Goal: Task Accomplishment & Management: Complete application form

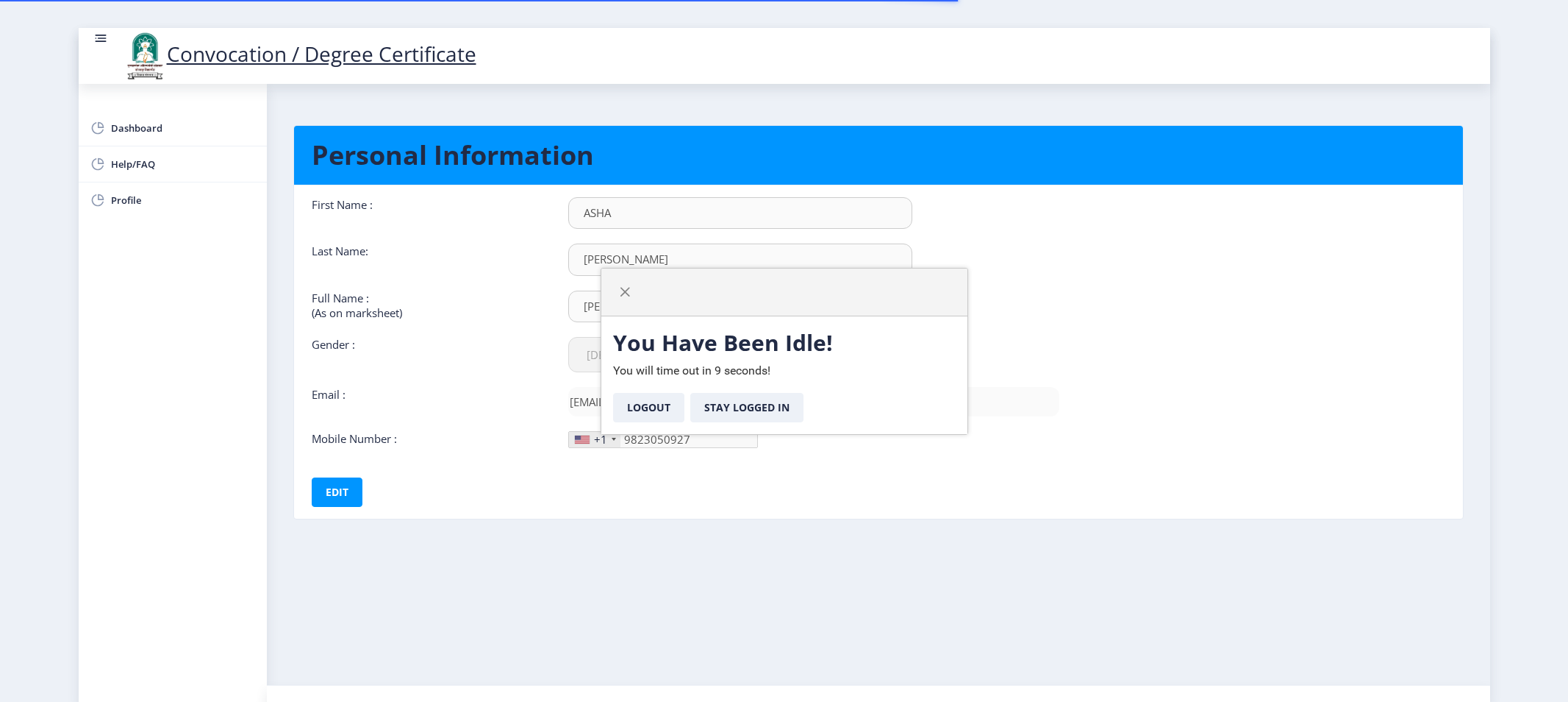
select select "Female"
click at [763, 429] on div "You Have Been Idle! You will time out in 9 seconds! Logout Stay Logged In" at bounding box center [785, 375] width 366 height 118
click at [753, 414] on button "Stay Logged In" at bounding box center [747, 407] width 113 height 30
click at [755, 403] on button "Stay Logged In" at bounding box center [747, 407] width 113 height 30
click at [763, 401] on button "Stay Logged In" at bounding box center [747, 407] width 113 height 30
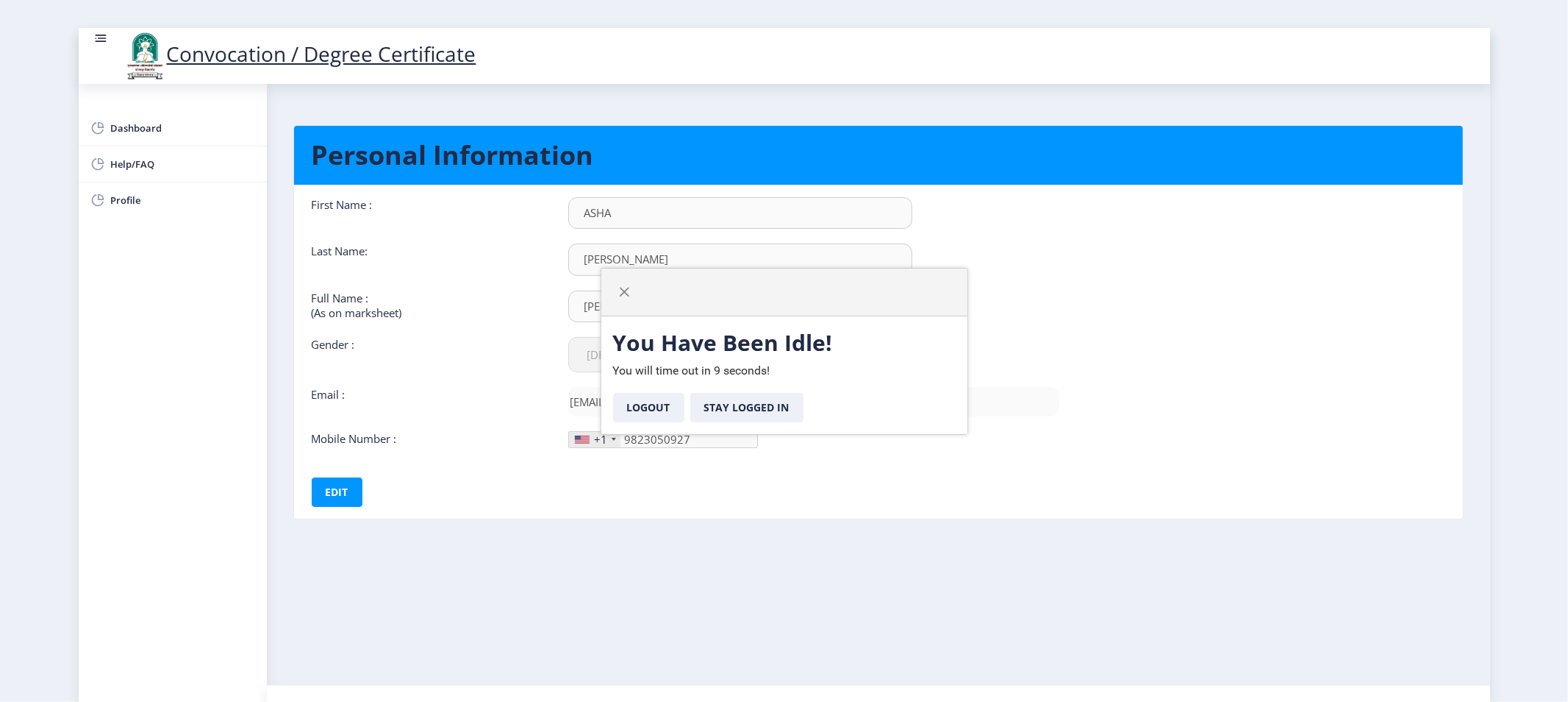
click at [476, 587] on nb-layout-column "You Have Been Idle! You will time out in 9 seconds! Logout Stay Logged In Perso…" at bounding box center [879, 384] width 1224 height 601
drag, startPoint x: 1088, startPoint y: 312, endPoint x: 1099, endPoint y: 309, distance: 11.4
click at [1092, 312] on nb-card-body "First Name : ASHA Last Name: CHAUDHARI Full Name : (As on marksheet) CHAUDHARI …" at bounding box center [879, 352] width 1191 height 333
click at [623, 297] on span "button" at bounding box center [624, 292] width 11 height 11
click at [628, 292] on span "button" at bounding box center [624, 292] width 11 height 11
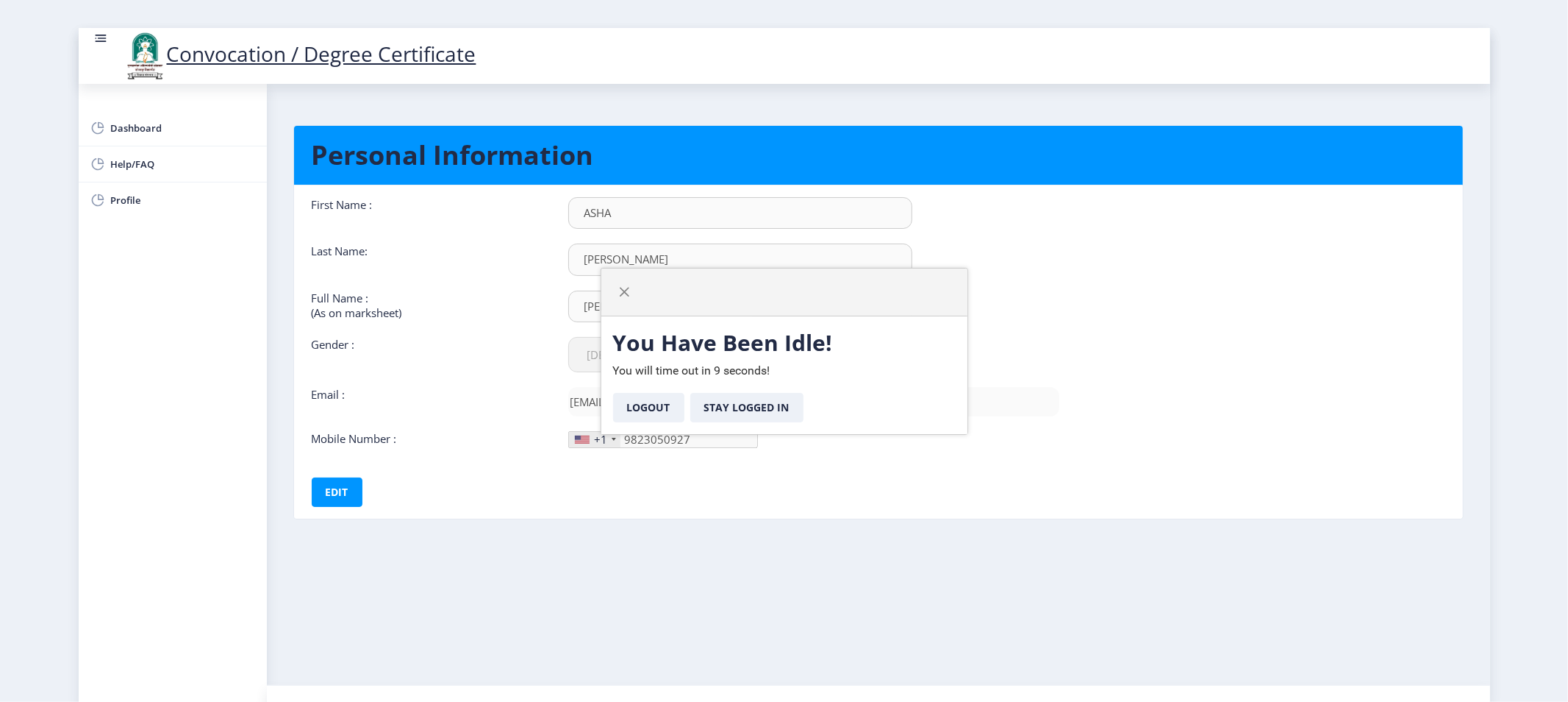
click at [1172, 376] on nb-card-body "First Name : ASHA Last Name: CHAUDHARI Full Name : (As on marksheet) CHAUDHARI …" at bounding box center [879, 352] width 1191 height 333
click at [1084, 395] on nb-card-body "First Name : ASHA Last Name: CHAUDHARI Full Name : (As on marksheet) CHAUDHARI …" at bounding box center [879, 352] width 1191 height 333
click at [658, 409] on button "Logout" at bounding box center [648, 407] width 71 height 30
click at [1186, 309] on nb-card-body "First Name : ASHA Last Name: CHAUDHARI Full Name : (As on marksheet) CHAUDHARI …" at bounding box center [879, 352] width 1191 height 333
drag, startPoint x: 1186, startPoint y: 309, endPoint x: 1162, endPoint y: 292, distance: 29.4
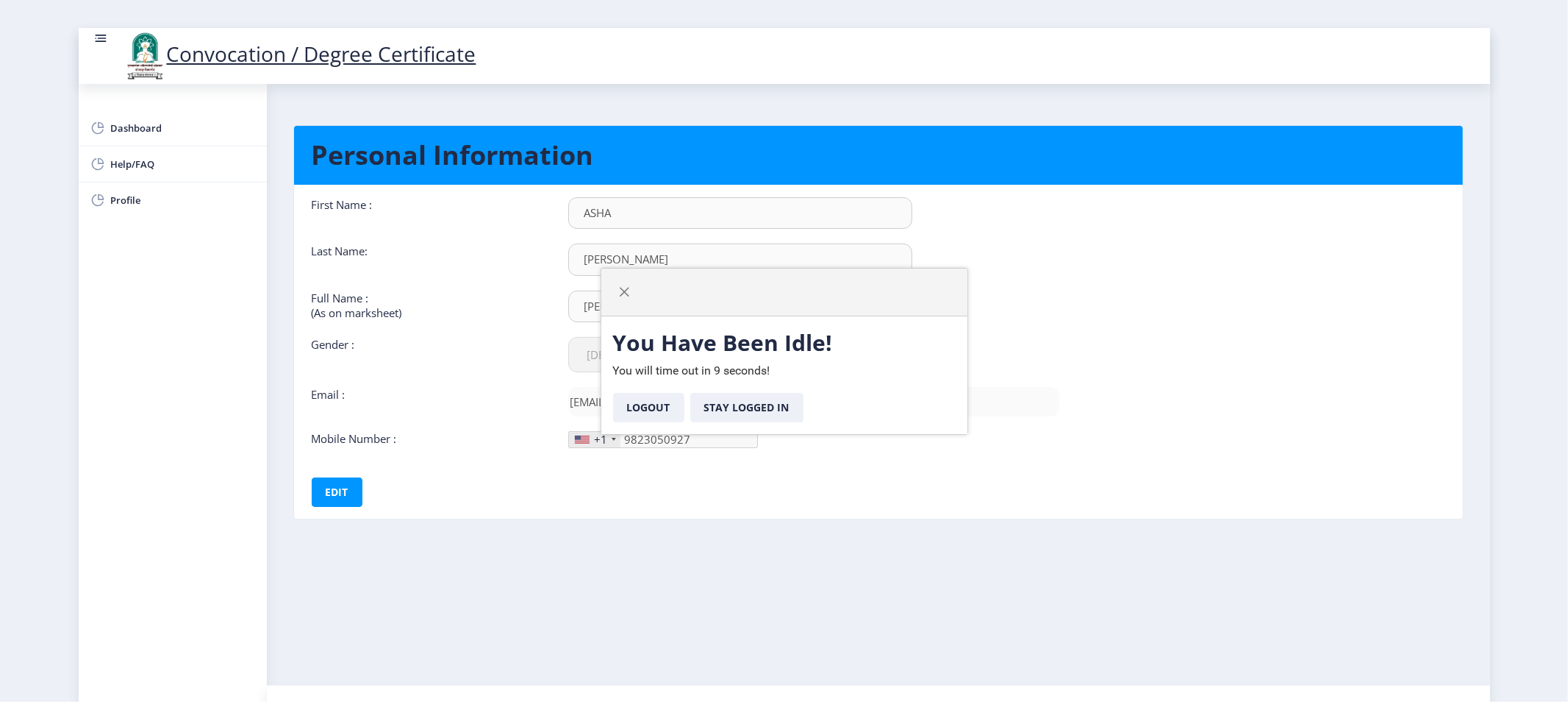
drag, startPoint x: 1162, startPoint y: 292, endPoint x: 1110, endPoint y: 264, distance: 59.1
click at [1110, 264] on nb-card-body "First Name : ASHA Last Name: CHAUDHARI Full Name : (As on marksheet) CHAUDHARI …" at bounding box center [879, 352] width 1191 height 333
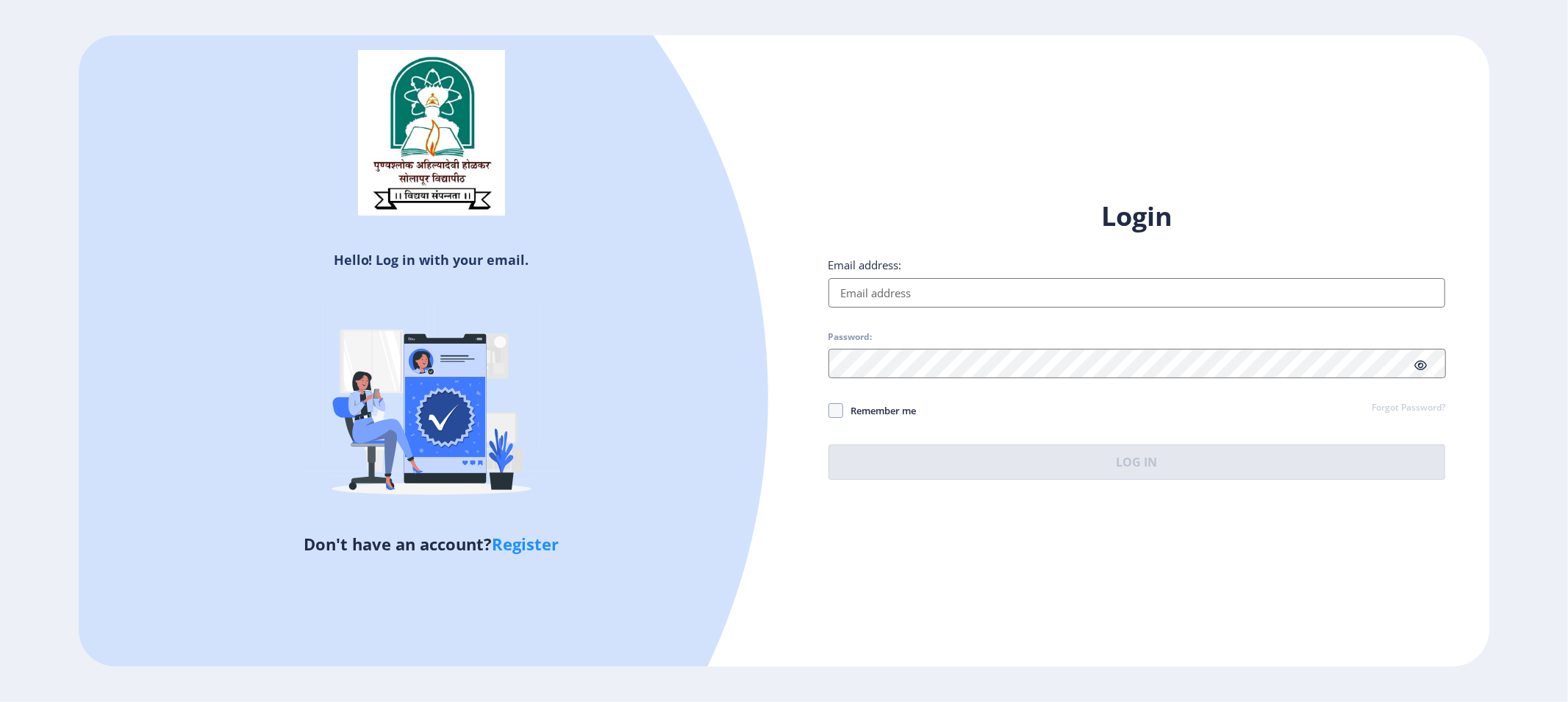
click at [913, 289] on input "Email address:" at bounding box center [1137, 293] width 618 height 30
type input "ASHAMOLAK9@GMAIL.COM"
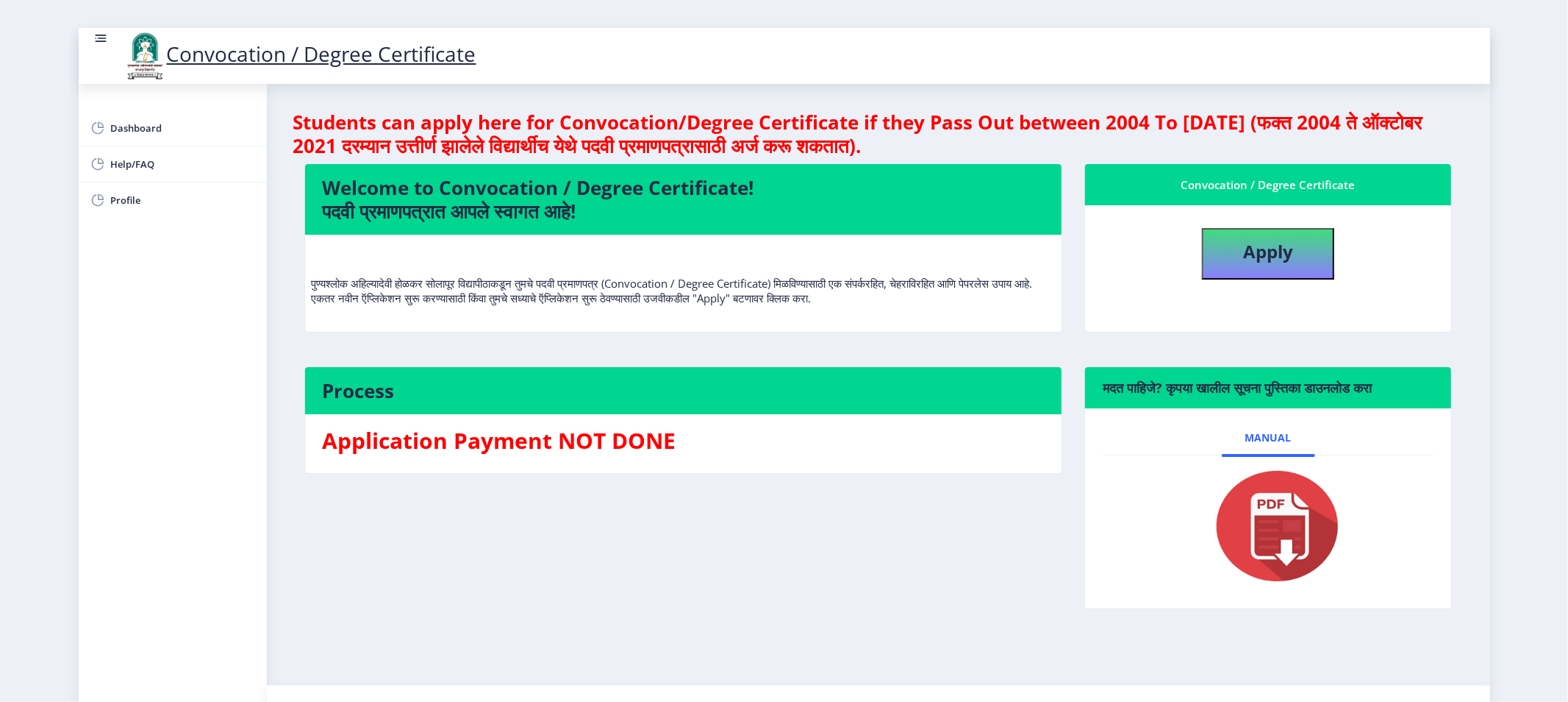
click at [484, 437] on h3 "Application Payment NOT DONE" at bounding box center [683, 441] width 721 height 30
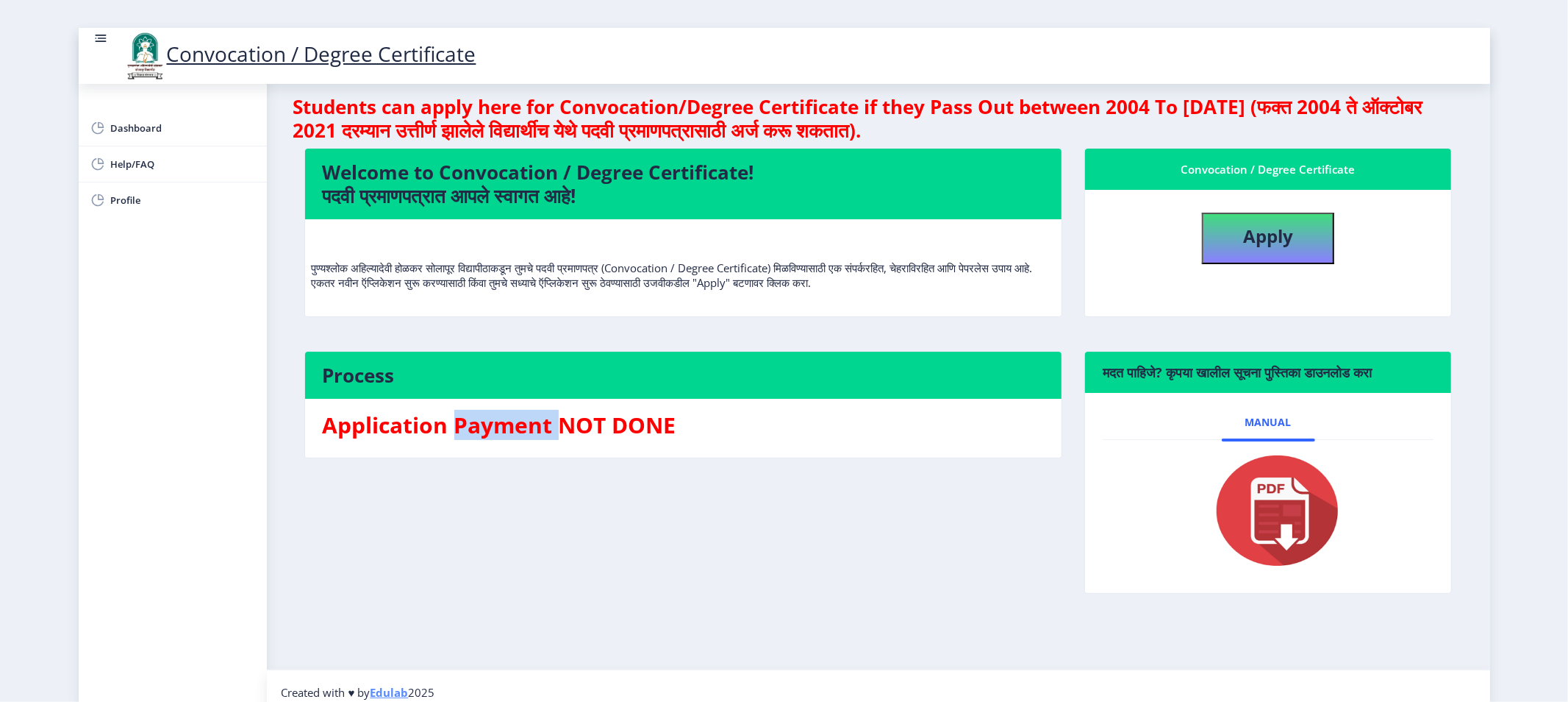
scroll to position [27, 0]
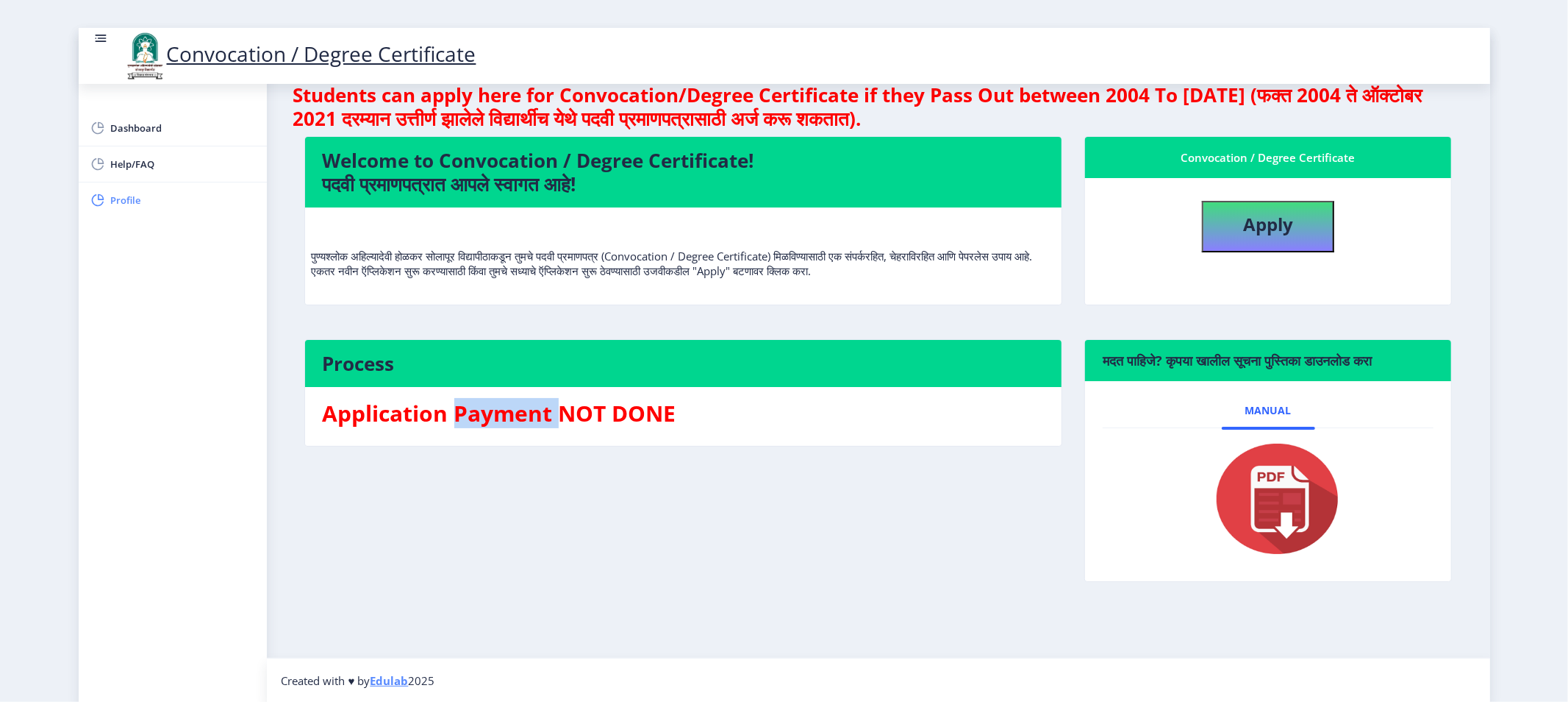
click at [127, 197] on span "Profile" at bounding box center [182, 199] width 144 height 18
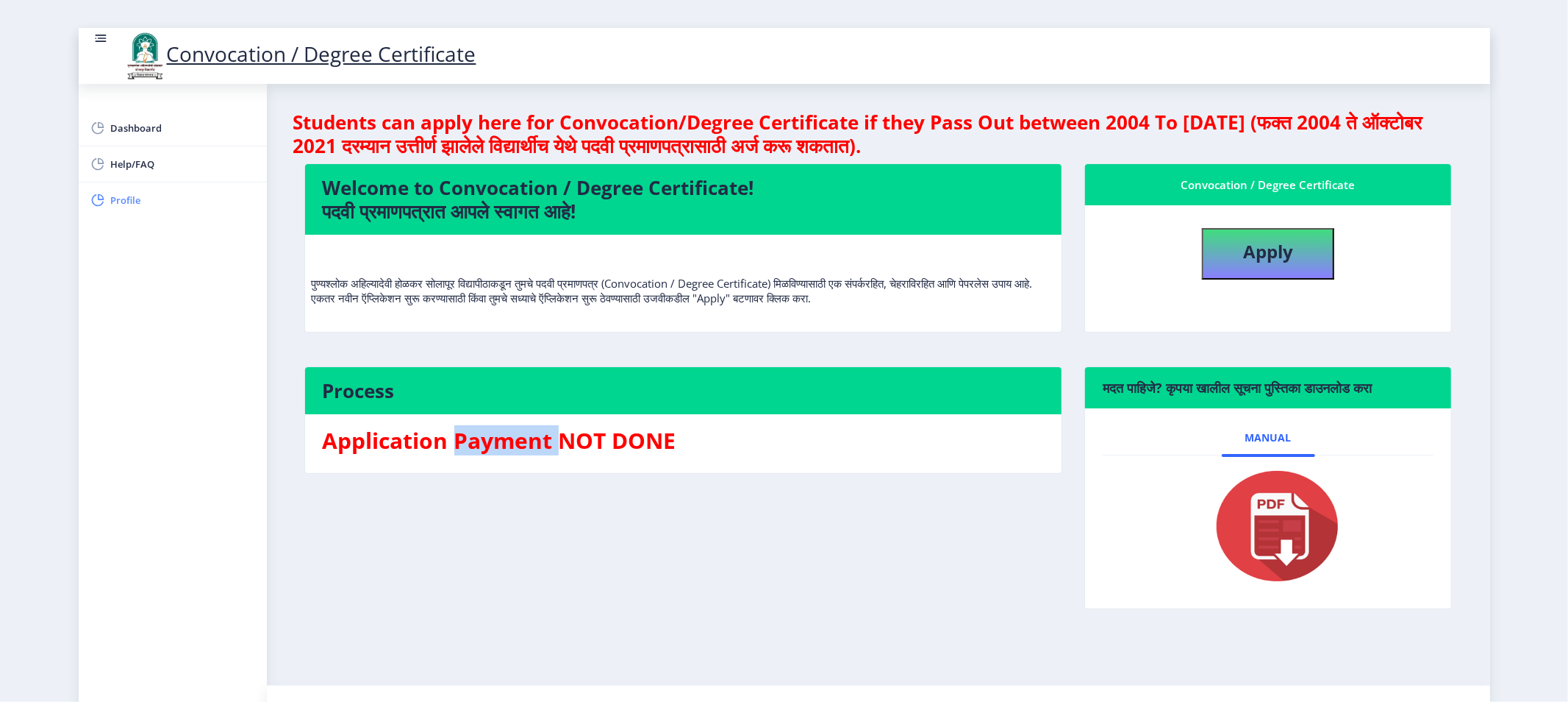
select select
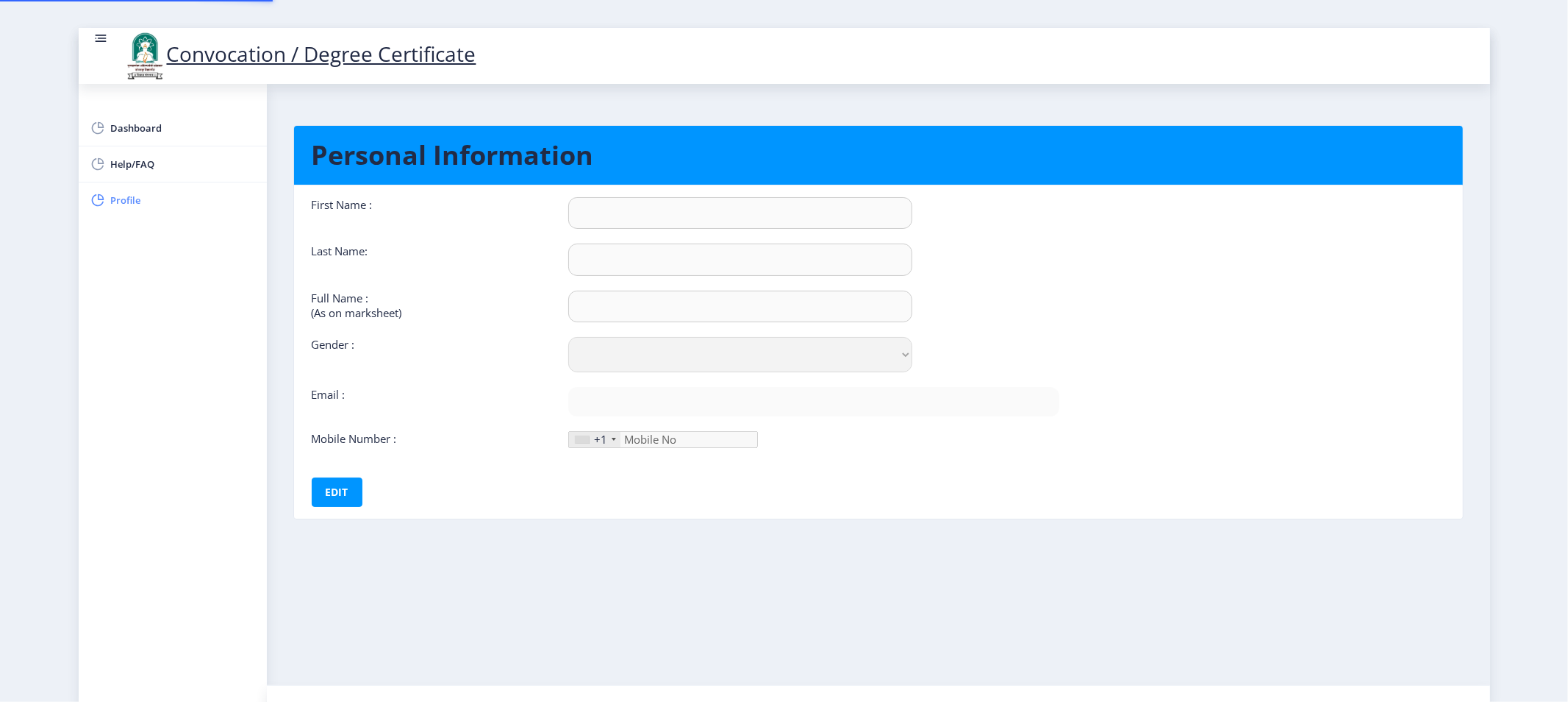
type input "ASHA"
type input "CHAUDHARI"
type input "CHAUDHARI ASHA DNYANESHWAR"
select select "Female"
type input "ASHAMOLAK9@GMAIL.COM"
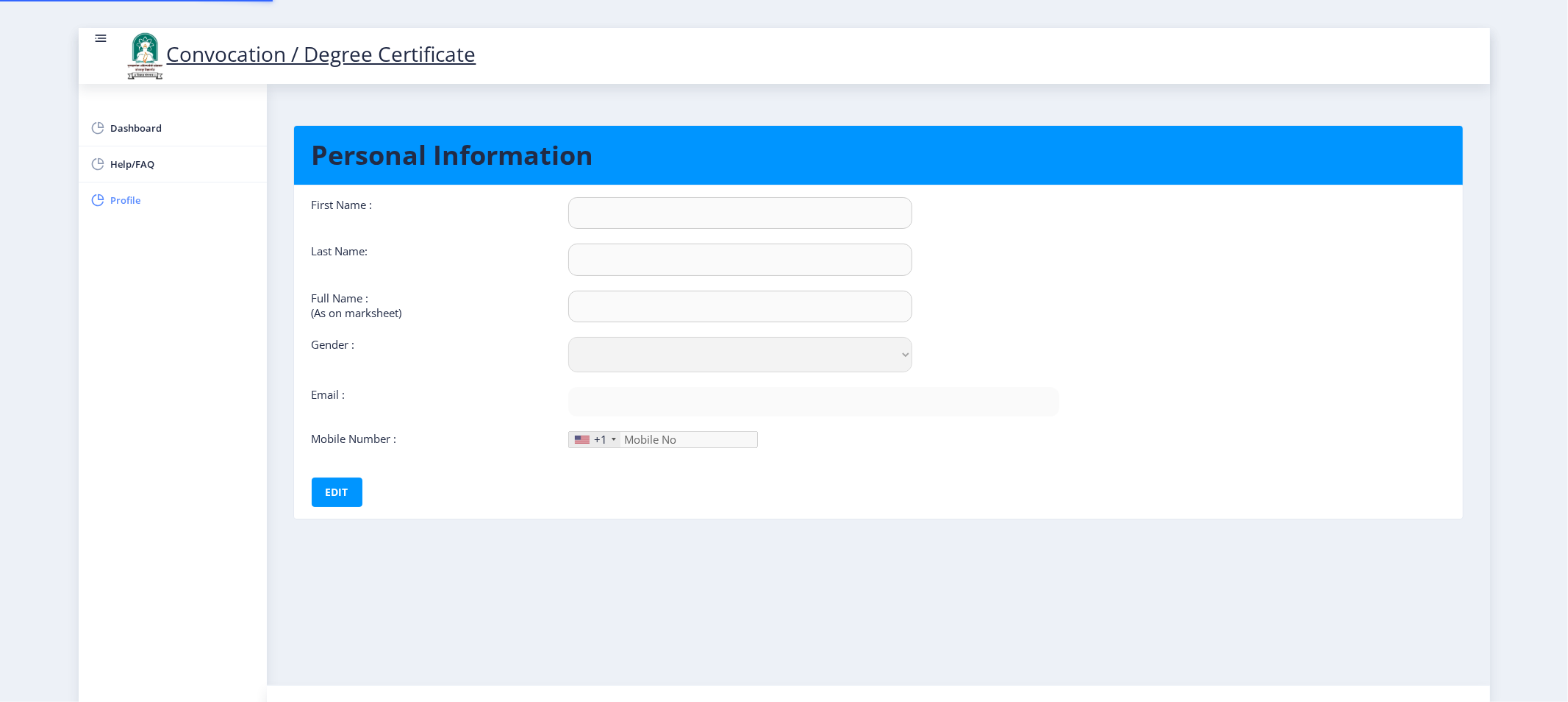
type input "9823050927"
click at [131, 133] on span "Dashboard" at bounding box center [182, 128] width 144 height 18
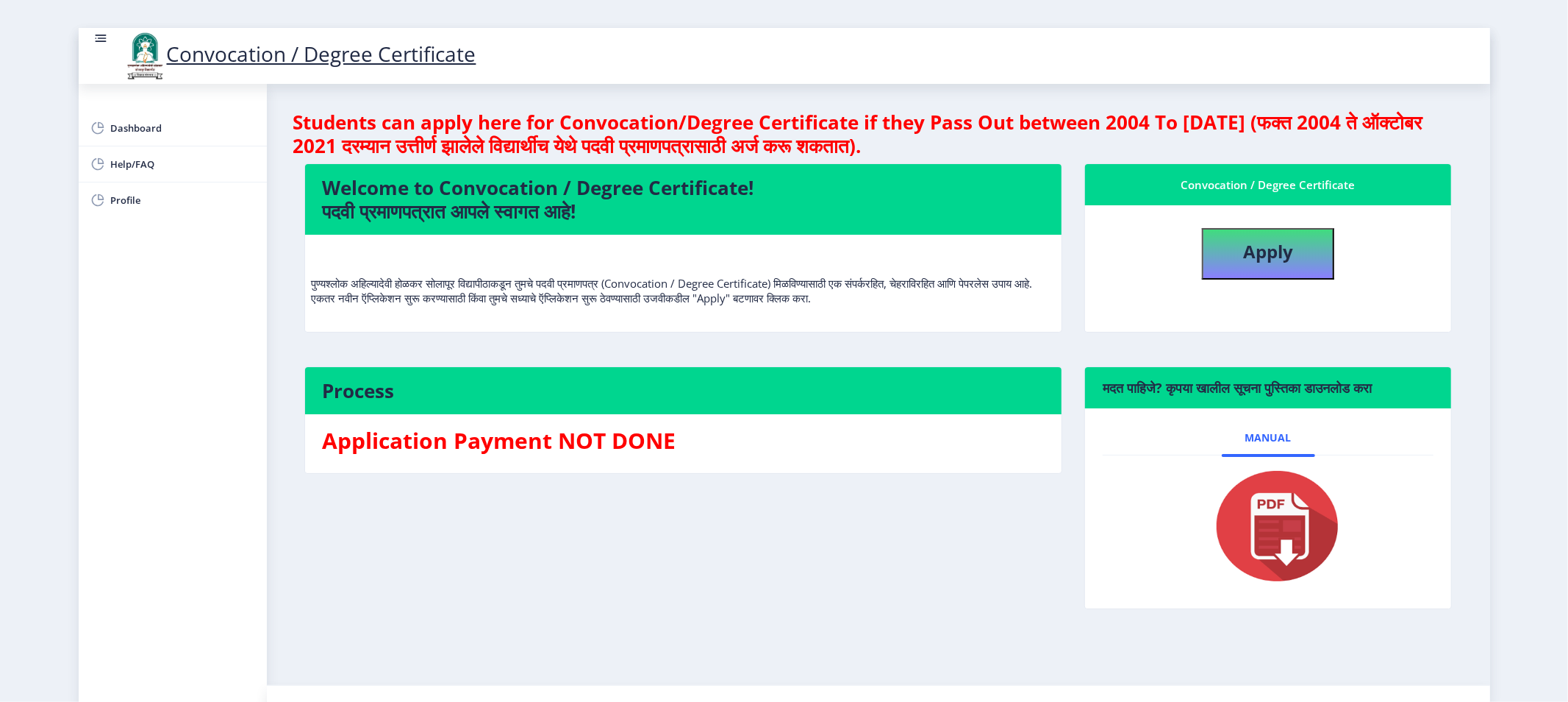
click at [531, 436] on h3 "Application Payment NOT DONE" at bounding box center [683, 441] width 721 height 30
click at [529, 436] on h3 "Application Payment NOT DONE" at bounding box center [683, 441] width 721 height 30
click at [118, 202] on span "Profile" at bounding box center [182, 199] width 144 height 18
select select
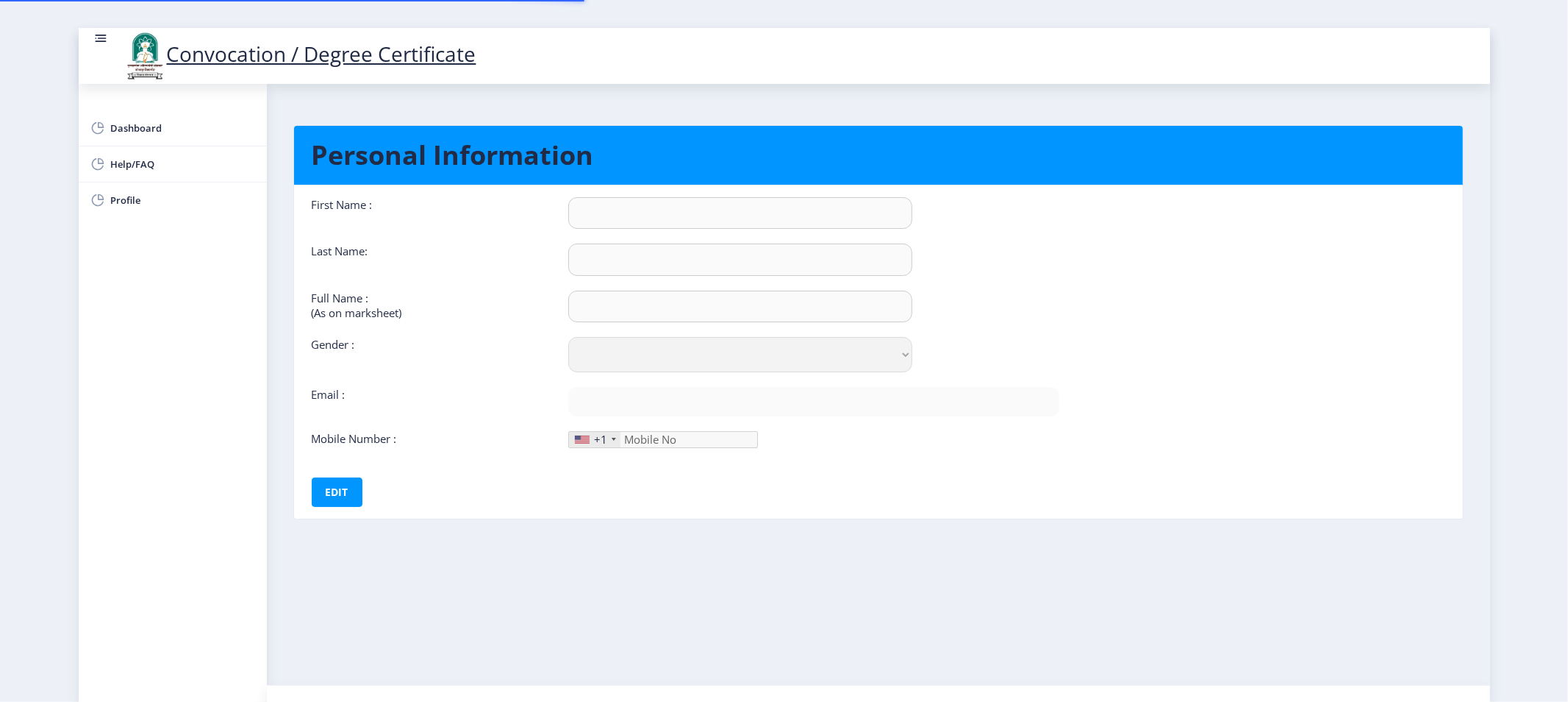
type input "ASHA"
type input "CHAUDHARI"
type input "[PERSON_NAME] [PERSON_NAME]"
select select "[DEMOGRAPHIC_DATA]"
type input "[EMAIL_ADDRESS][DOMAIN_NAME]"
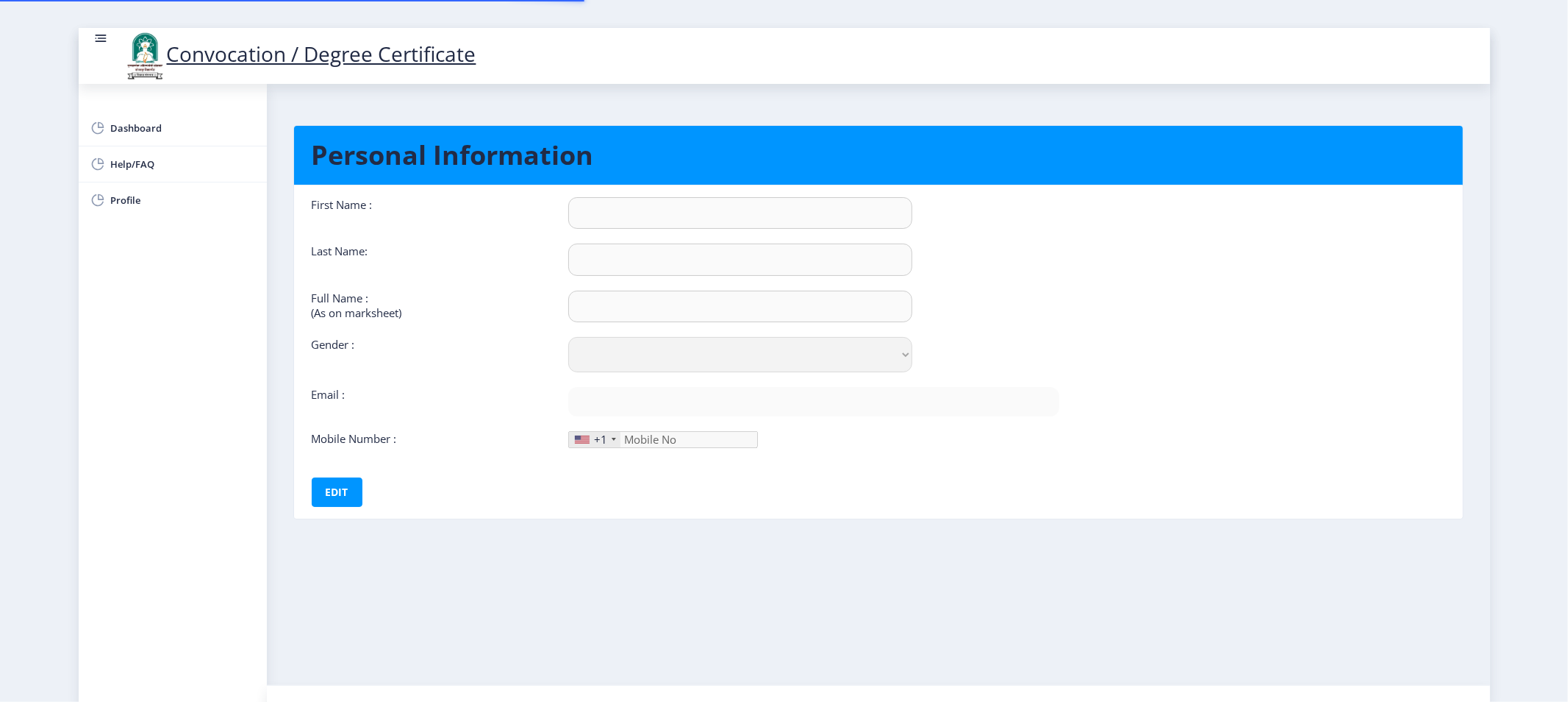
type input "9823050927"
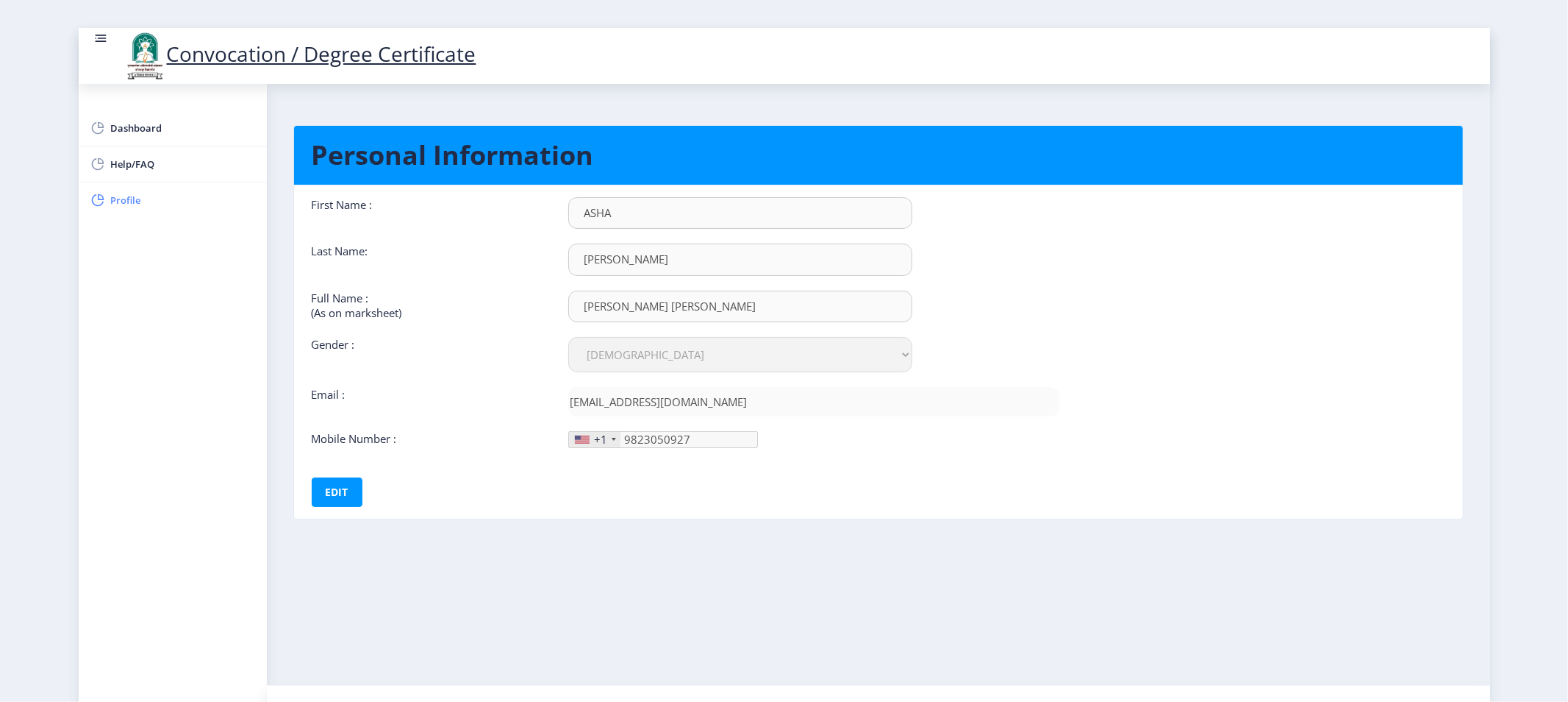
click at [133, 200] on span "Profile" at bounding box center [182, 199] width 144 height 18
click at [207, 449] on div "Dashboard Help/FAQ Profile" at bounding box center [173, 393] width 189 height 618
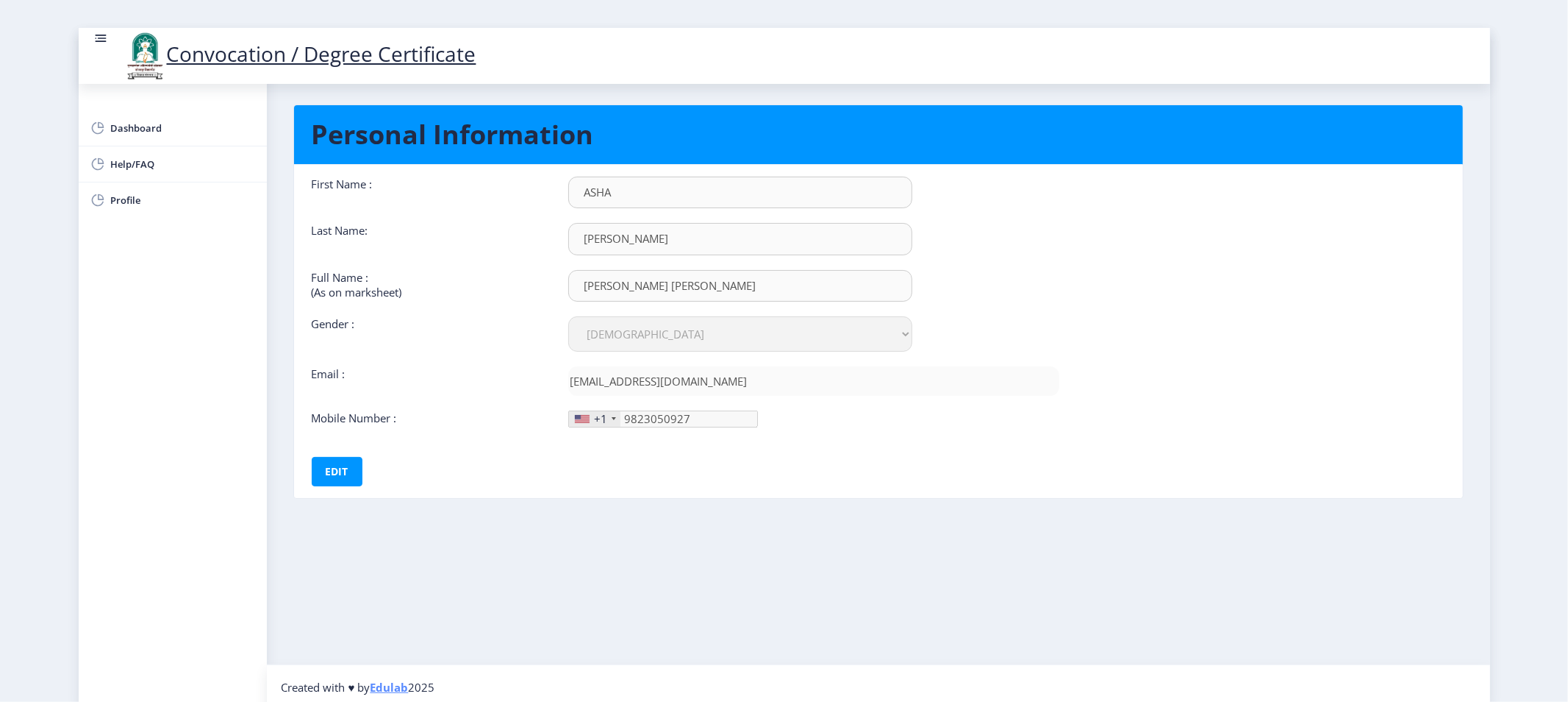
scroll to position [27, 0]
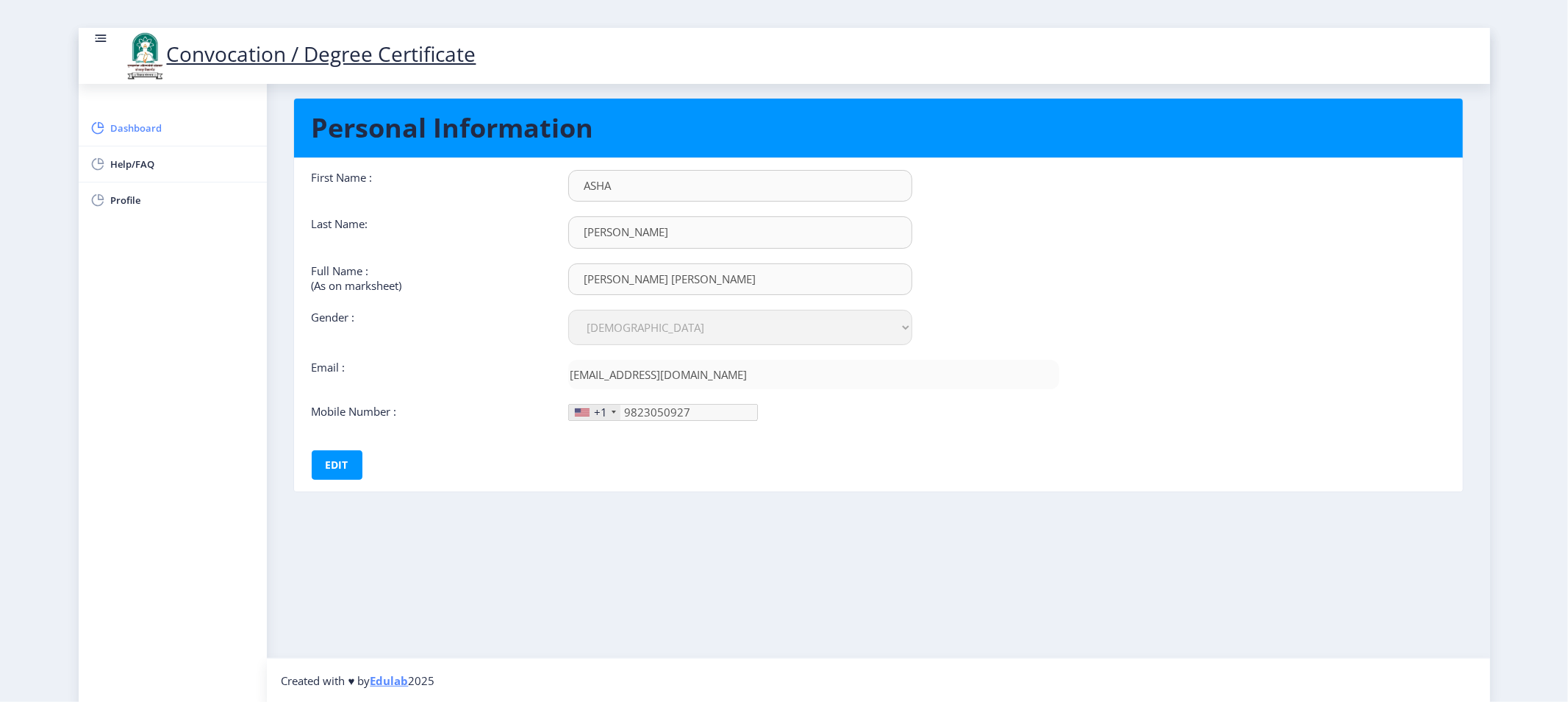
click at [123, 133] on span "Dashboard" at bounding box center [182, 128] width 144 height 18
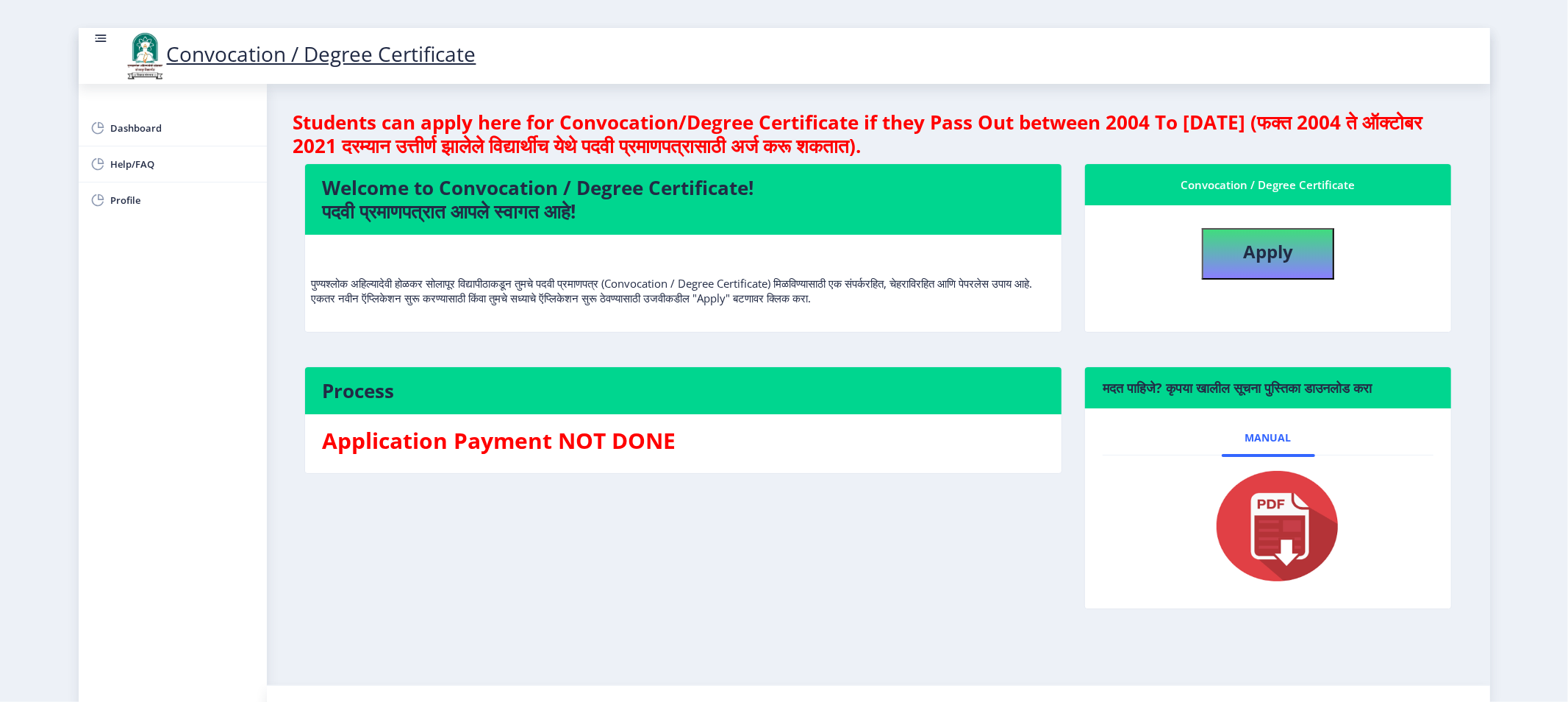
click at [89, 37] on nav "Convocation / Degree Certificate" at bounding box center [784, 56] width 1412 height 56
click at [102, 45] on rect at bounding box center [100, 37] width 15 height 15
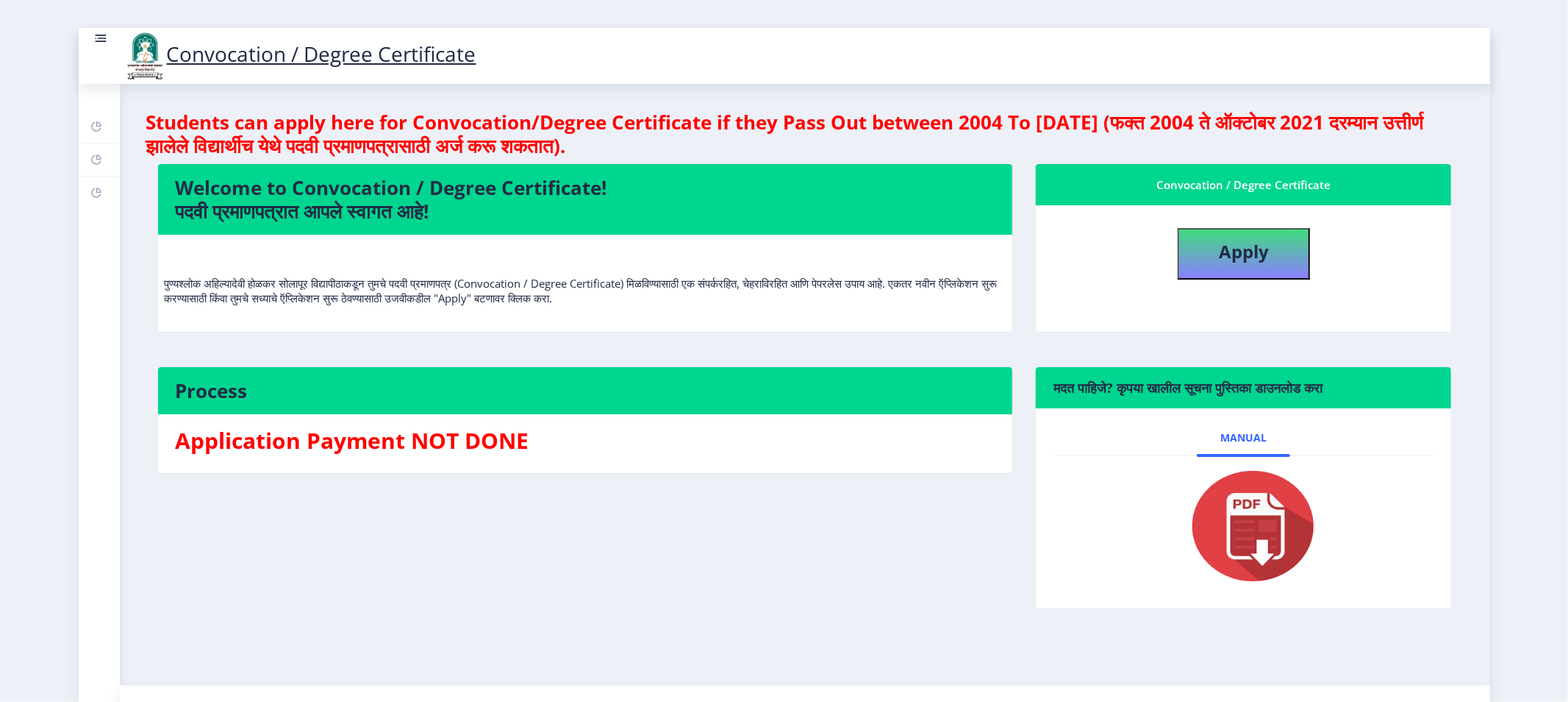
click at [100, 41] on rect at bounding box center [100, 42] width 11 height 2
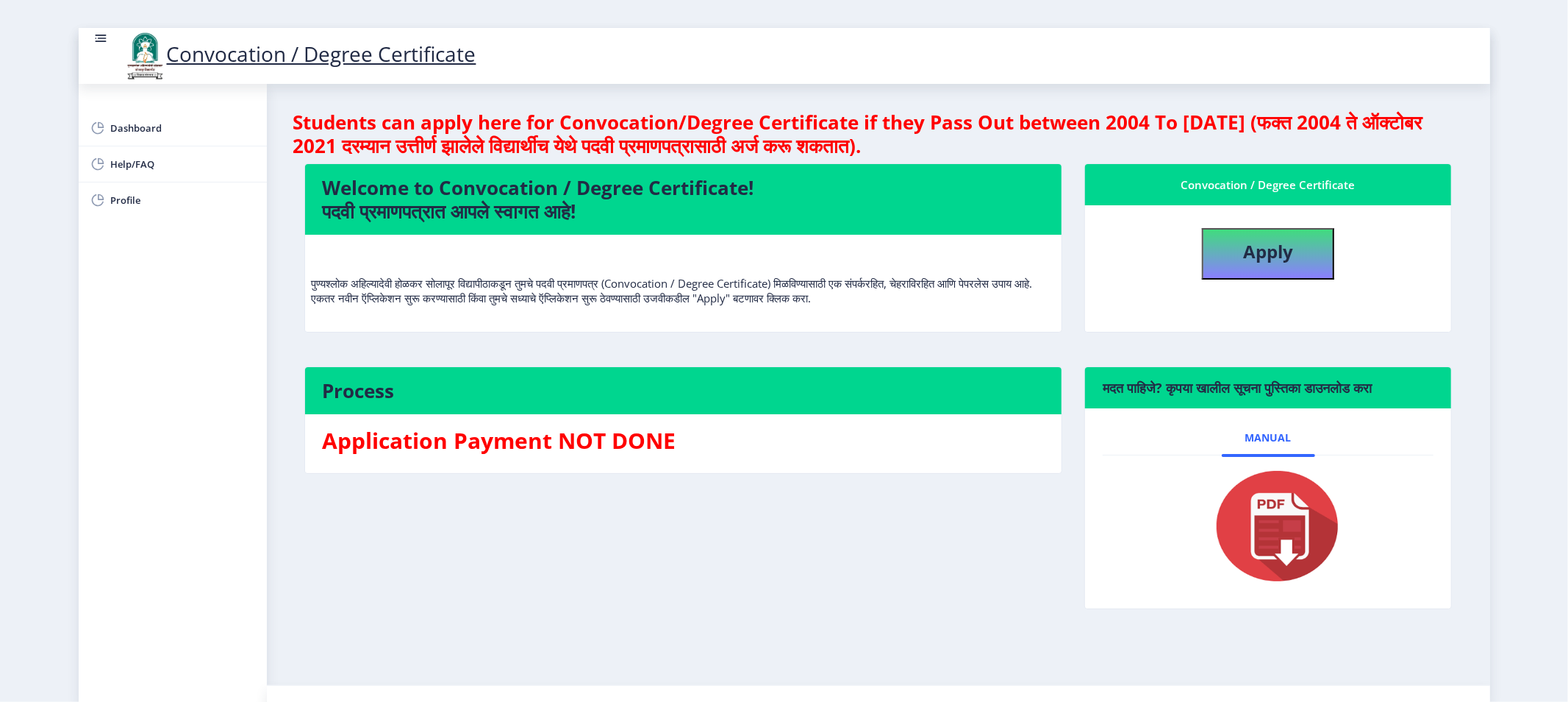
click at [128, 409] on div "Dashboard Help/FAQ Profile" at bounding box center [173, 393] width 189 height 618
click at [1269, 252] on b "Apply" at bounding box center [1268, 251] width 50 height 24
select select
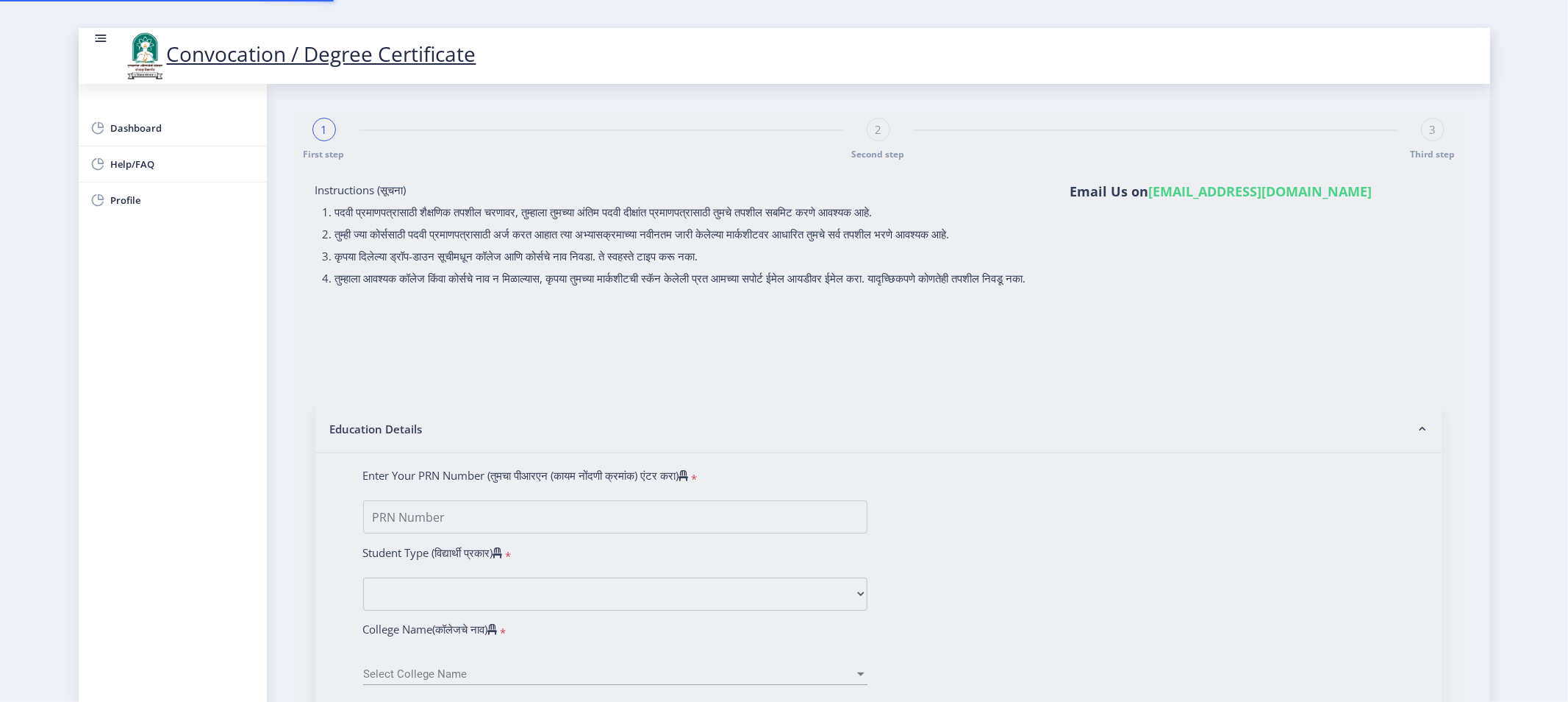
type input "[PERSON_NAME] [PERSON_NAME]"
type input "SHARADA"
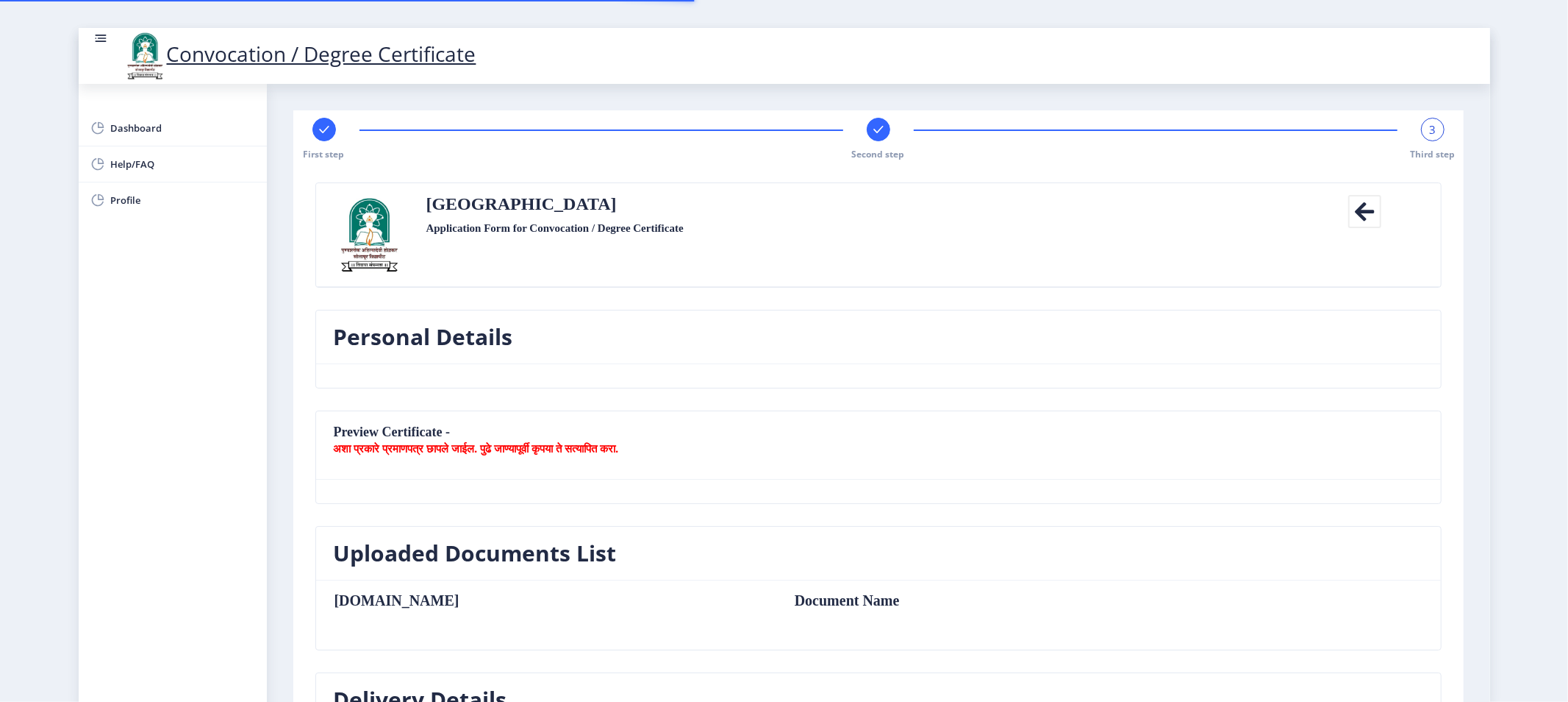
type textarea "House NO. 1416, Gandhi Road, Near Toni Garment, Pandharpur"
type input "413304"
type input "Pandharpur H.O"
type input "SOLAPUR"
type input "Maharashtra"
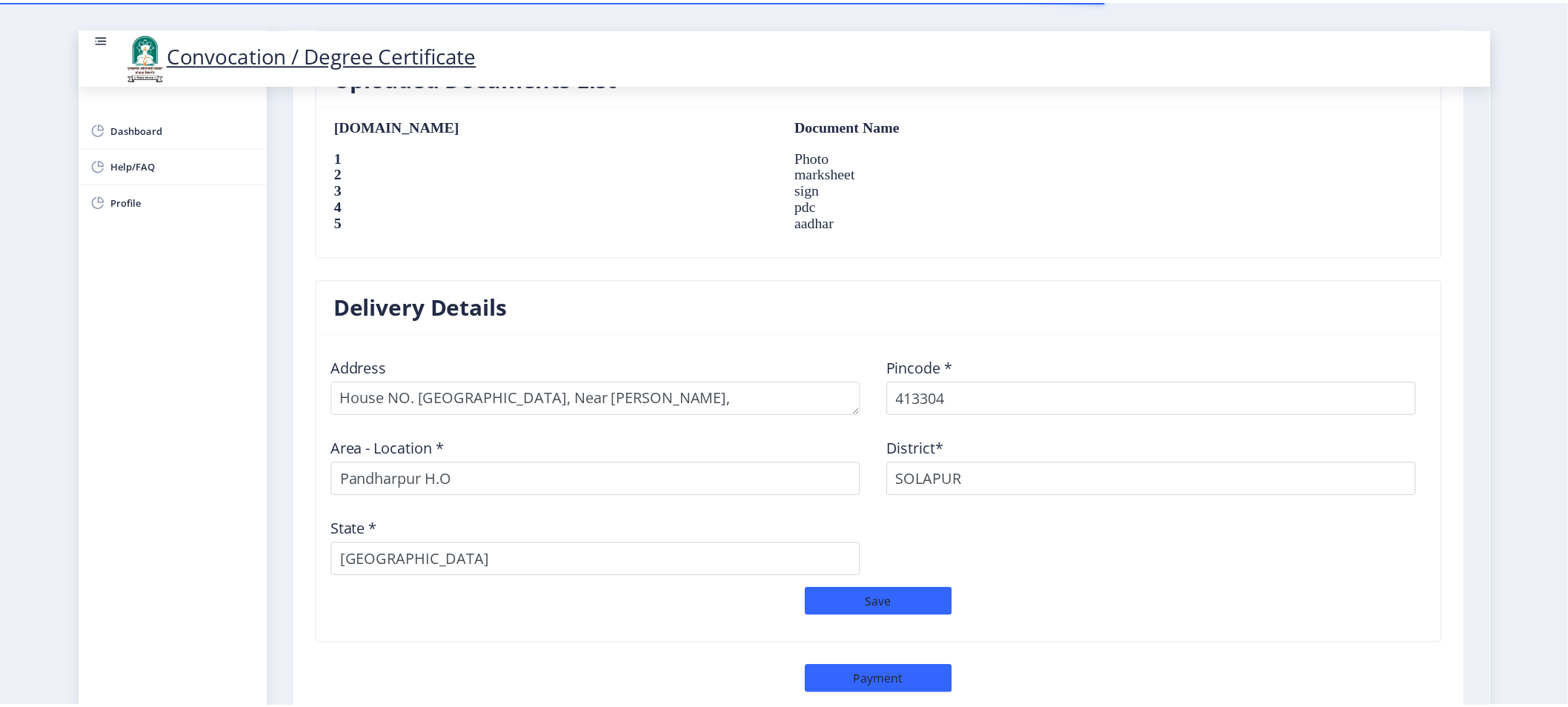
scroll to position [1112, 0]
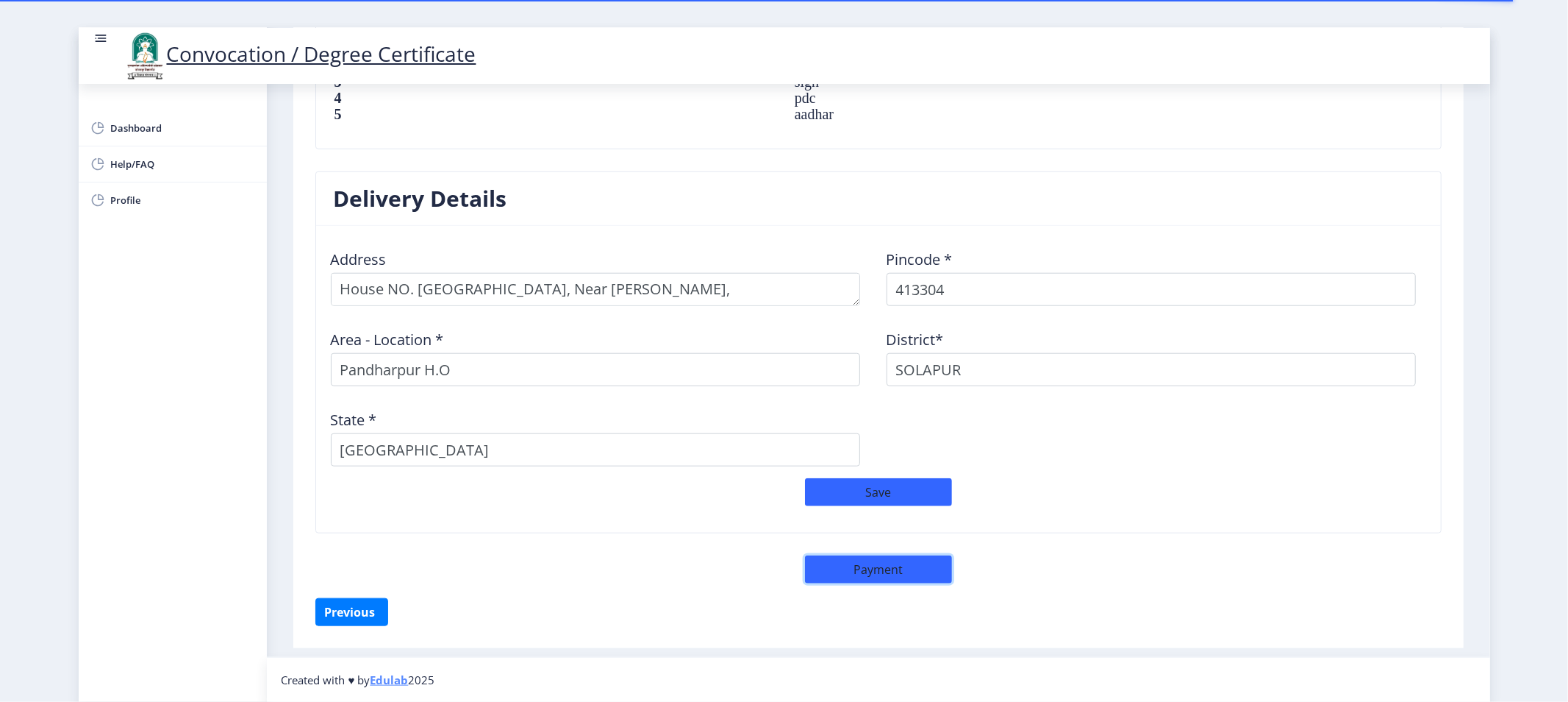
click at [875, 572] on button "Payment" at bounding box center [879, 569] width 147 height 28
select select "sealed"
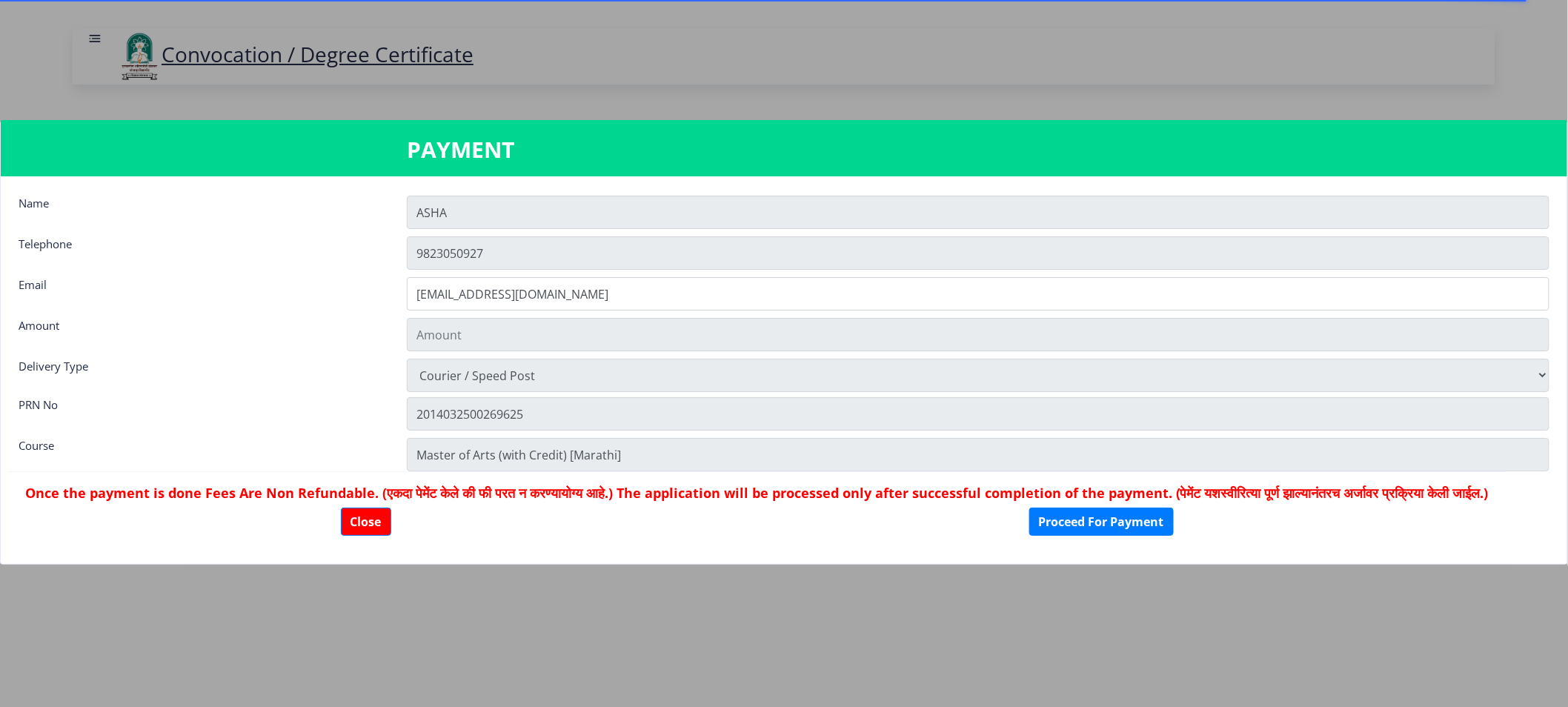
type input "1885"
click at [1135, 535] on button "Proceed For Payment" at bounding box center [1102, 522] width 145 height 28
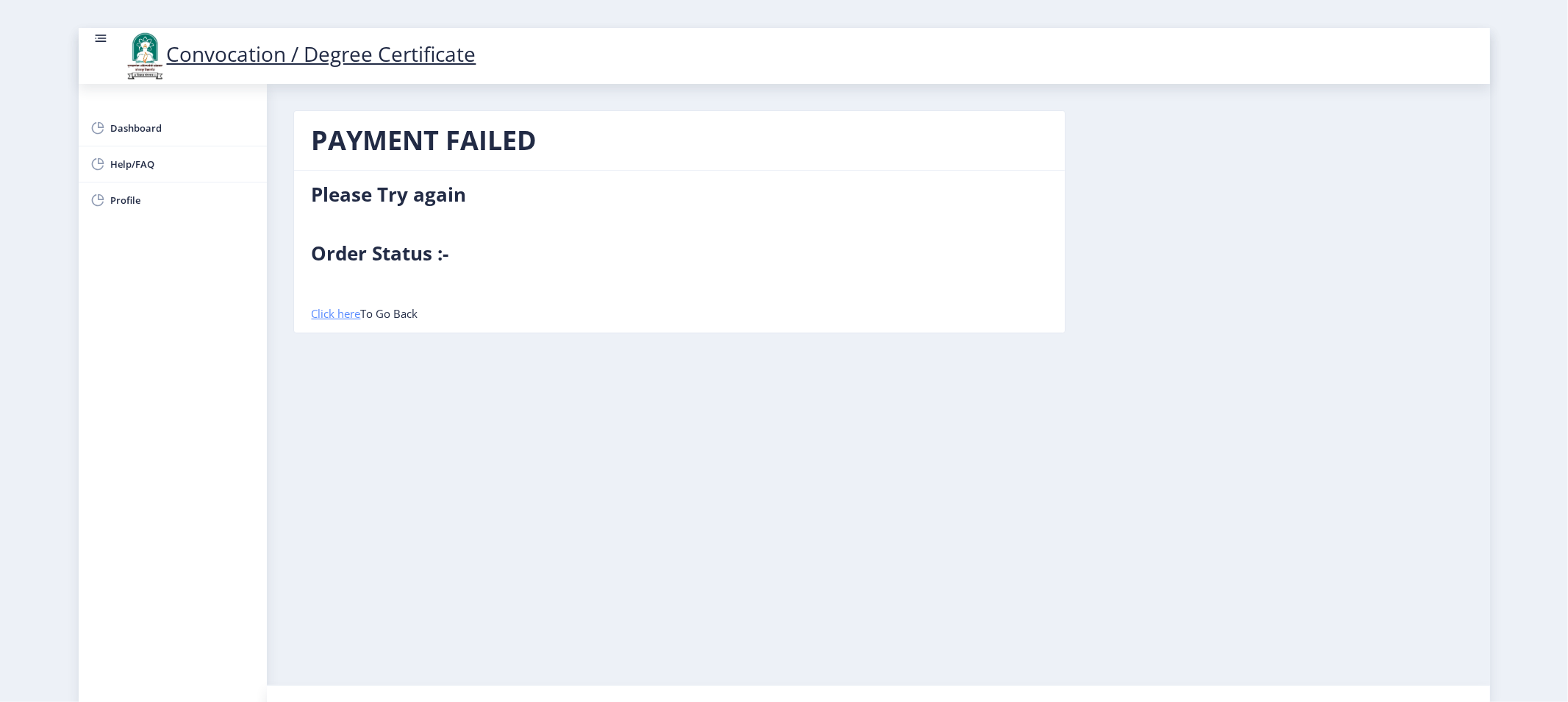
click at [353, 312] on link "Click here" at bounding box center [336, 313] width 50 height 15
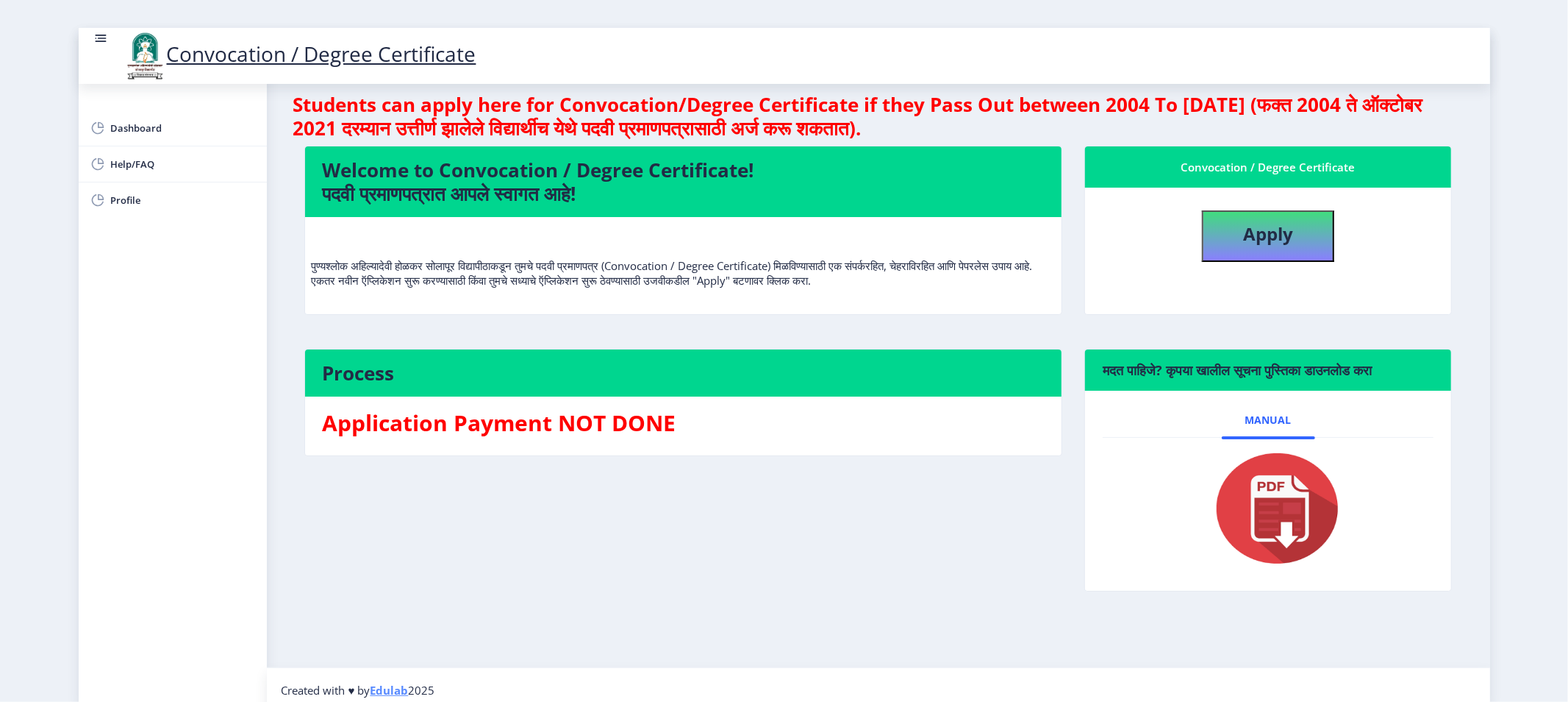
scroll to position [27, 0]
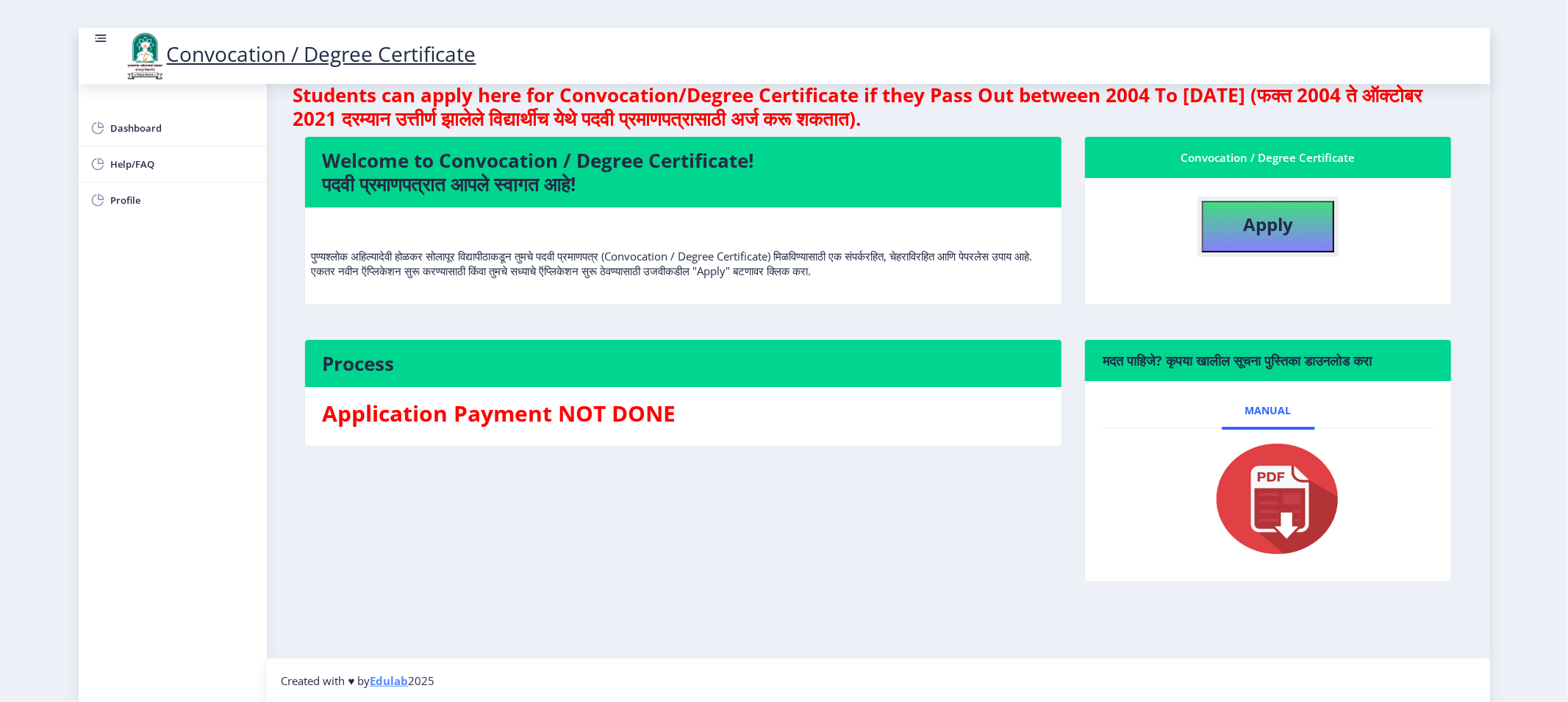
click at [1261, 228] on b "Apply" at bounding box center [1268, 224] width 50 height 24
select select
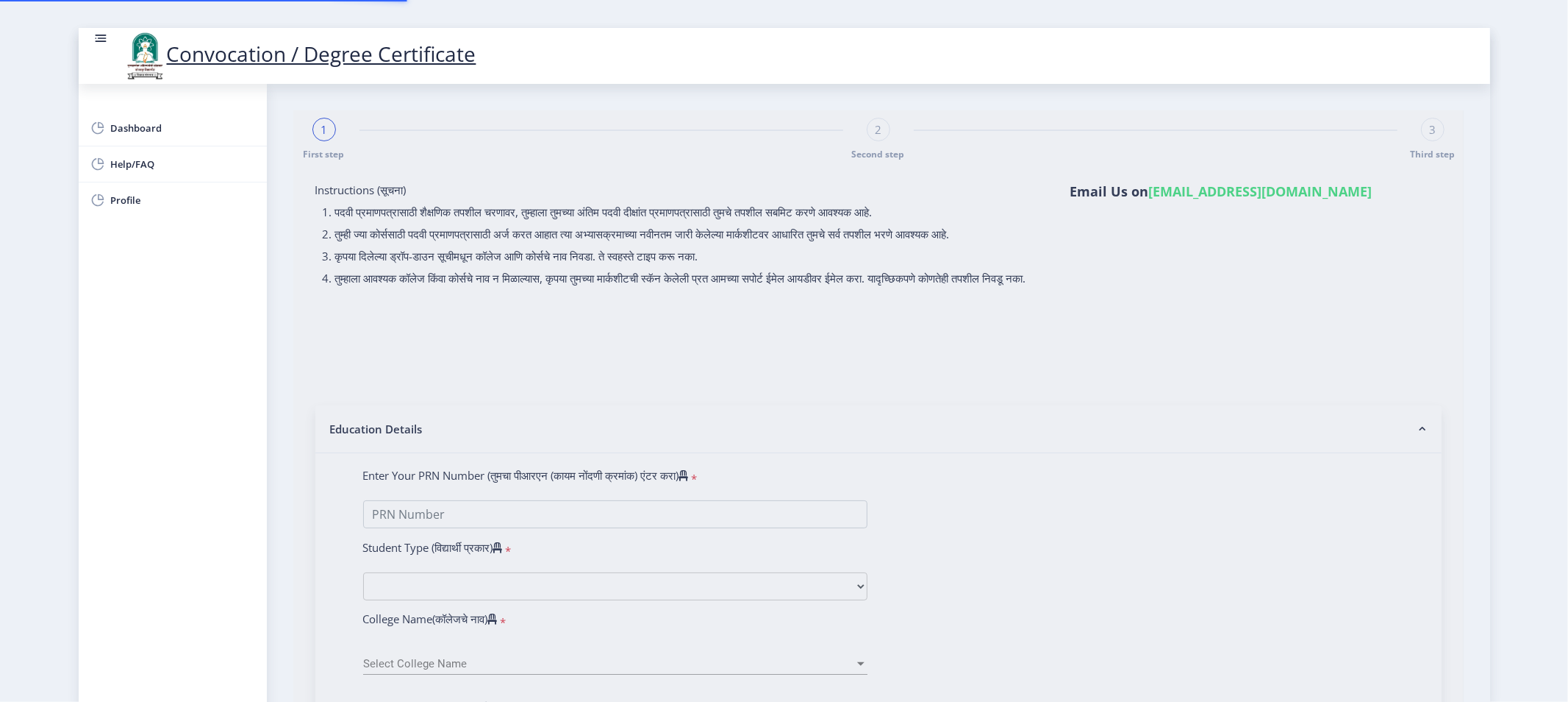
type input "CHAUDHARI ASHA DNYANESHWAR"
type input "SHARADA"
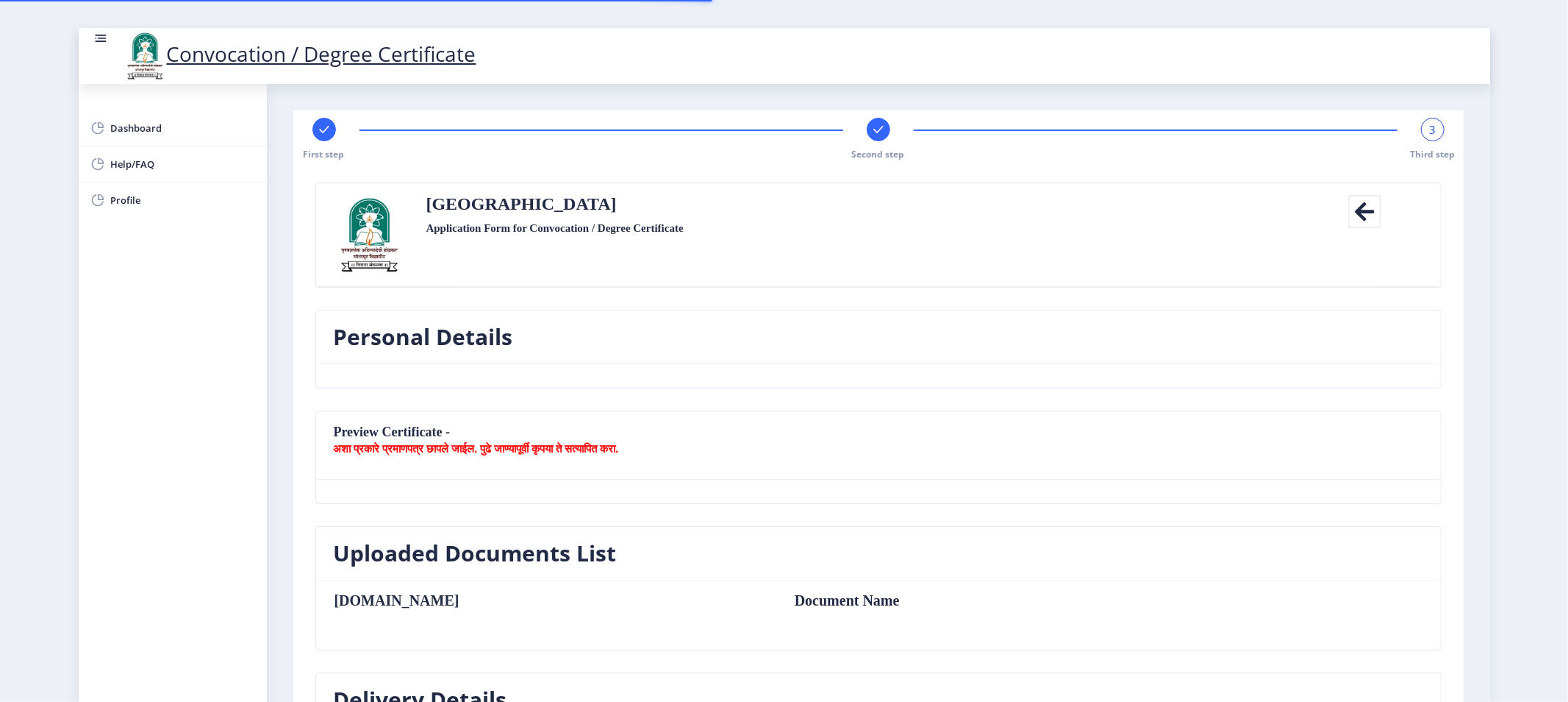
type textarea "House NO. 1416, Gandhi Road, Near Toni Garment, Pandharpur"
type input "413304"
type input "Pandharpur H.O"
type input "SOLAPUR"
type input "Maharashtra"
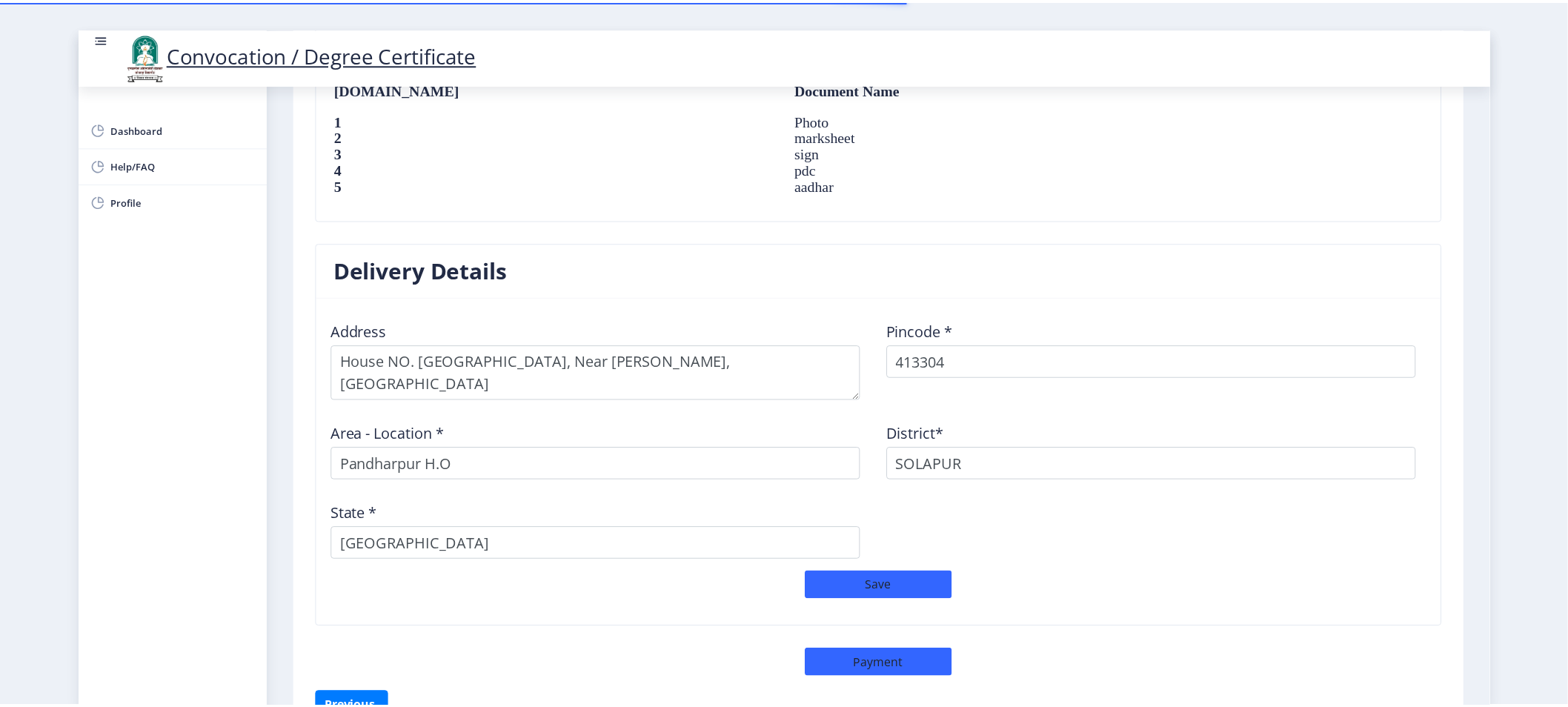
scroll to position [1132, 0]
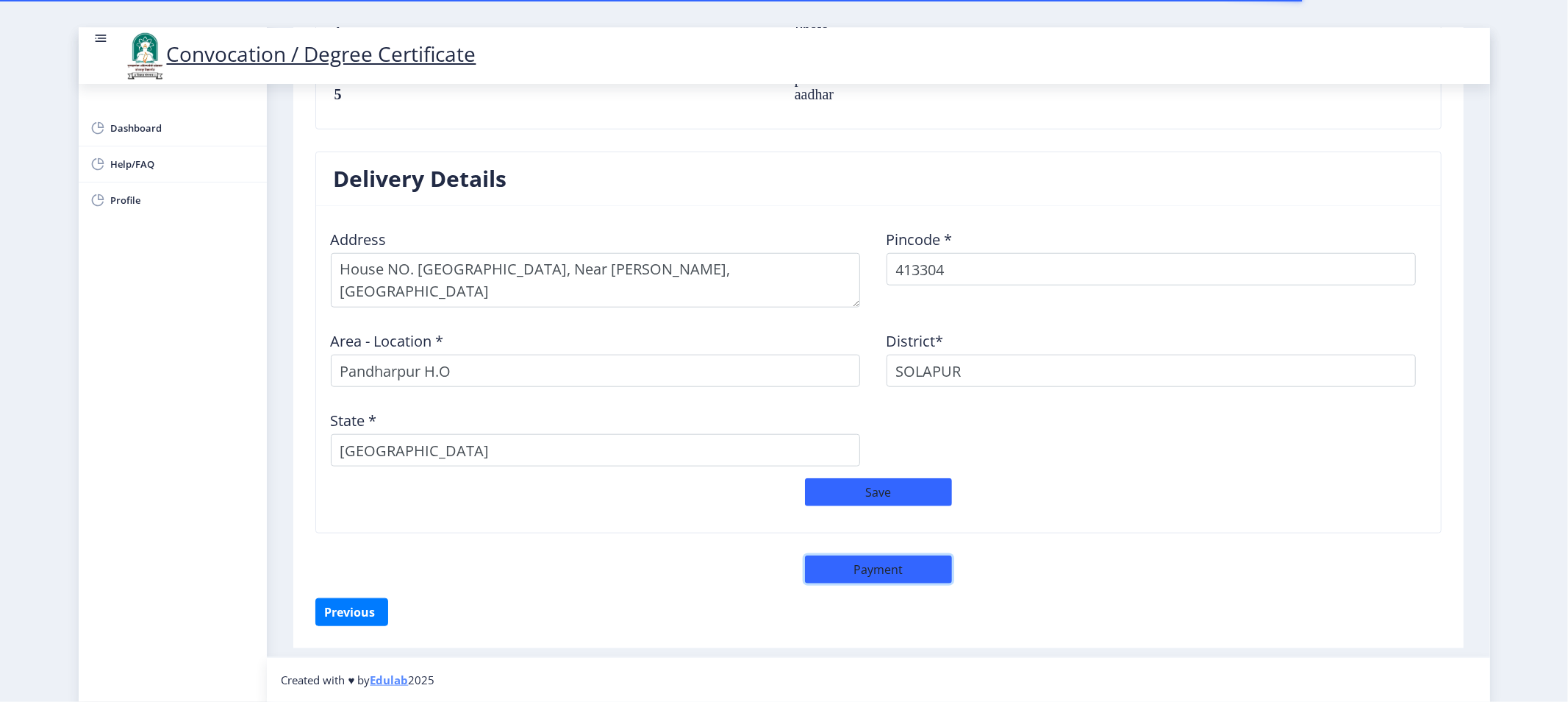
click at [890, 569] on button "Payment" at bounding box center [879, 569] width 147 height 28
select select "sealed"
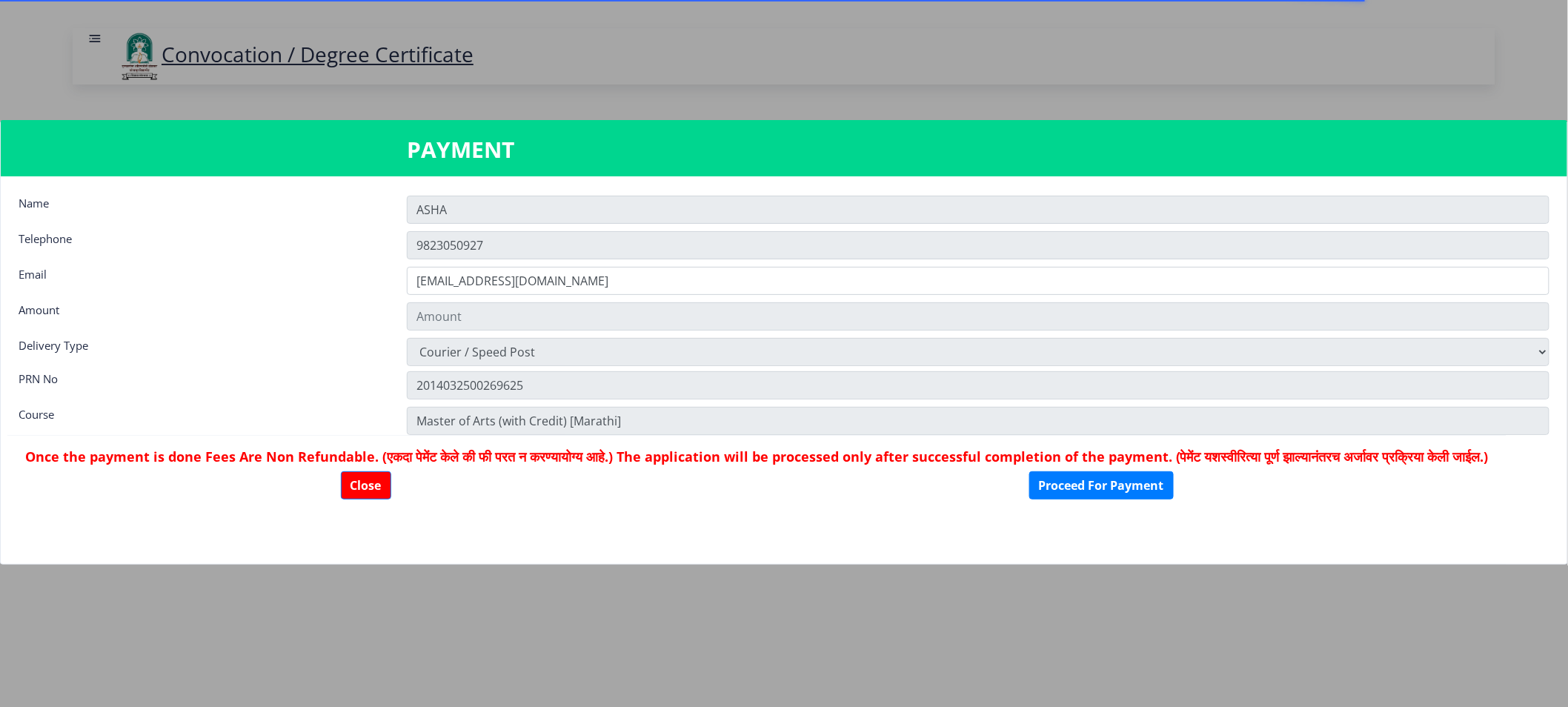
type input "1885"
click at [1159, 499] on button "Proceed For Payment" at bounding box center [1102, 485] width 145 height 28
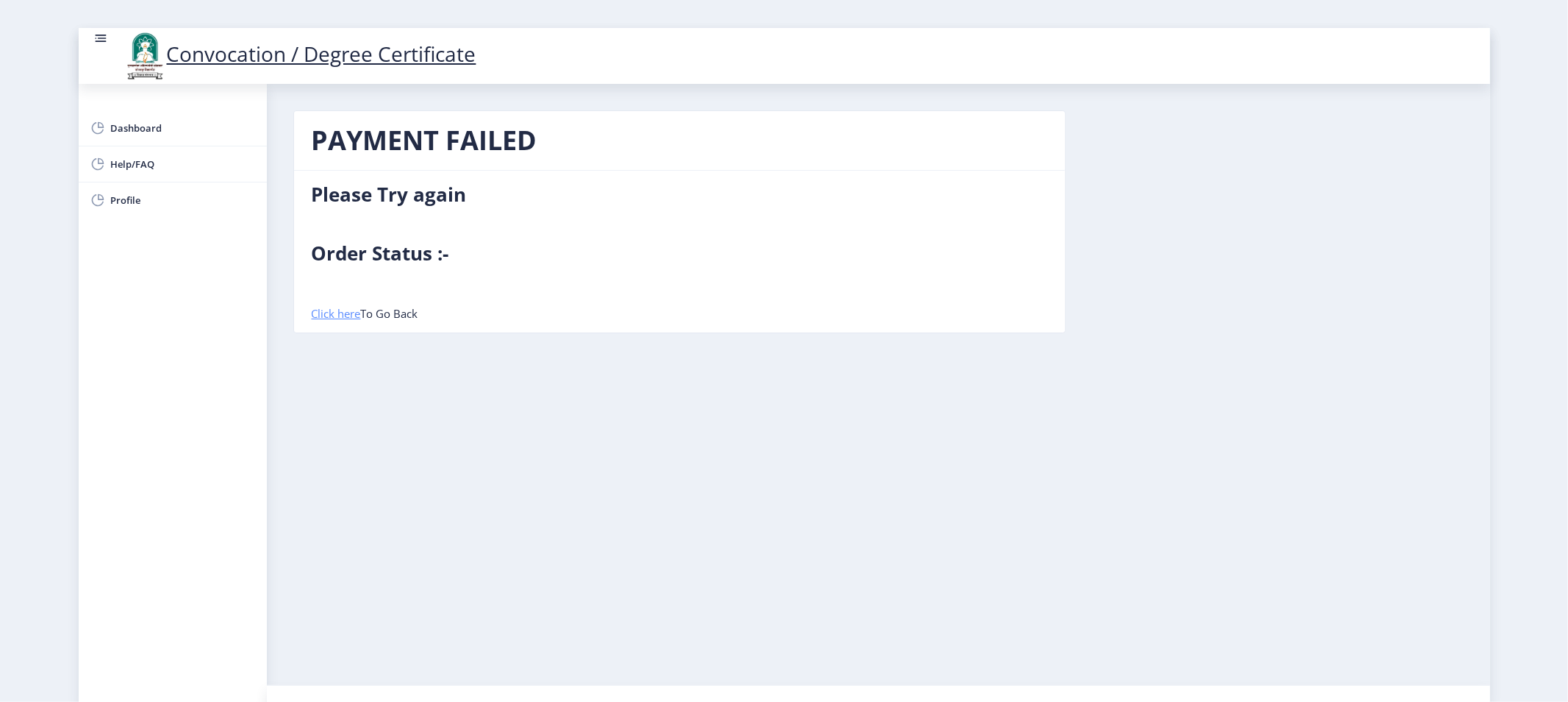
click at [347, 312] on link "Click here" at bounding box center [336, 313] width 50 height 15
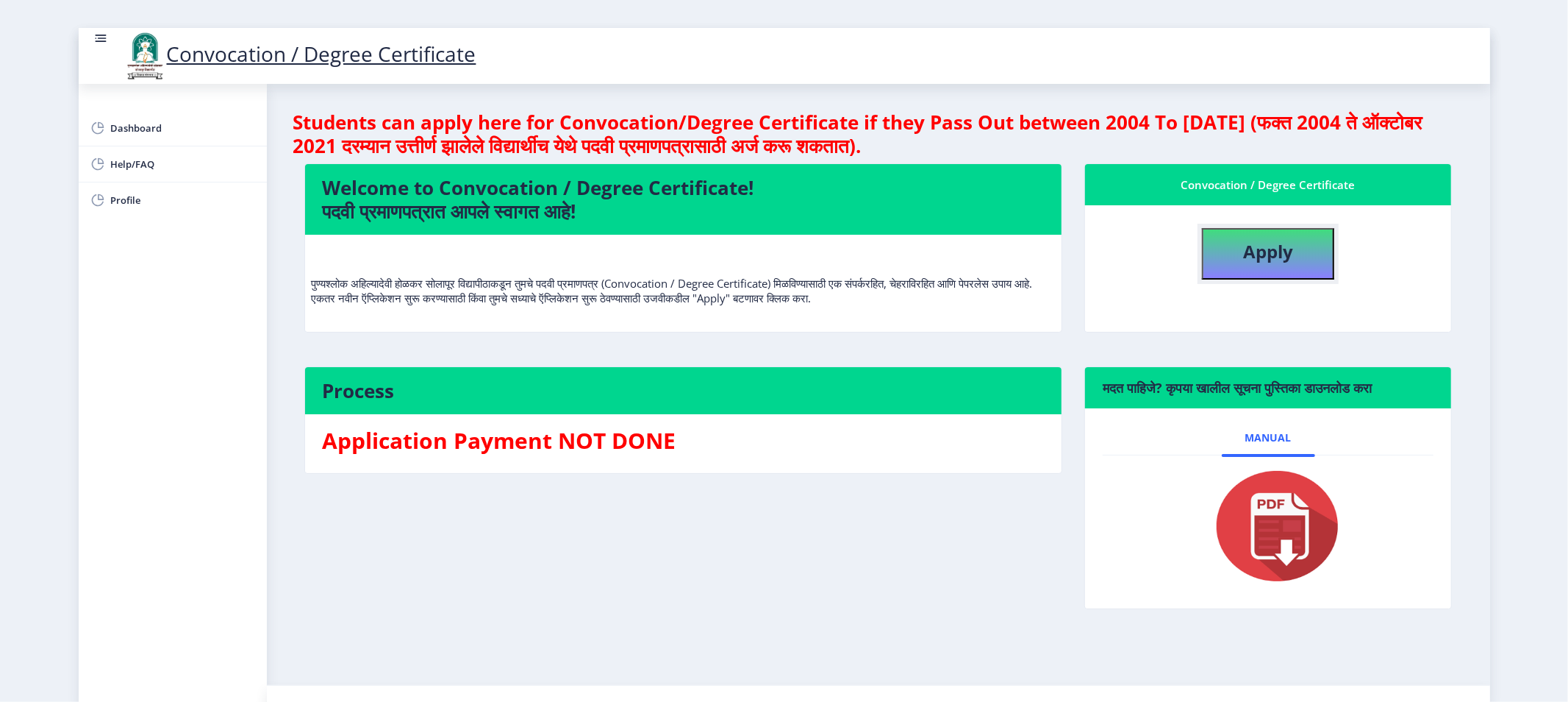
click at [1257, 252] on b "Apply" at bounding box center [1268, 251] width 50 height 24
select select
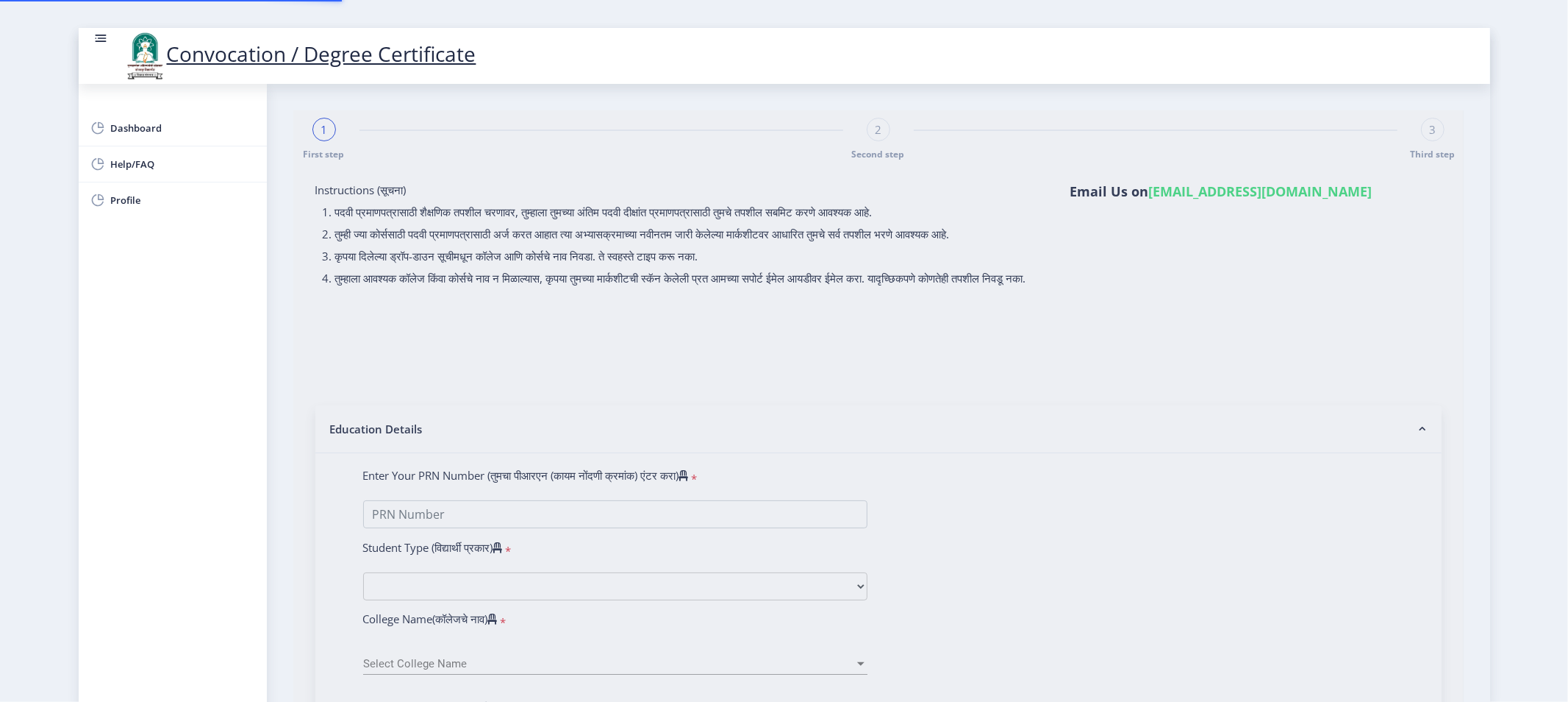
type input "CHAUDHARI ASHA DNYANESHWAR"
type input "SHARADA"
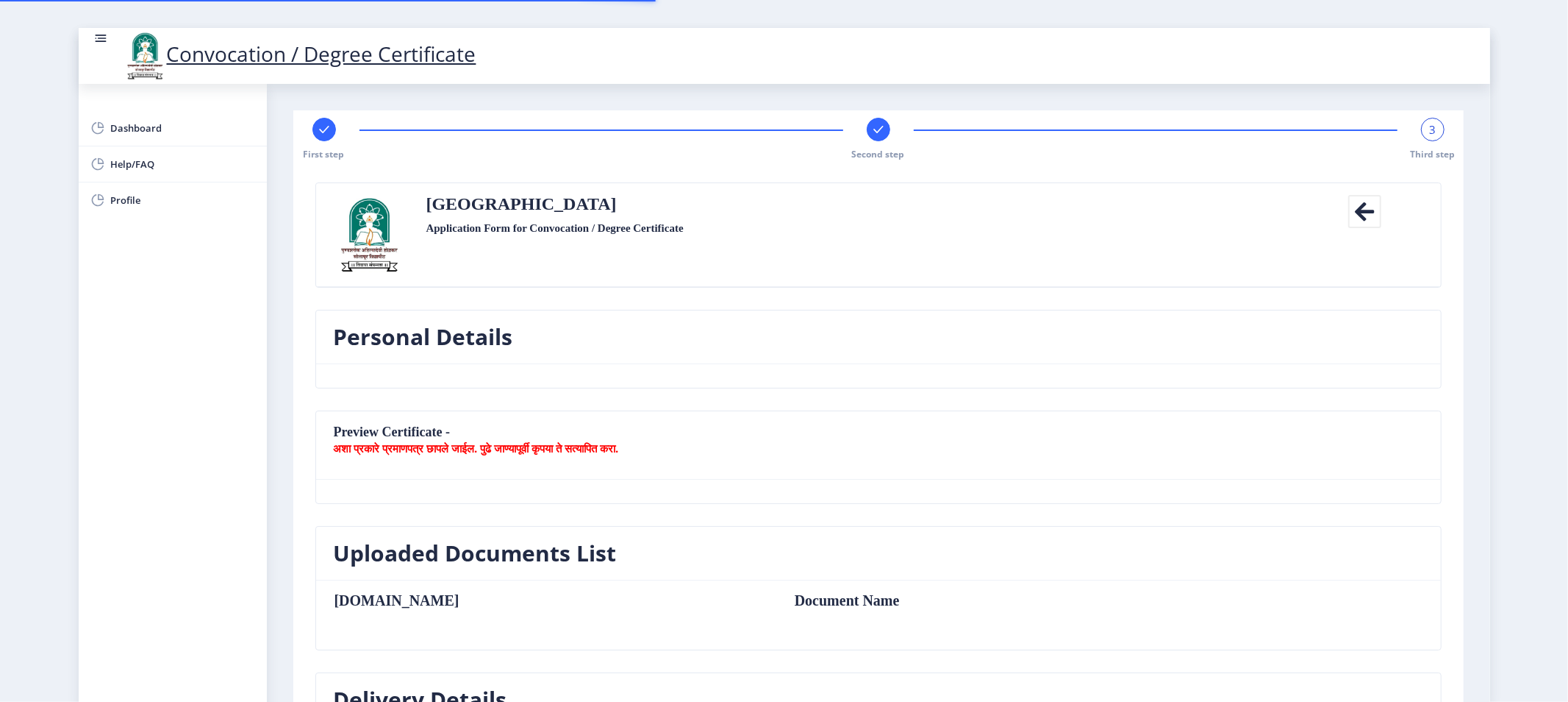
type textarea "House NO. 1416, Gandhi Road, Near Toni Garment, Pandharpur"
type input "413304"
type input "Pandharpur H.O"
type input "SOLAPUR"
type input "Maharashtra"
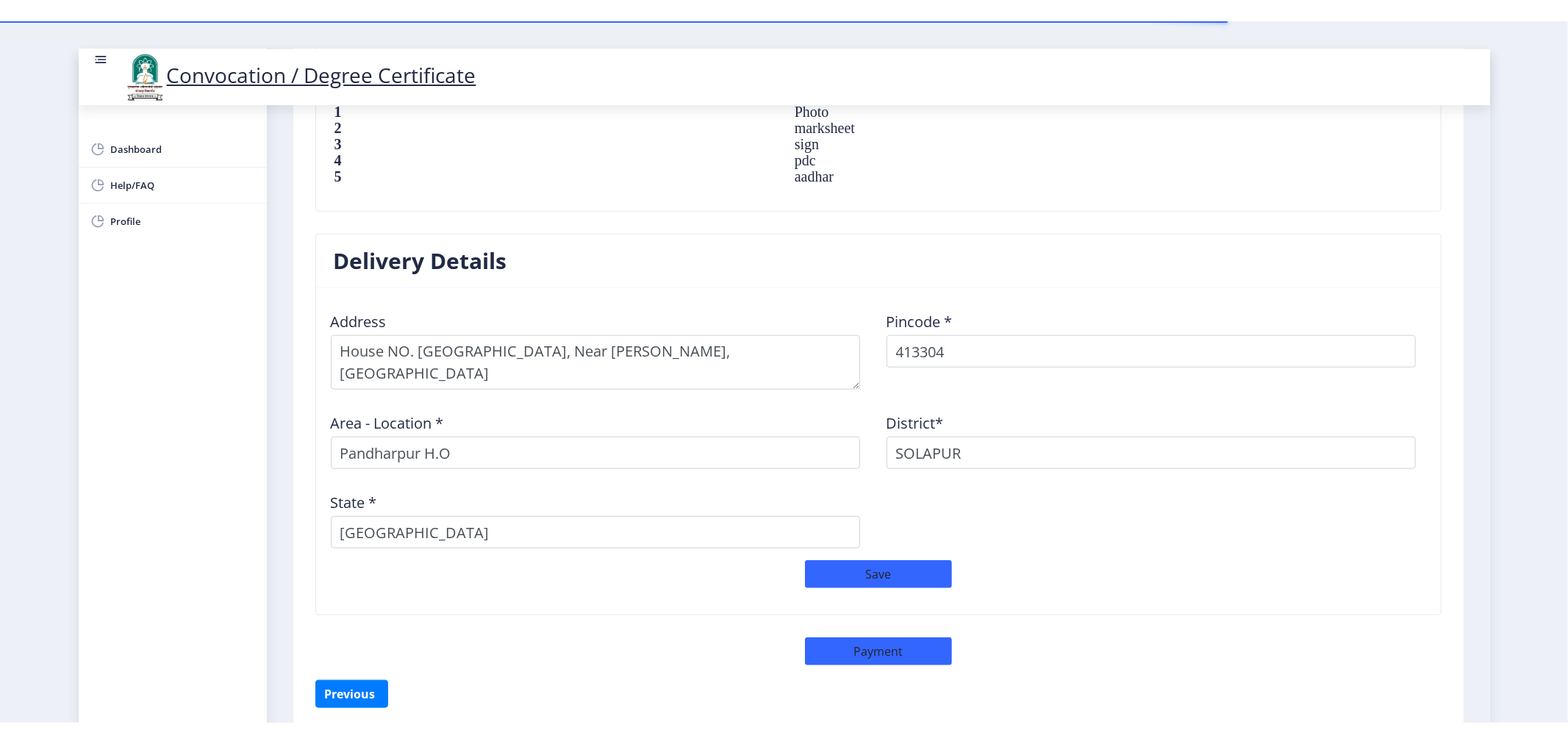
scroll to position [1123, 0]
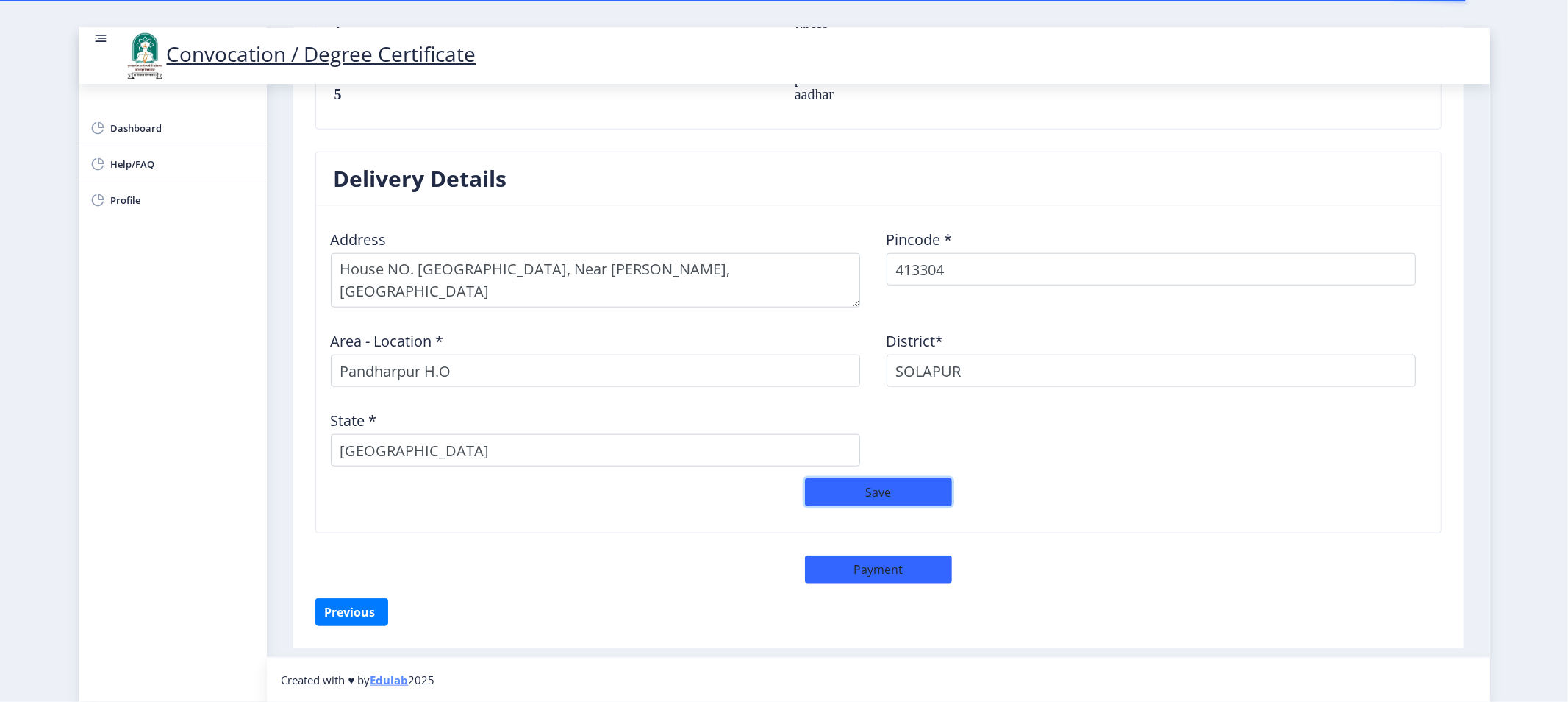
click at [879, 487] on button "Save" at bounding box center [879, 492] width 147 height 28
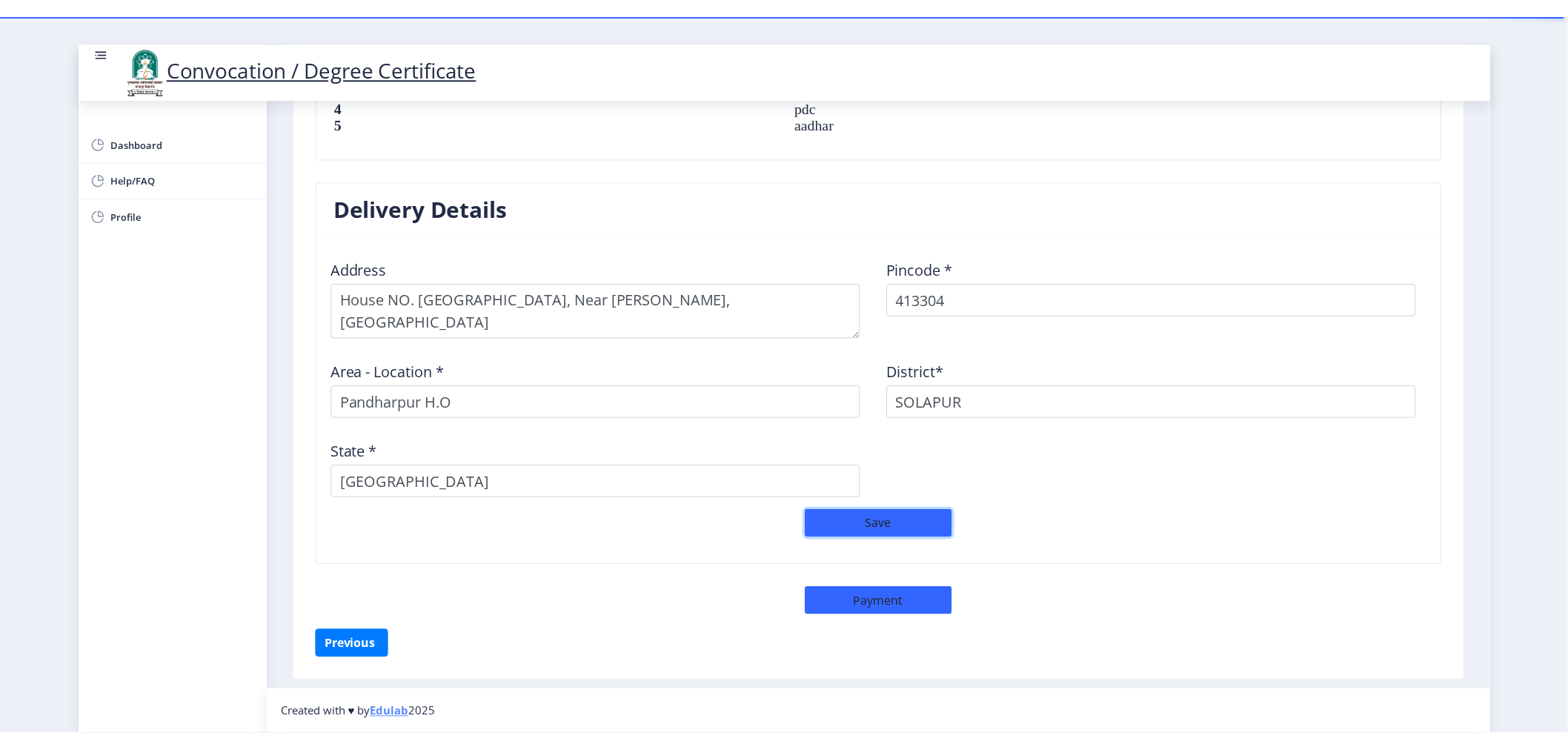
scroll to position [1090, 0]
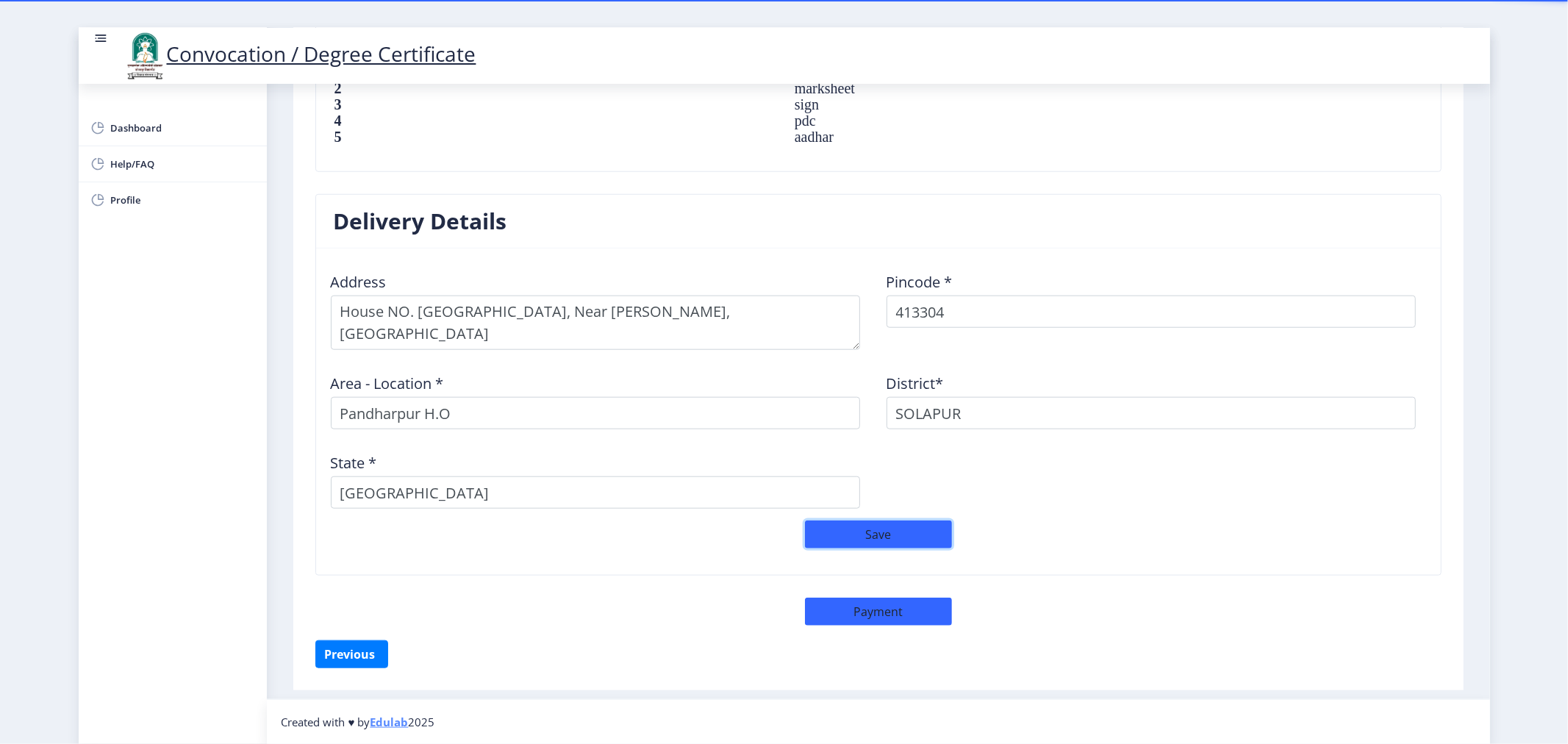
click at [873, 533] on button "Save" at bounding box center [879, 534] width 147 height 28
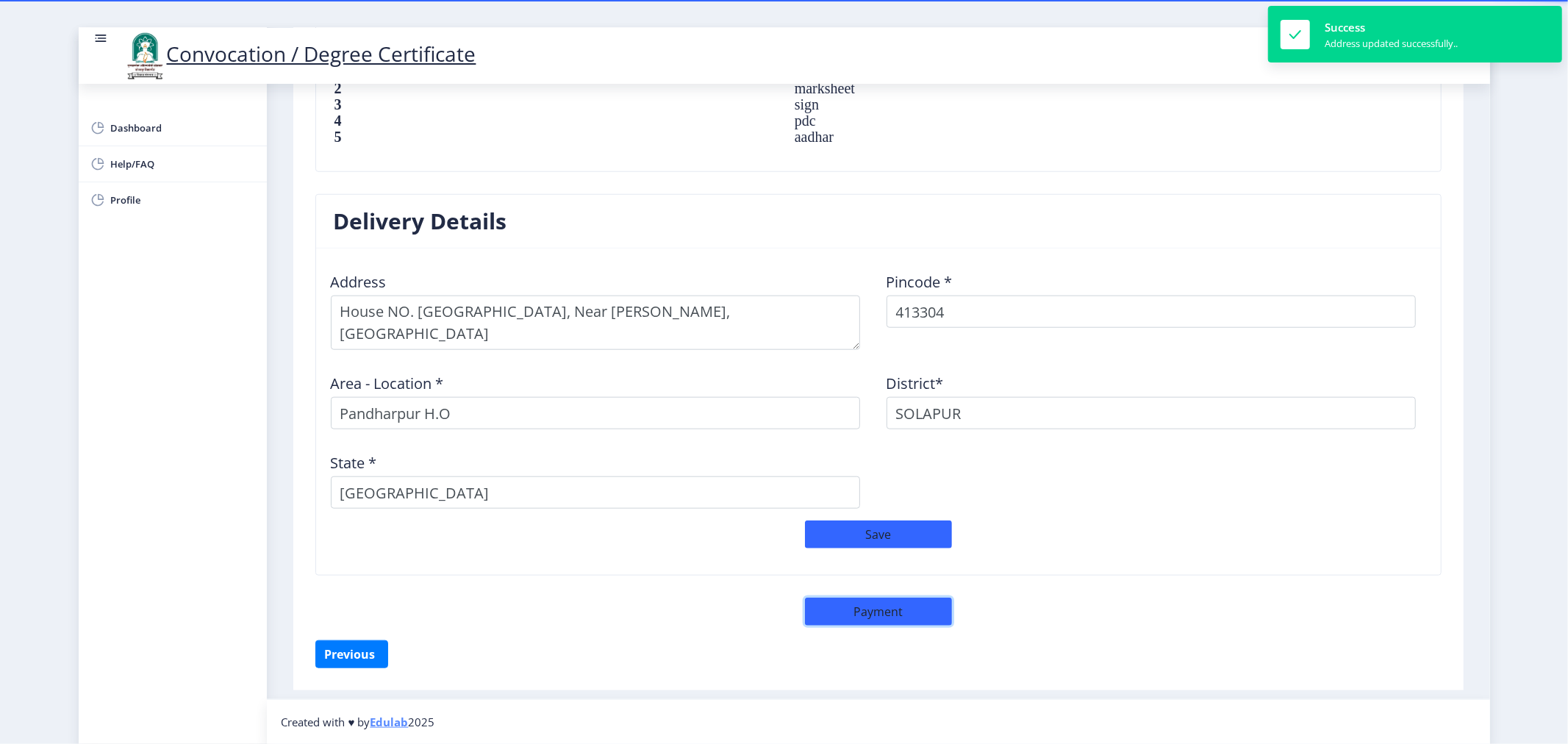
click at [872, 611] on button "Payment" at bounding box center [879, 611] width 147 height 28
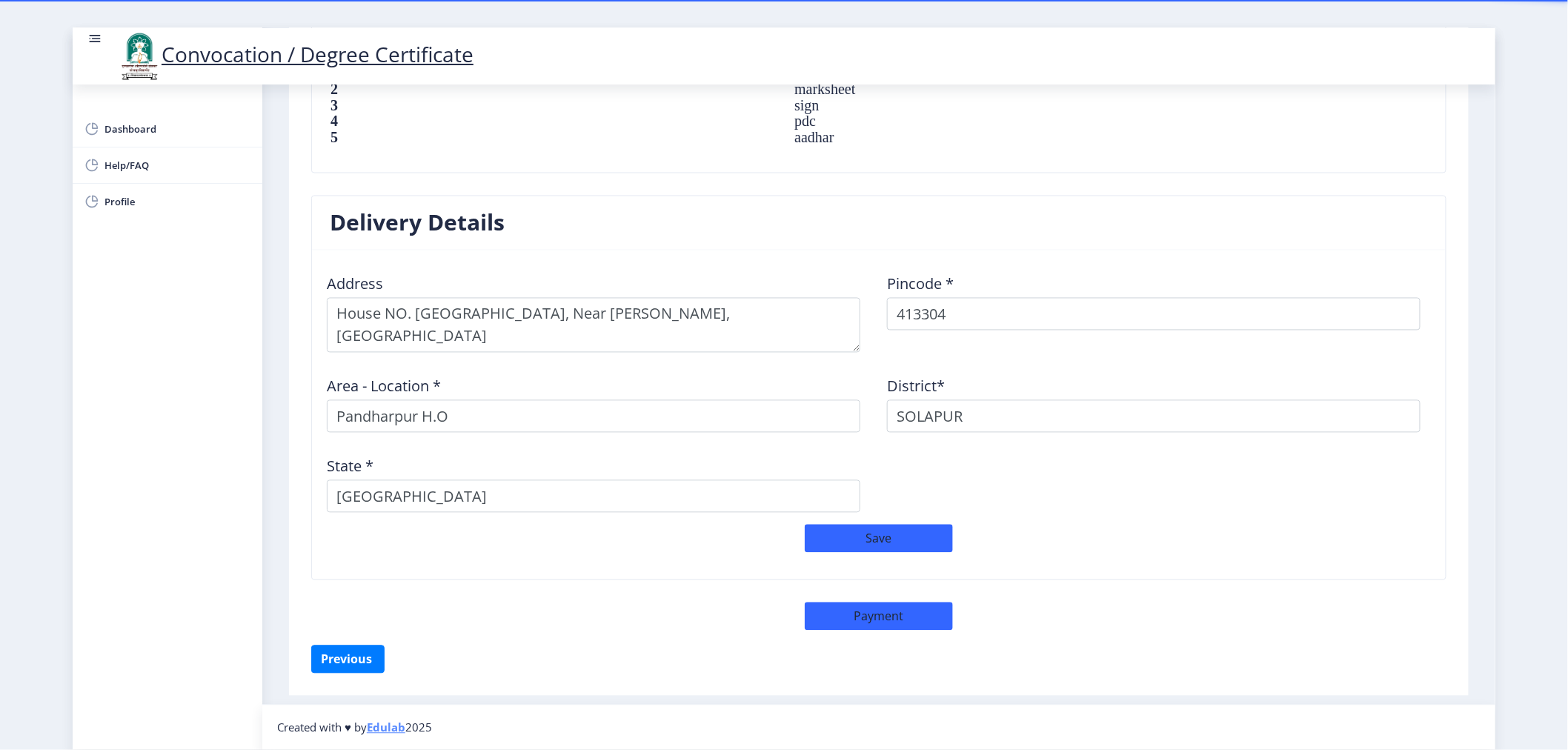
select select "sealed"
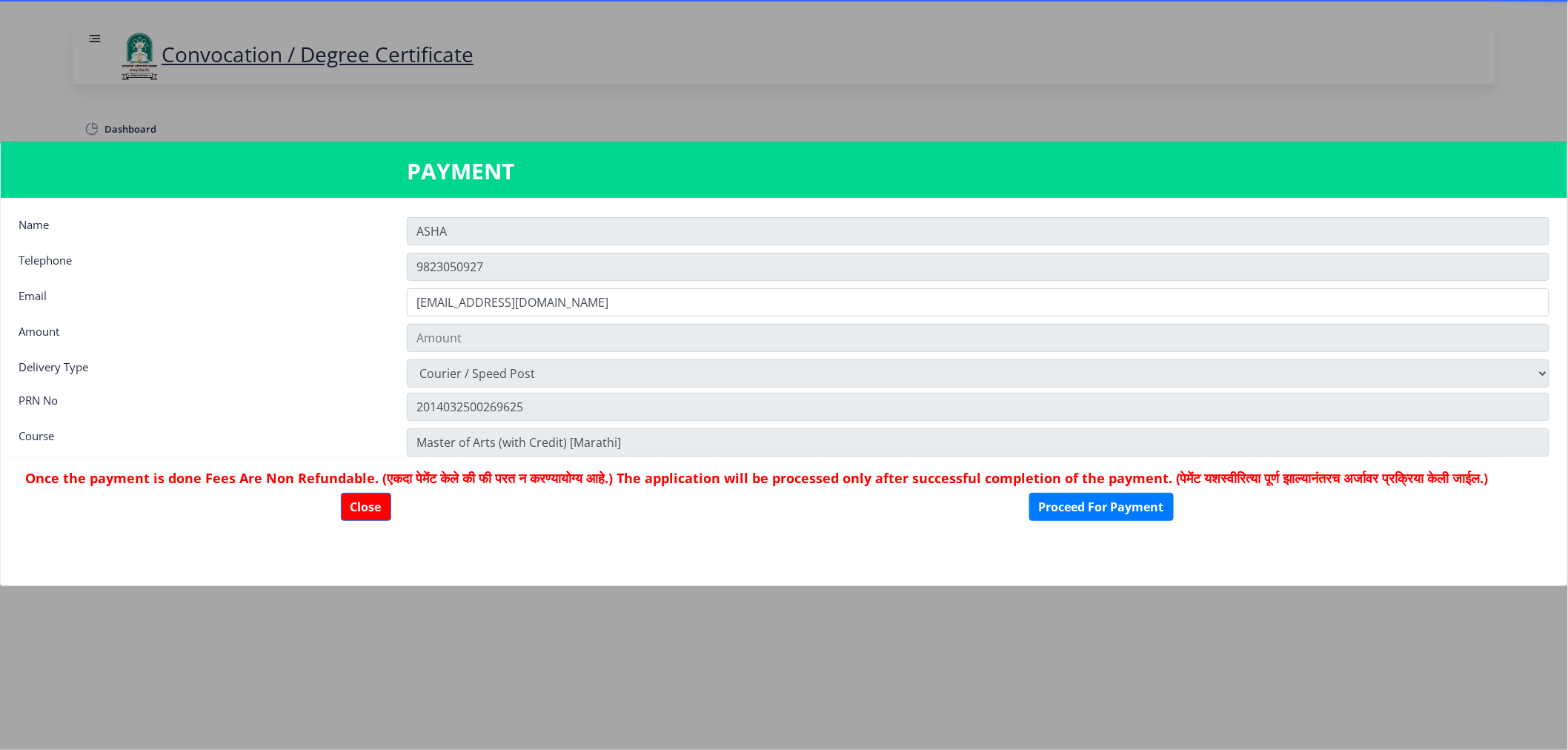
type input "1885"
click at [462, 238] on input "ASHA" at bounding box center [978, 231] width 1143 height 28
click at [1135, 521] on button "Proceed For Payment" at bounding box center [1102, 506] width 145 height 28
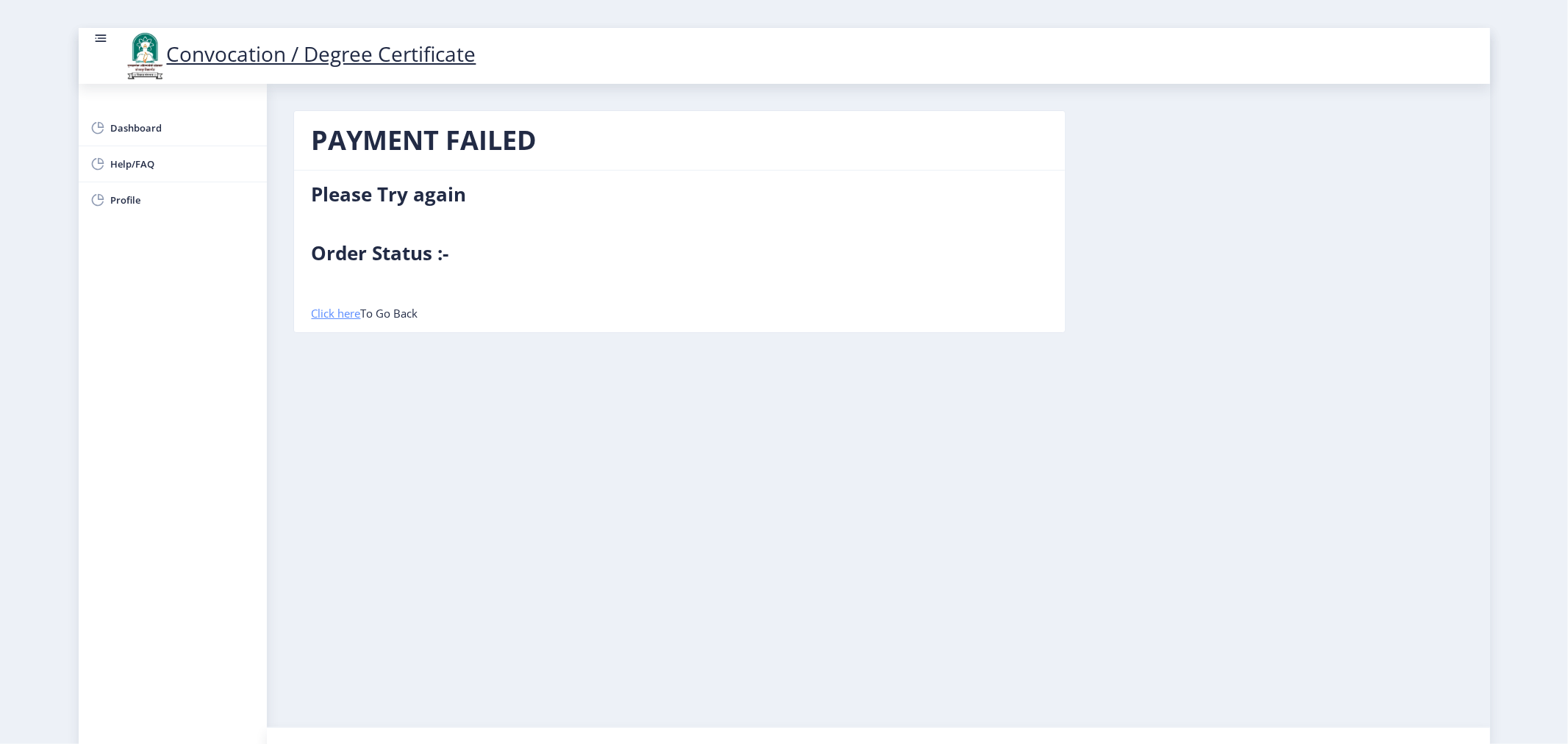
click at [327, 311] on link "Click here" at bounding box center [336, 313] width 50 height 14
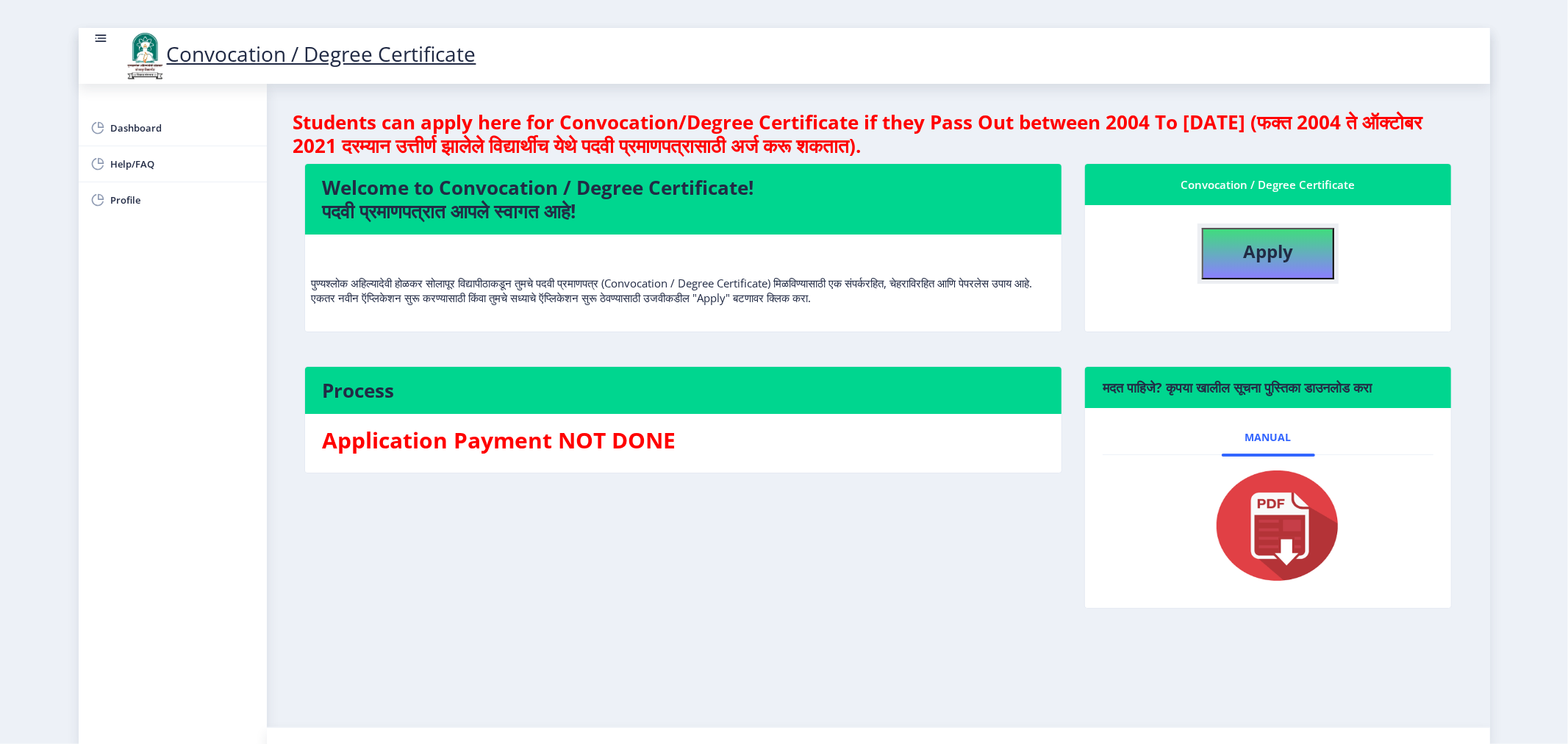
click at [1263, 240] on b "Apply" at bounding box center [1268, 251] width 50 height 24
select select
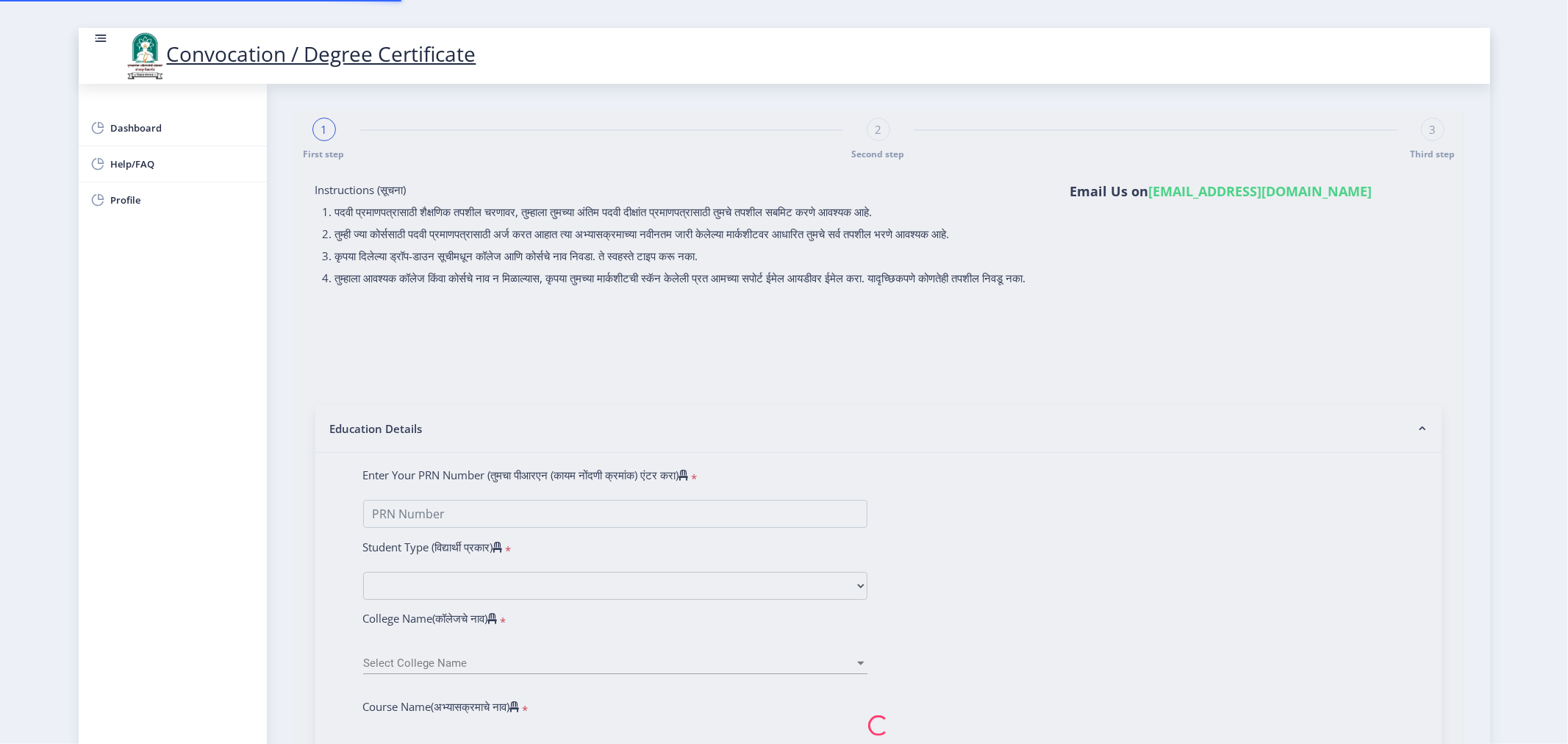
type input "[PERSON_NAME] [PERSON_NAME]"
type input "SHARADA"
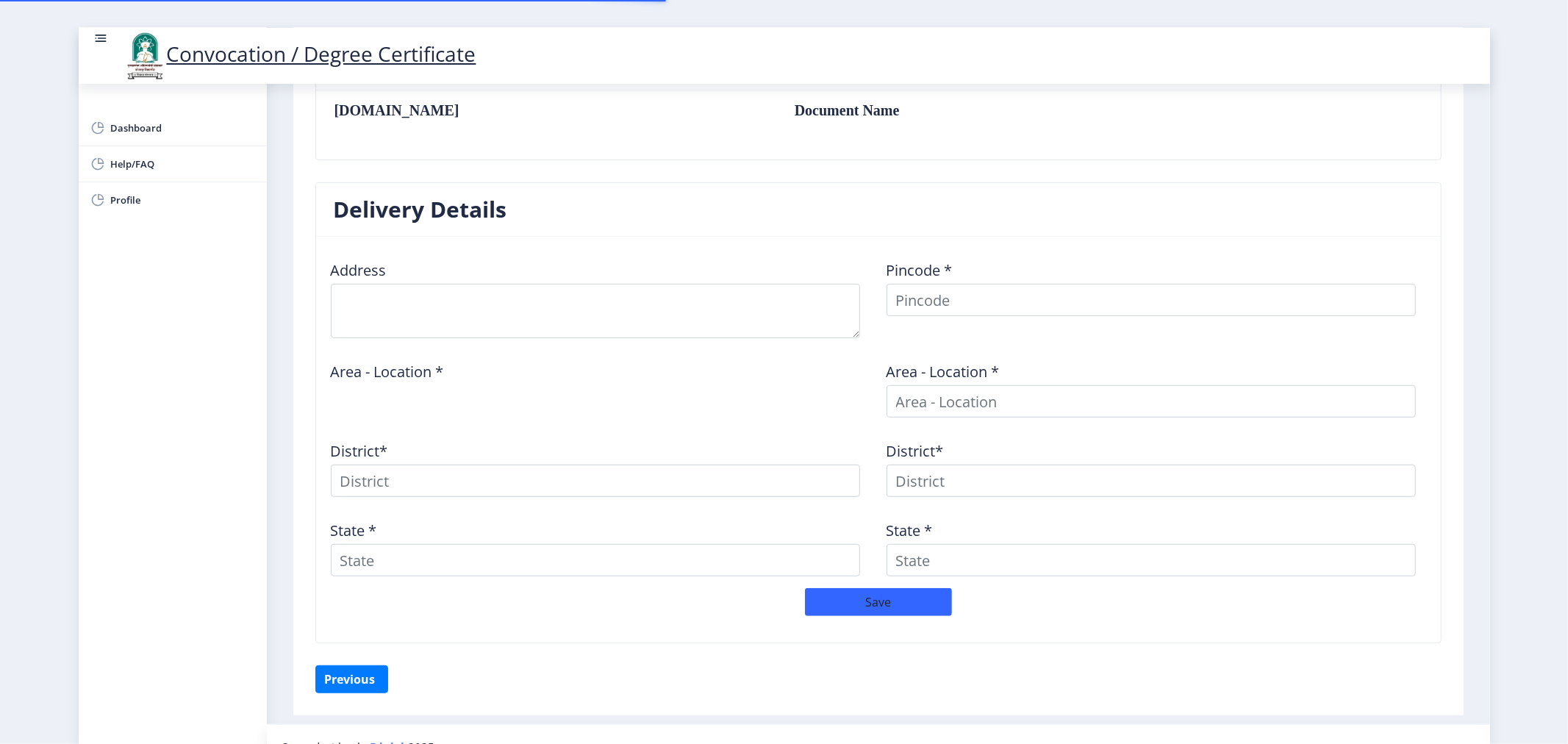
type textarea "House NO. [GEOGRAPHIC_DATA], Near [PERSON_NAME], [GEOGRAPHIC_DATA]"
type input "413304"
type input "Pandharpur H.O"
type input "SOLAPUR"
type input "[GEOGRAPHIC_DATA]"
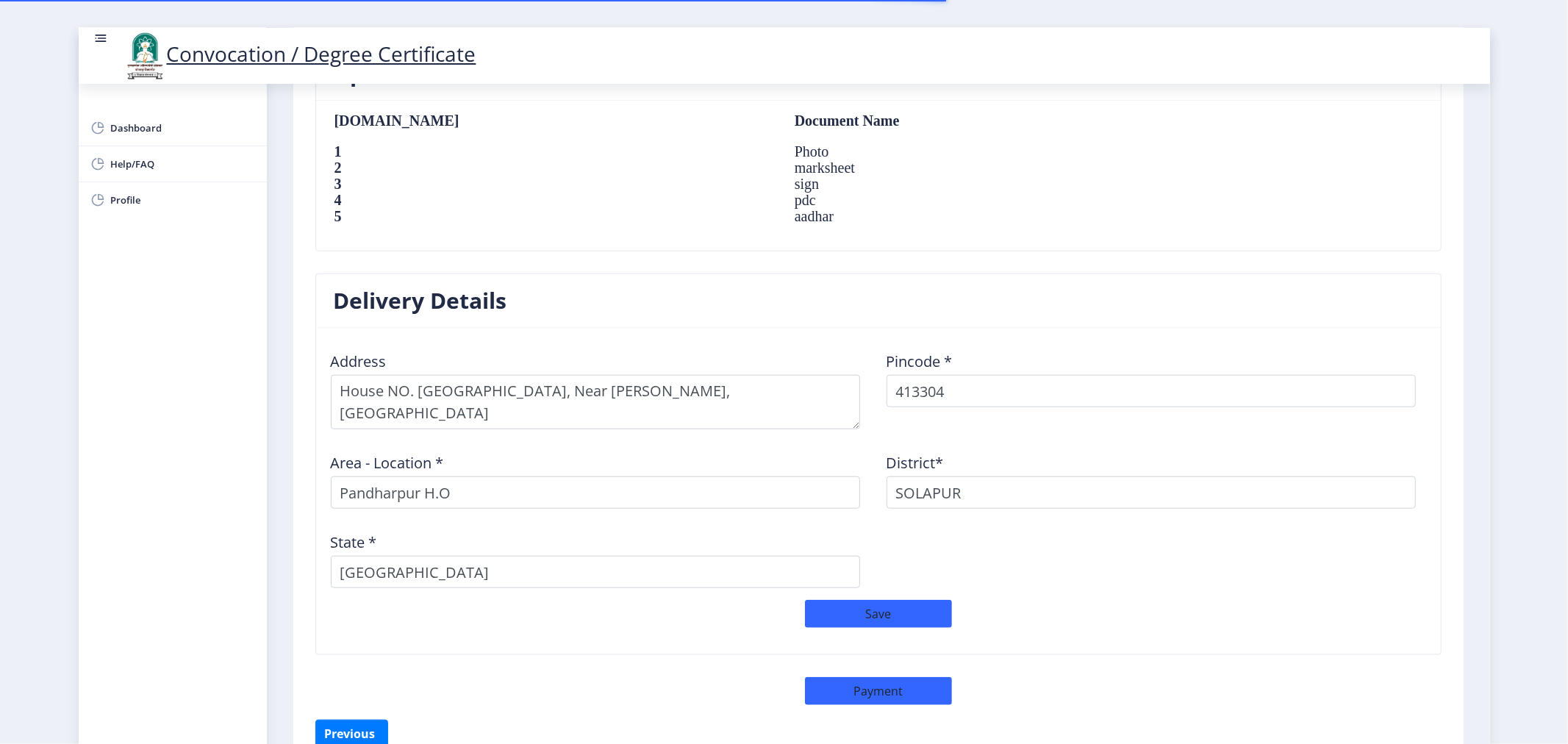
scroll to position [1081, 0]
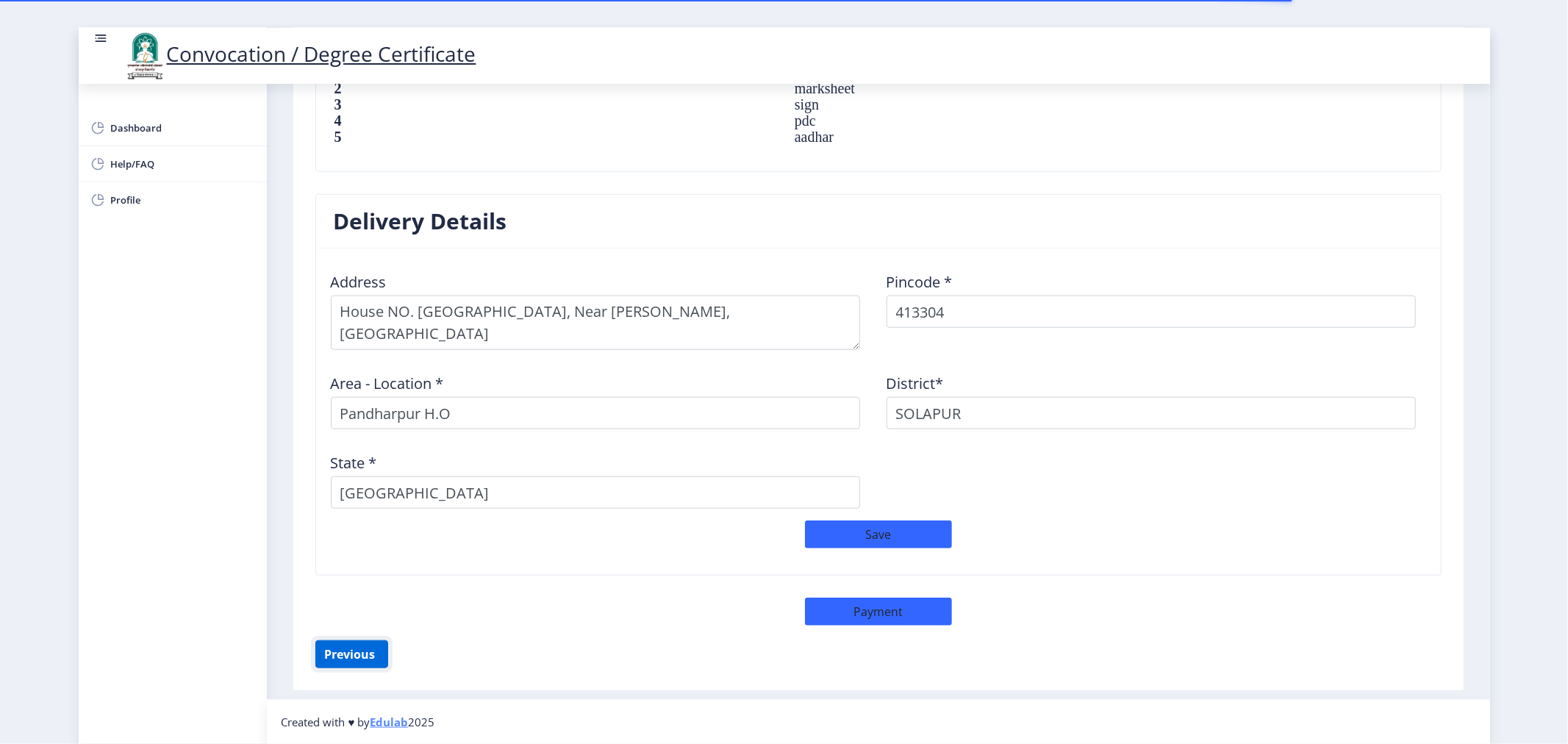
click at [353, 649] on button "Previous ‍" at bounding box center [351, 654] width 73 height 28
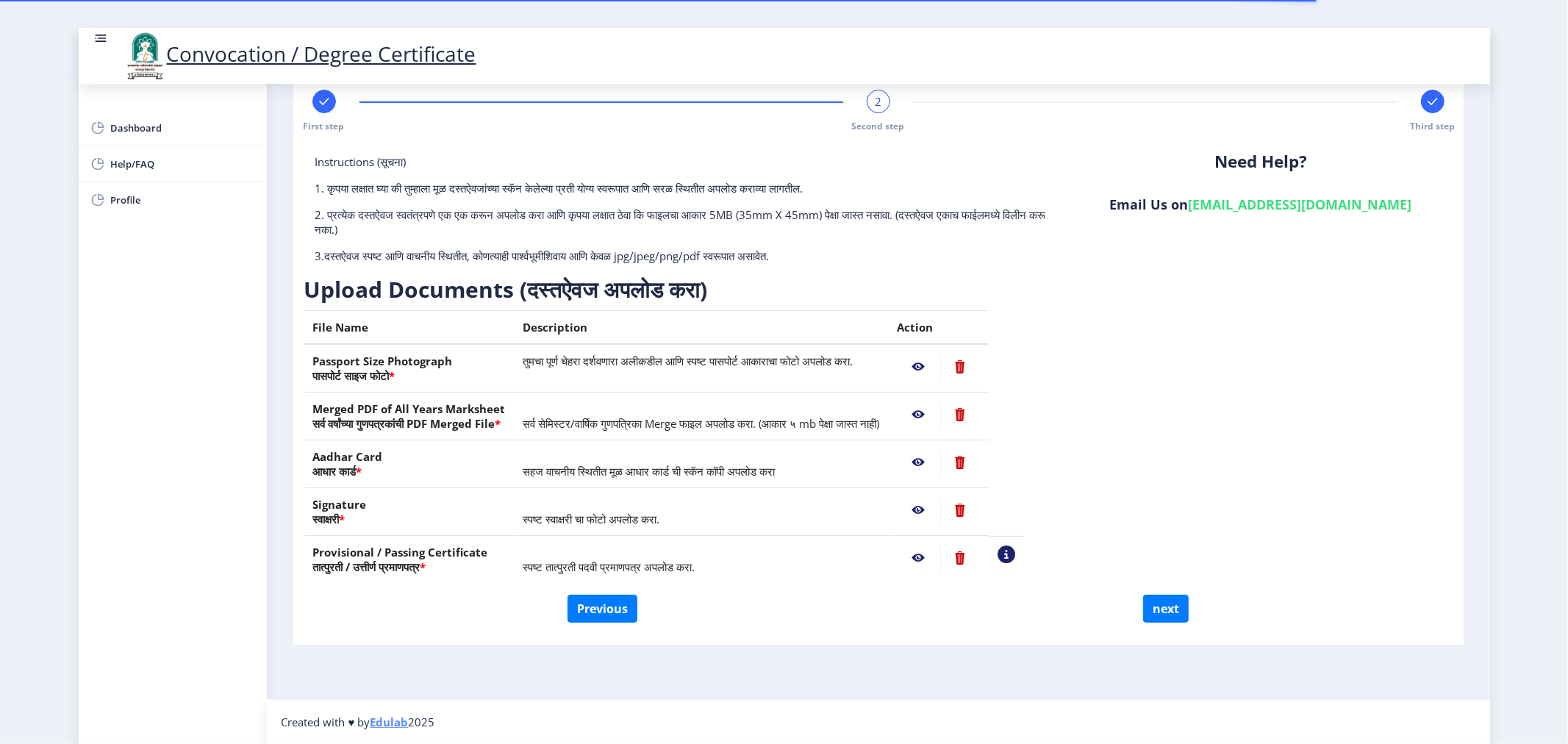
scroll to position [27, 0]
click at [1166, 607] on button "next" at bounding box center [1166, 609] width 46 height 28
select select
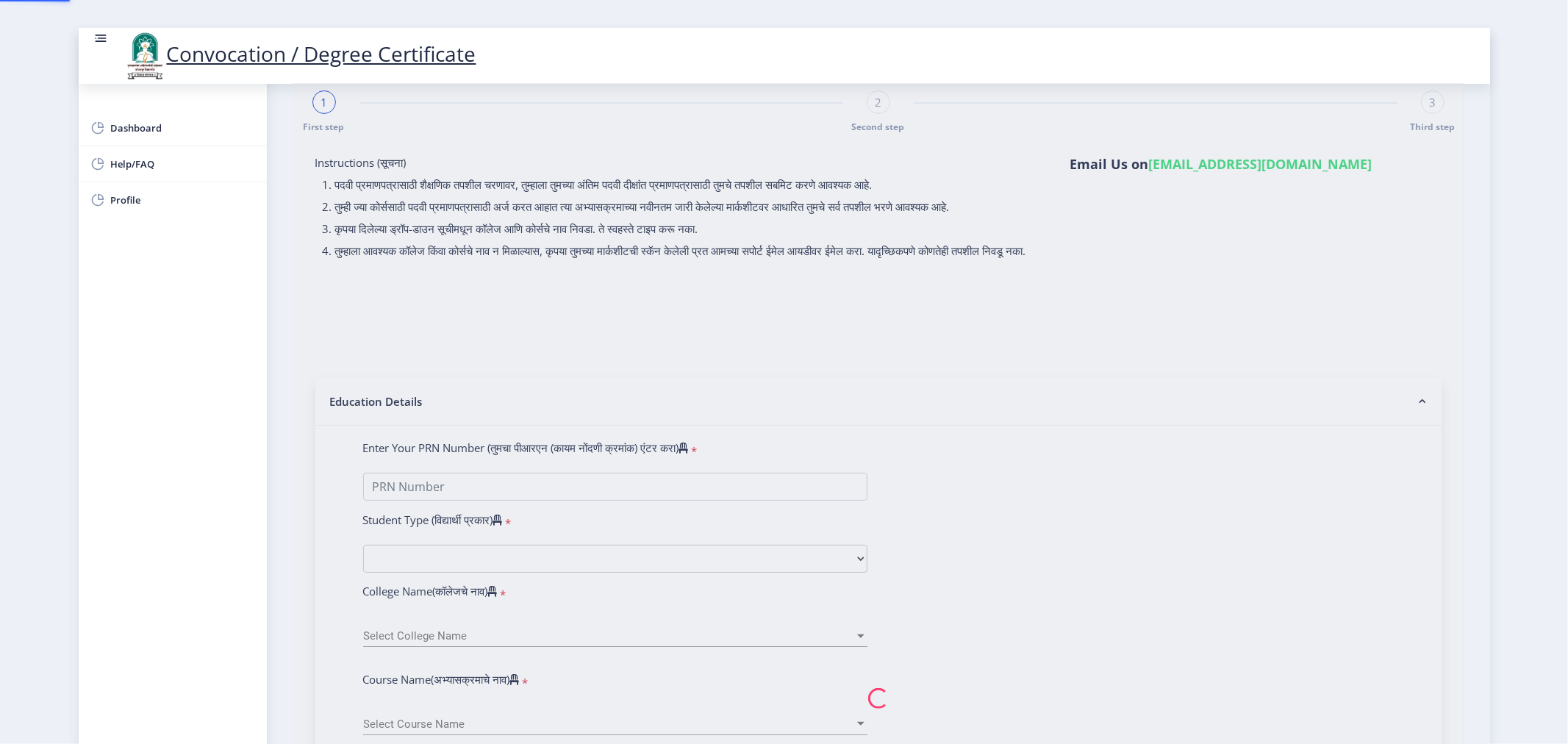
scroll to position [0, 0]
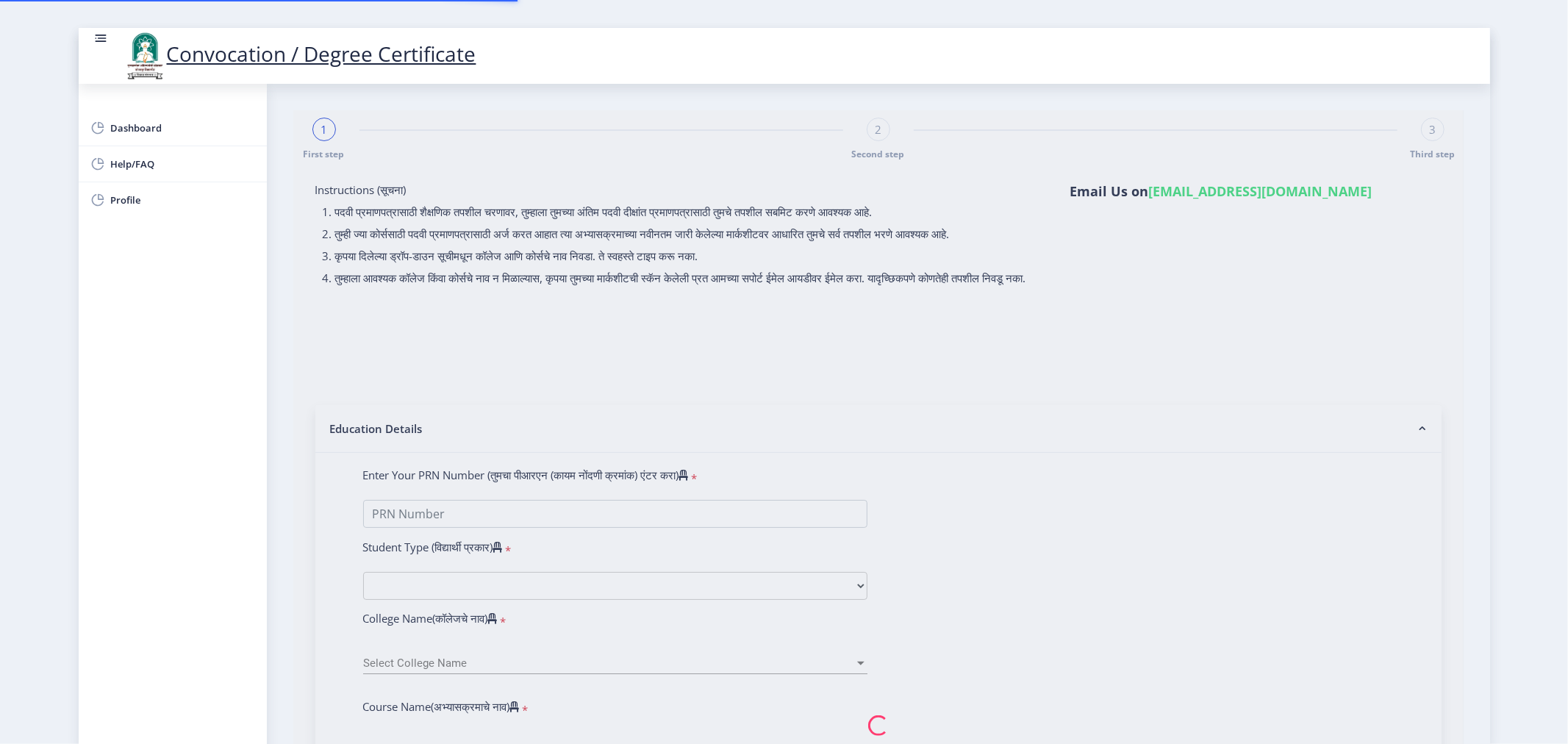
select select
type input "CHAUDHARI ASHA DNYANESHWAR"
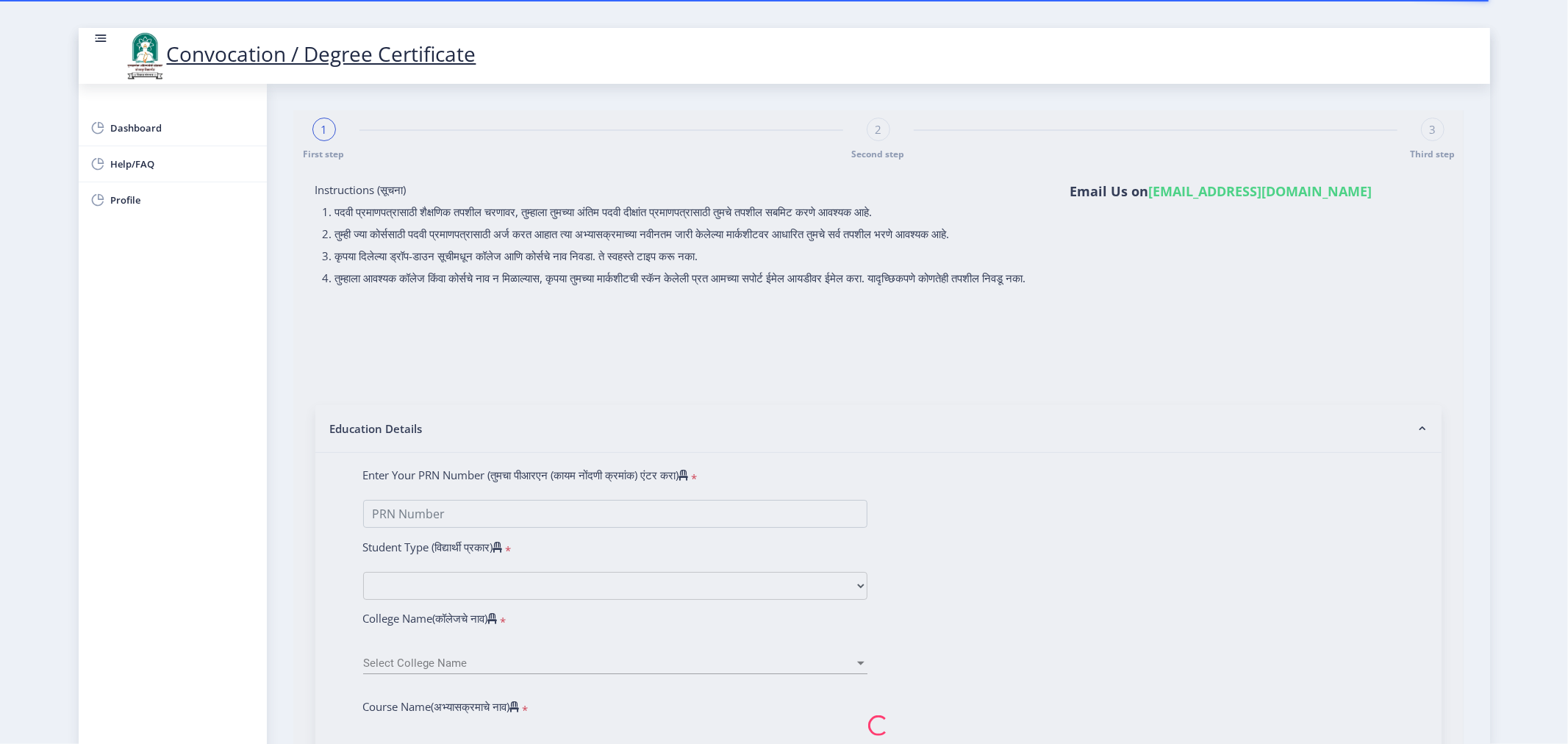
type input "SHARADA"
type input "2014032500269625"
select select "External"
select select "2016"
select select "May"
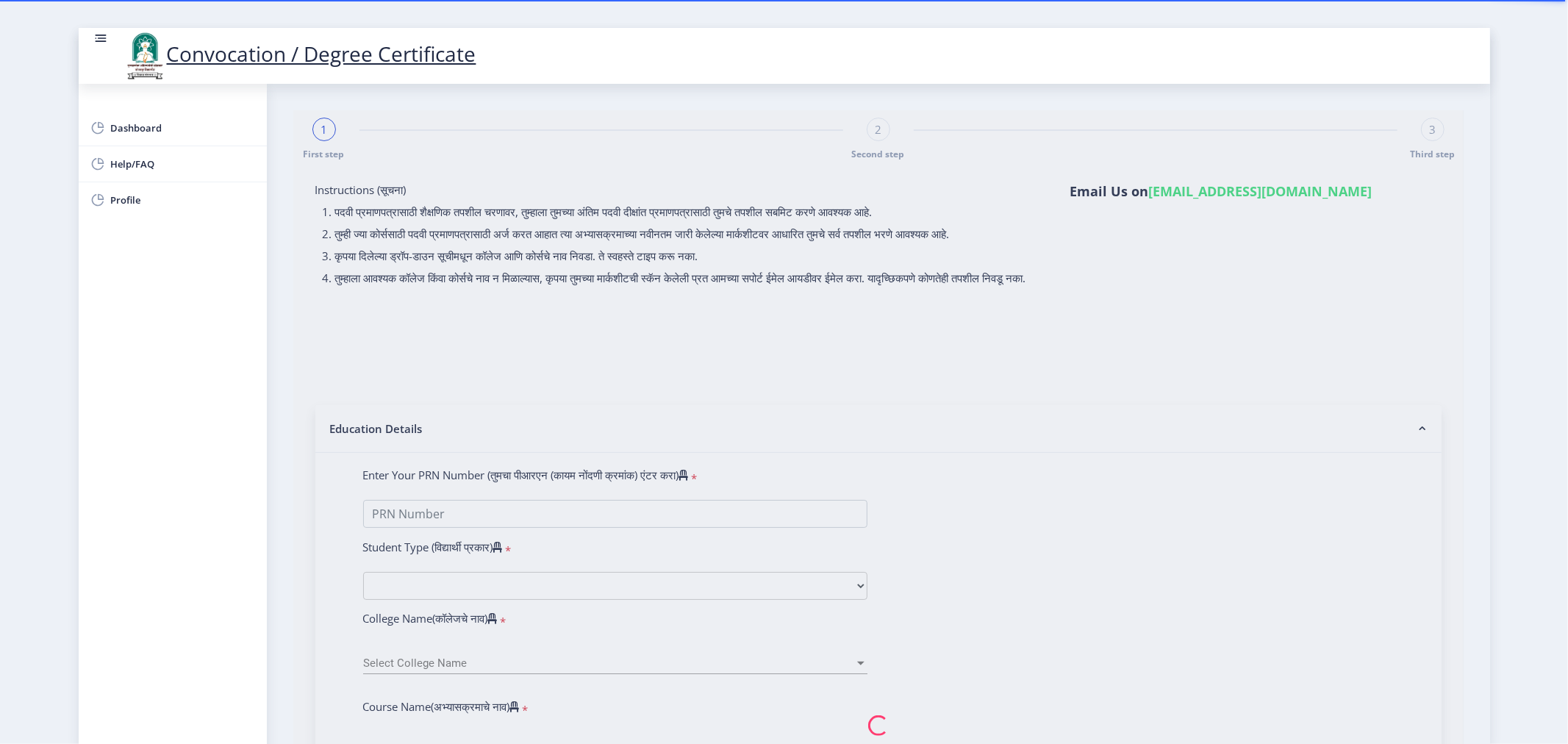
select select "FIRST CLASS"
type input "133913"
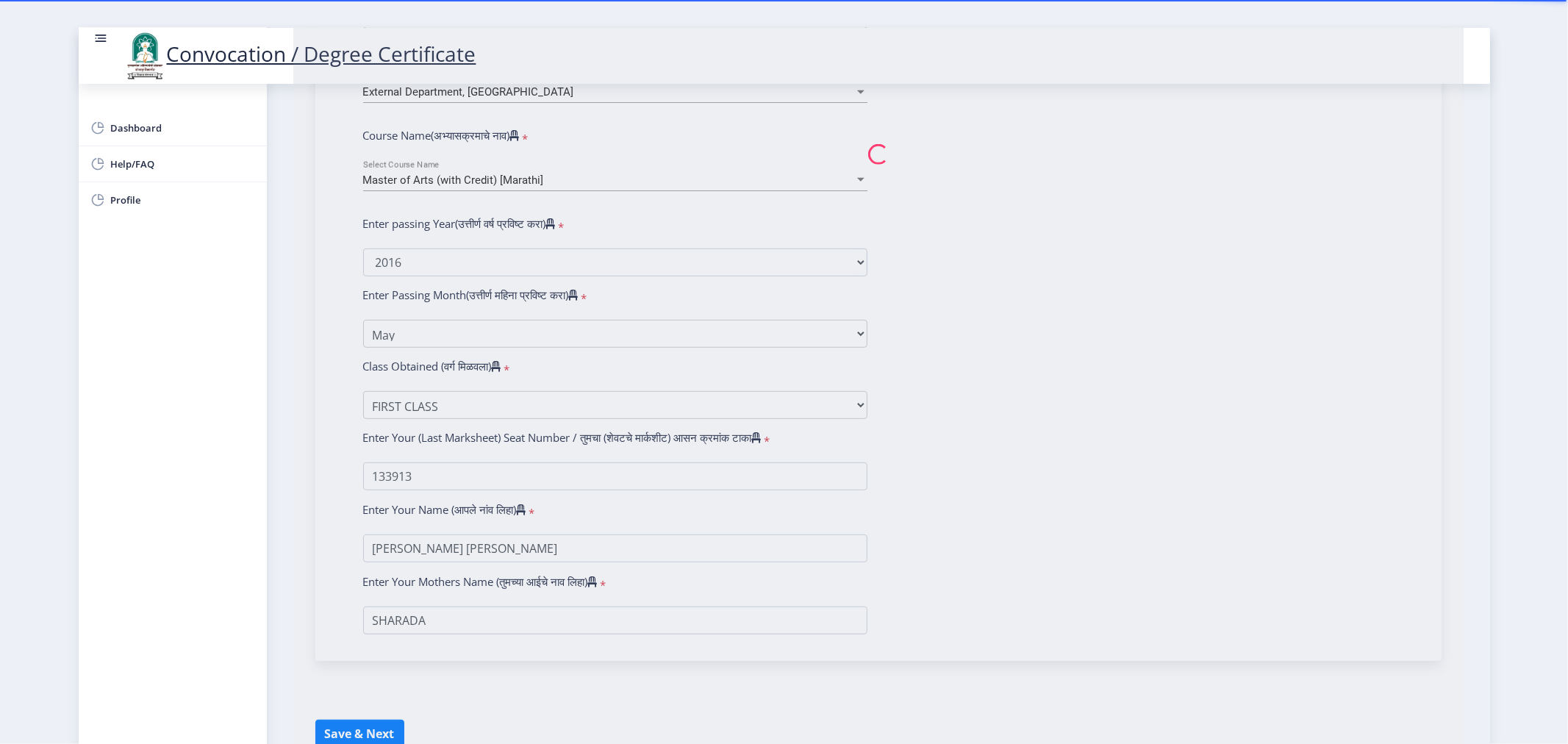
select select "Marathi"
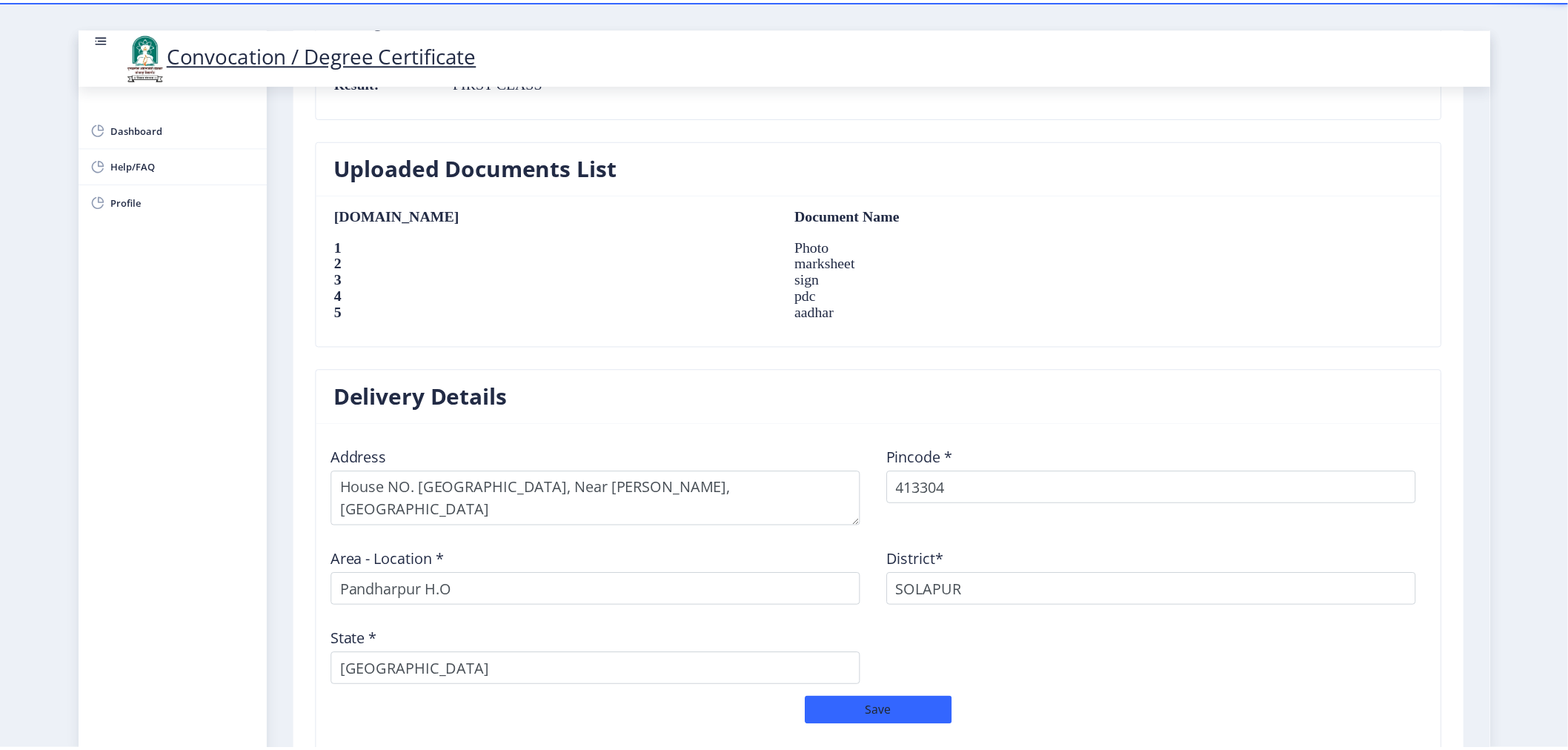
scroll to position [1090, 0]
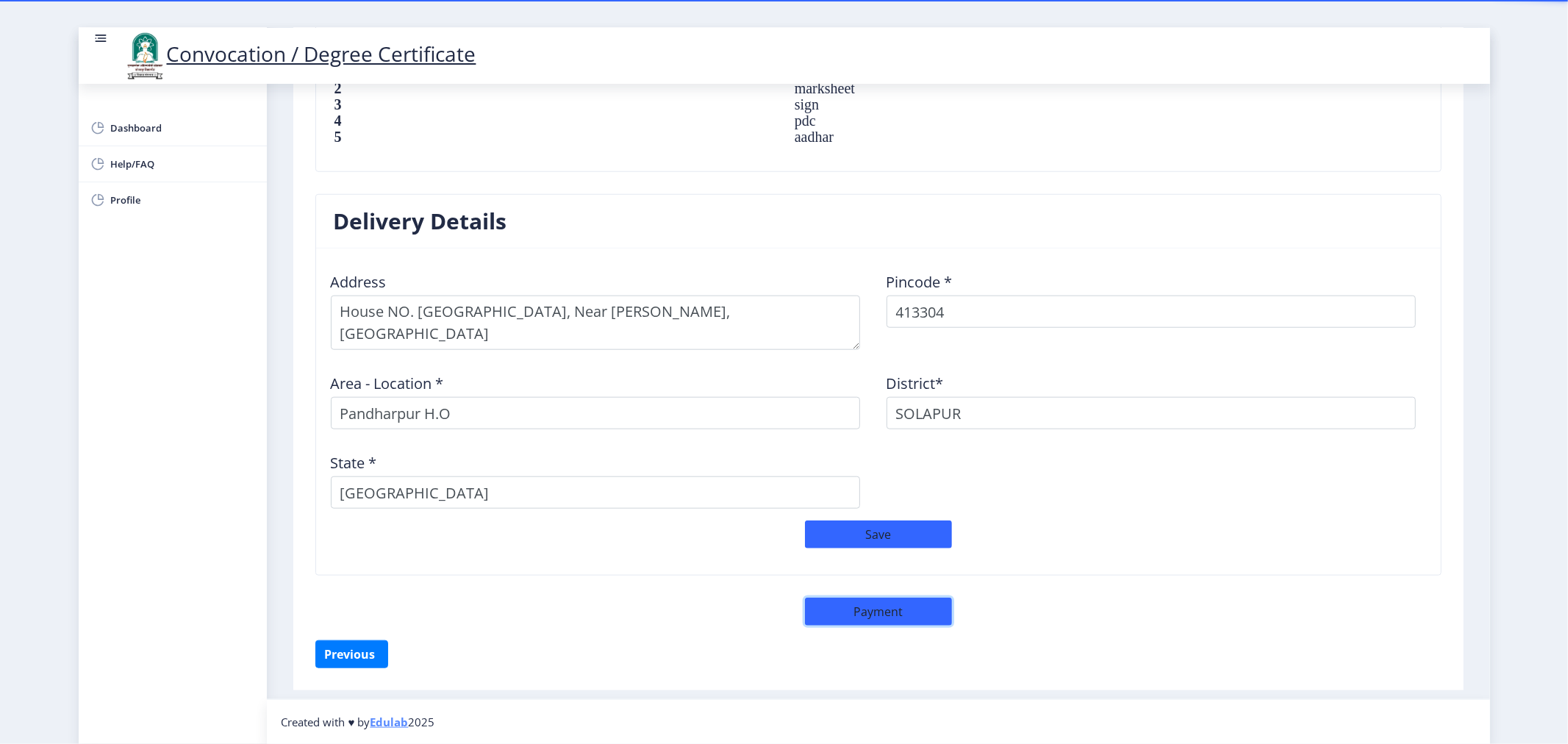
click at [881, 608] on button "Payment" at bounding box center [879, 611] width 147 height 28
select select "sealed"
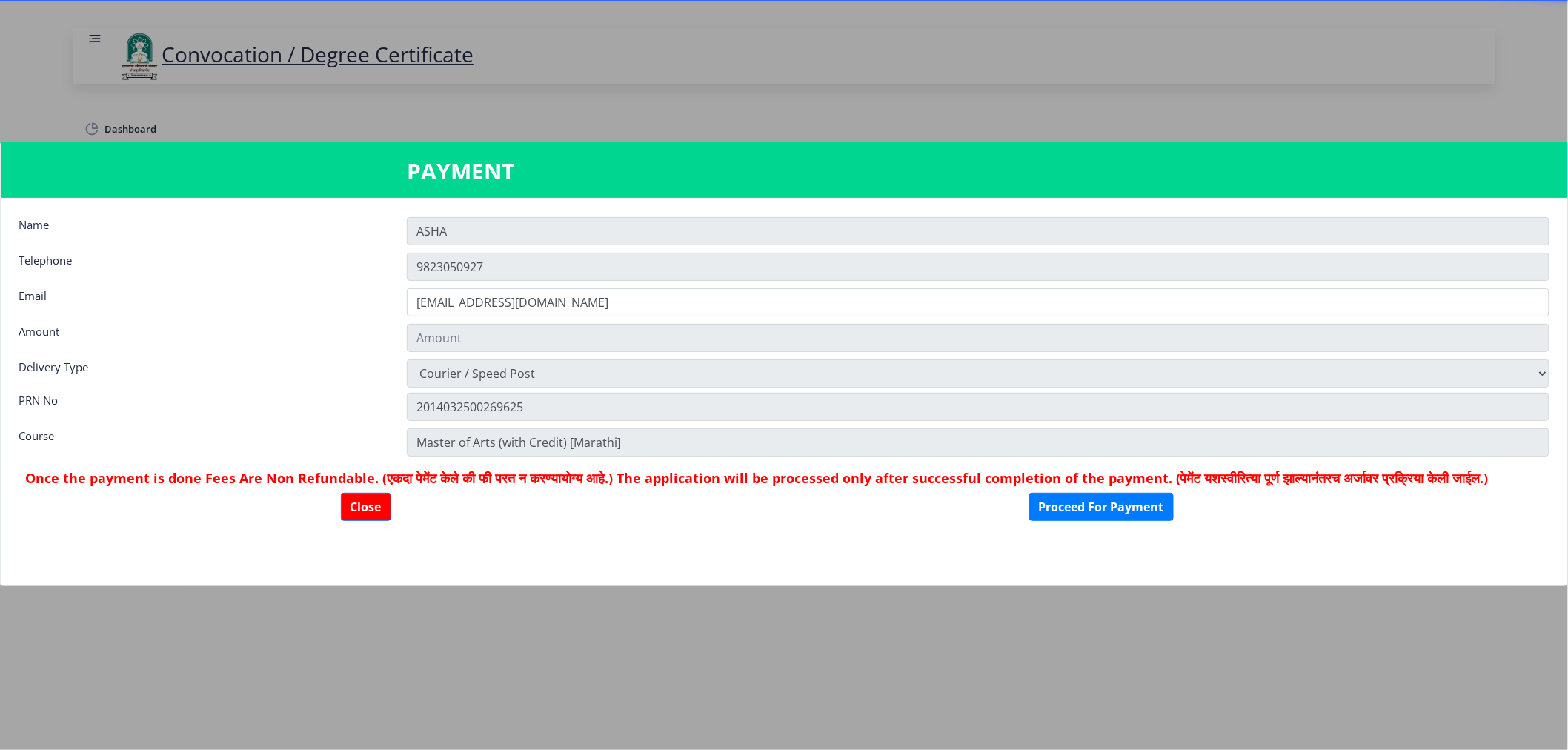
type input "1885"
click at [367, 521] on button "Close" at bounding box center [365, 506] width 50 height 28
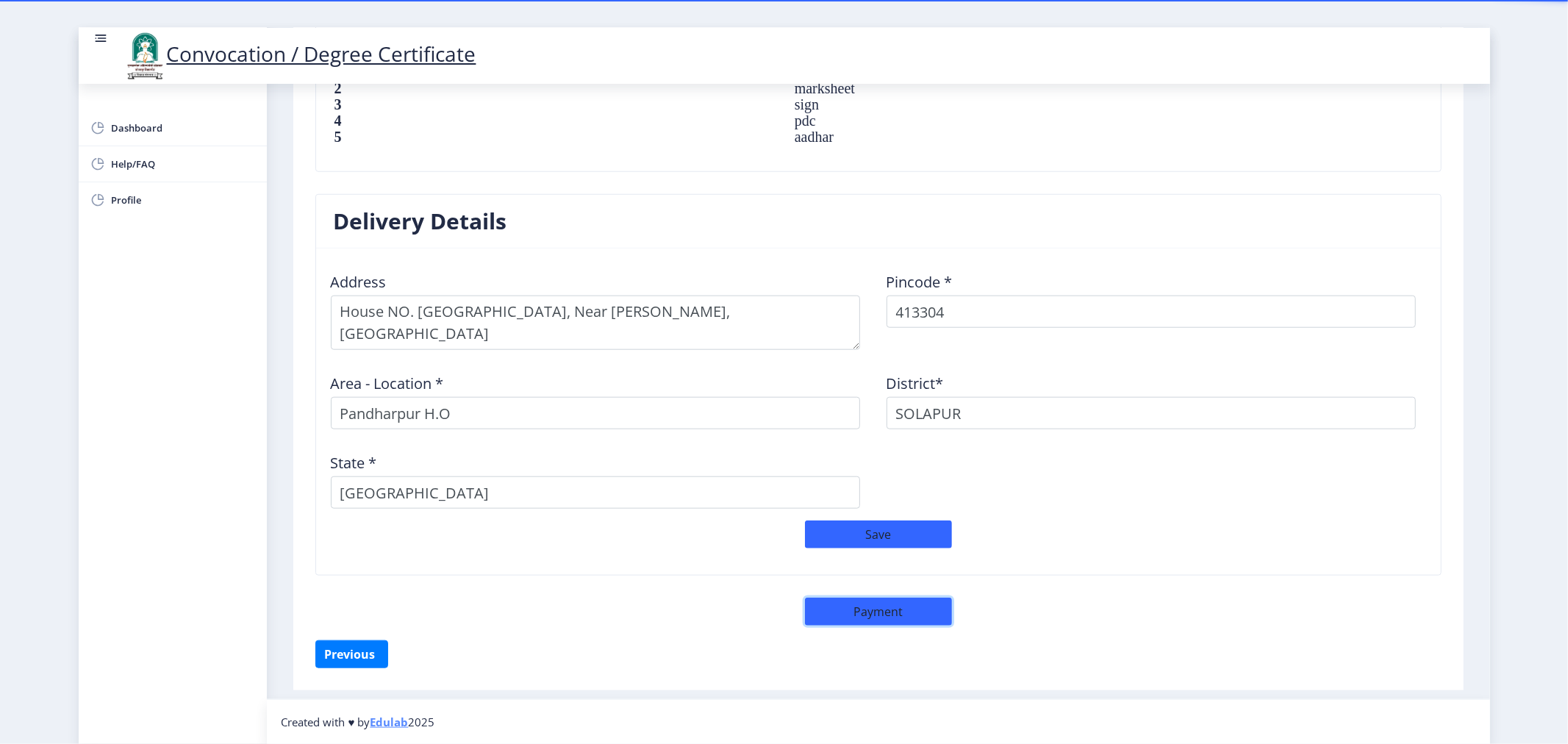
click at [870, 611] on button "Payment" at bounding box center [879, 611] width 147 height 28
select select "sealed"
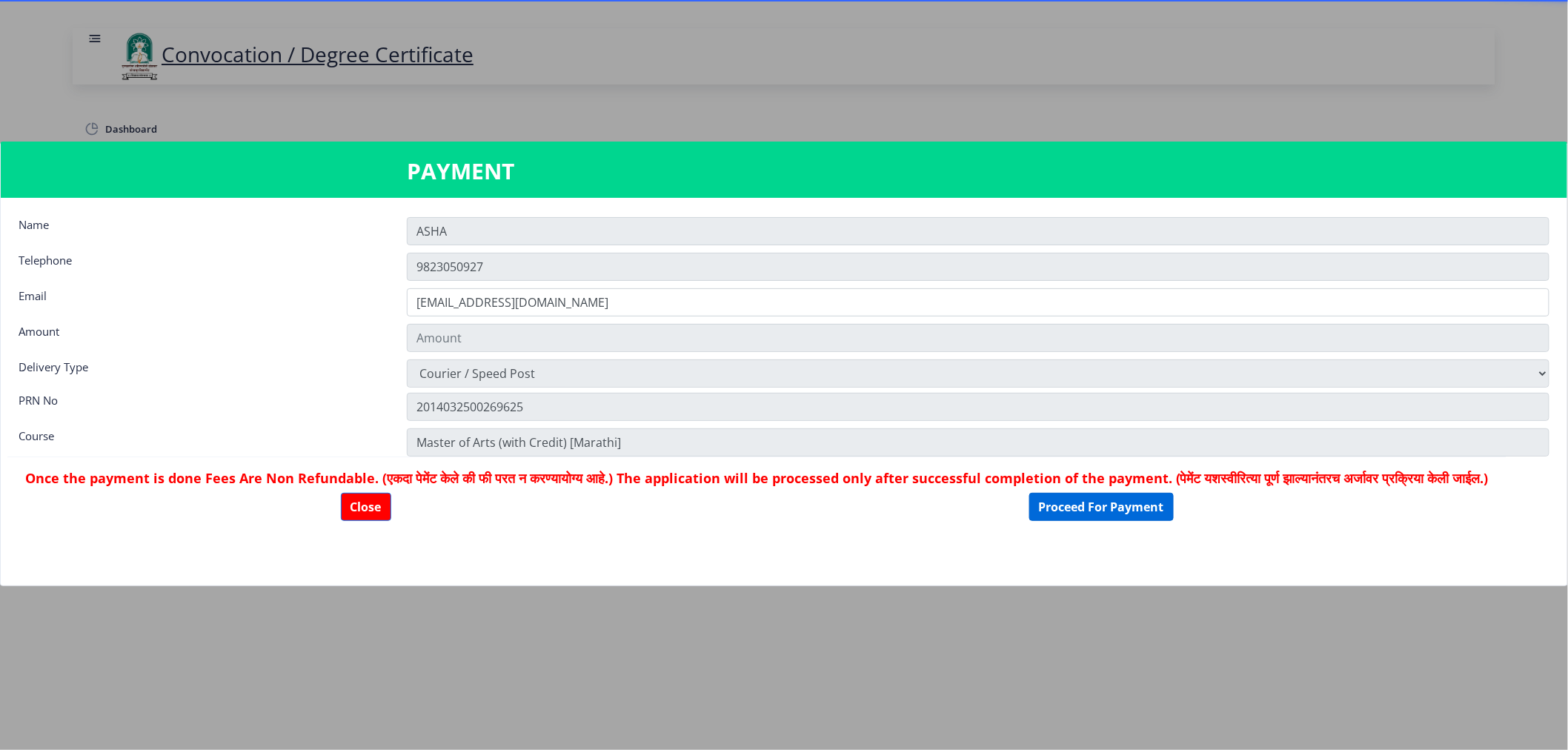
type input "1885"
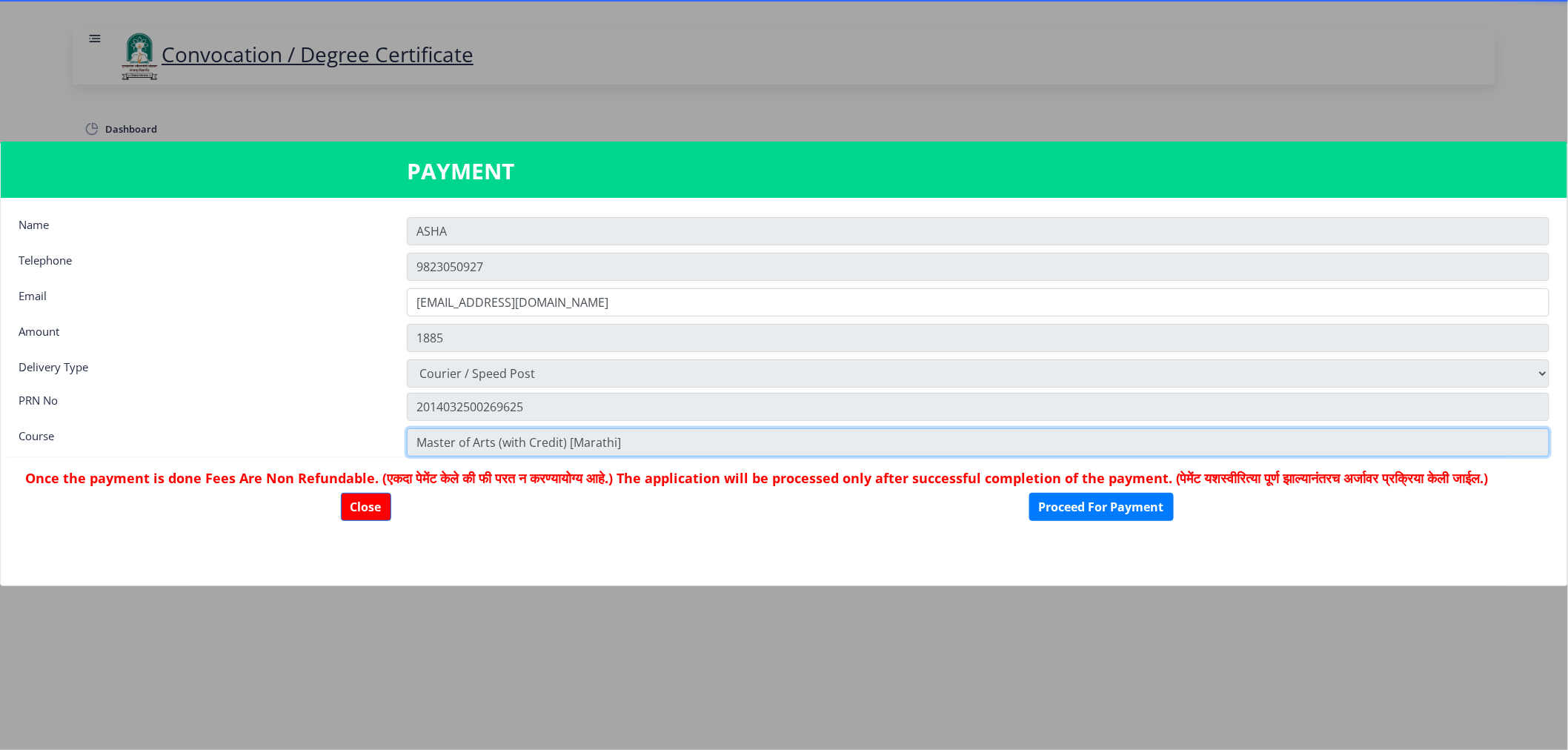
click at [507, 443] on input "Master of Arts (with Credit) [Marathi]" at bounding box center [978, 442] width 1143 height 28
click at [642, 448] on input "Master of Arts (with Credit) [Marathi]" at bounding box center [978, 442] width 1143 height 28
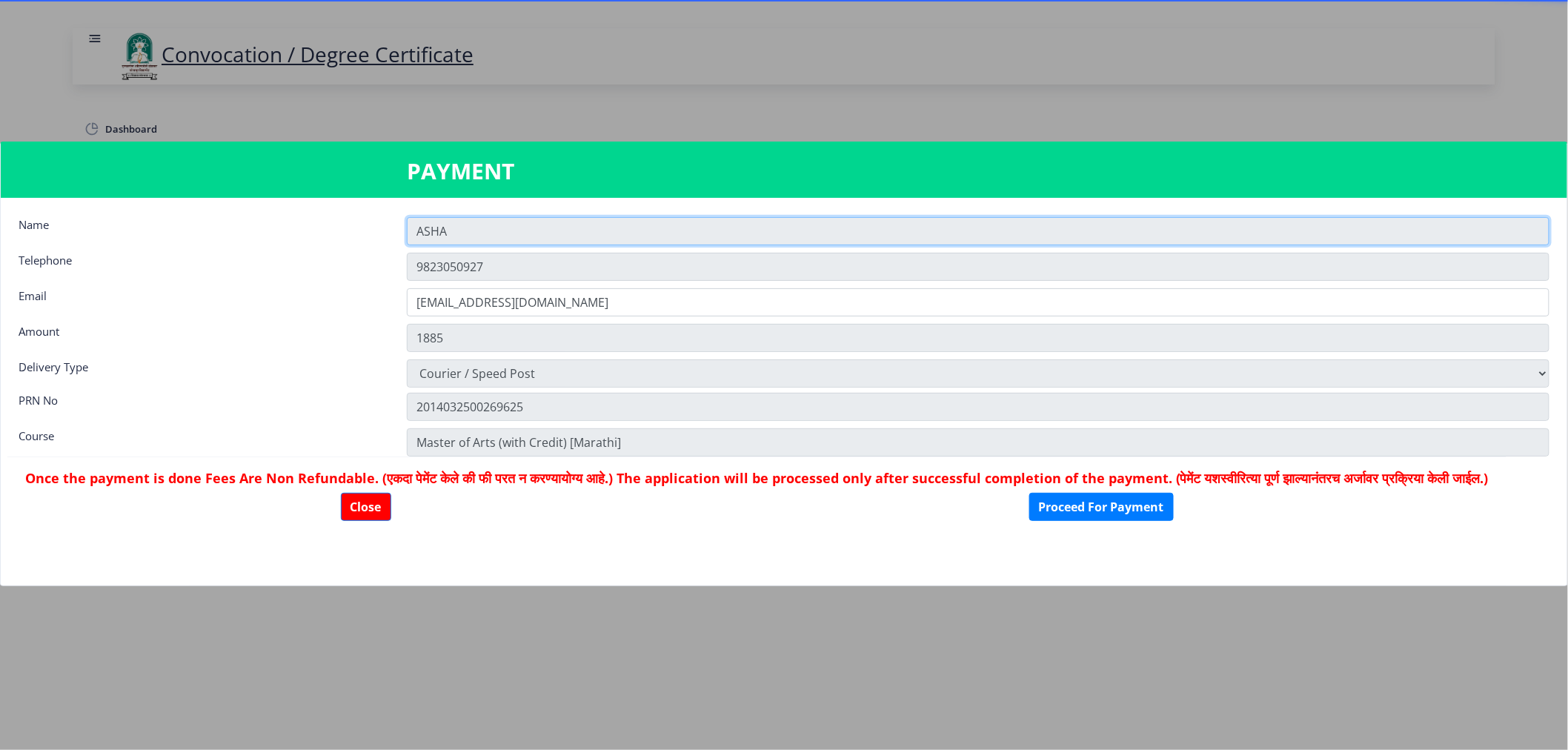
click at [517, 234] on input "ASHA" at bounding box center [978, 231] width 1143 height 28
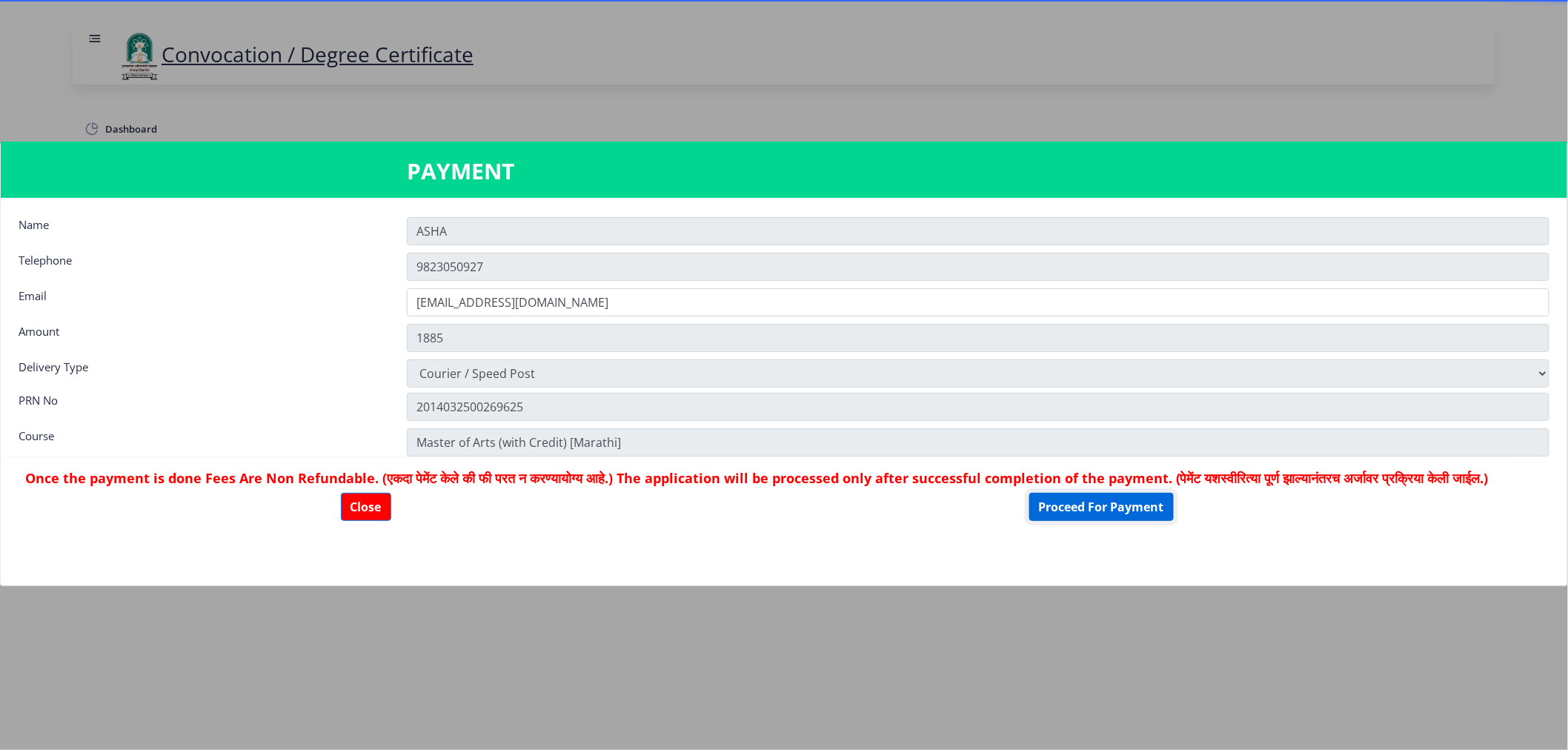
click at [1146, 521] on button "Proceed For Payment" at bounding box center [1102, 506] width 145 height 28
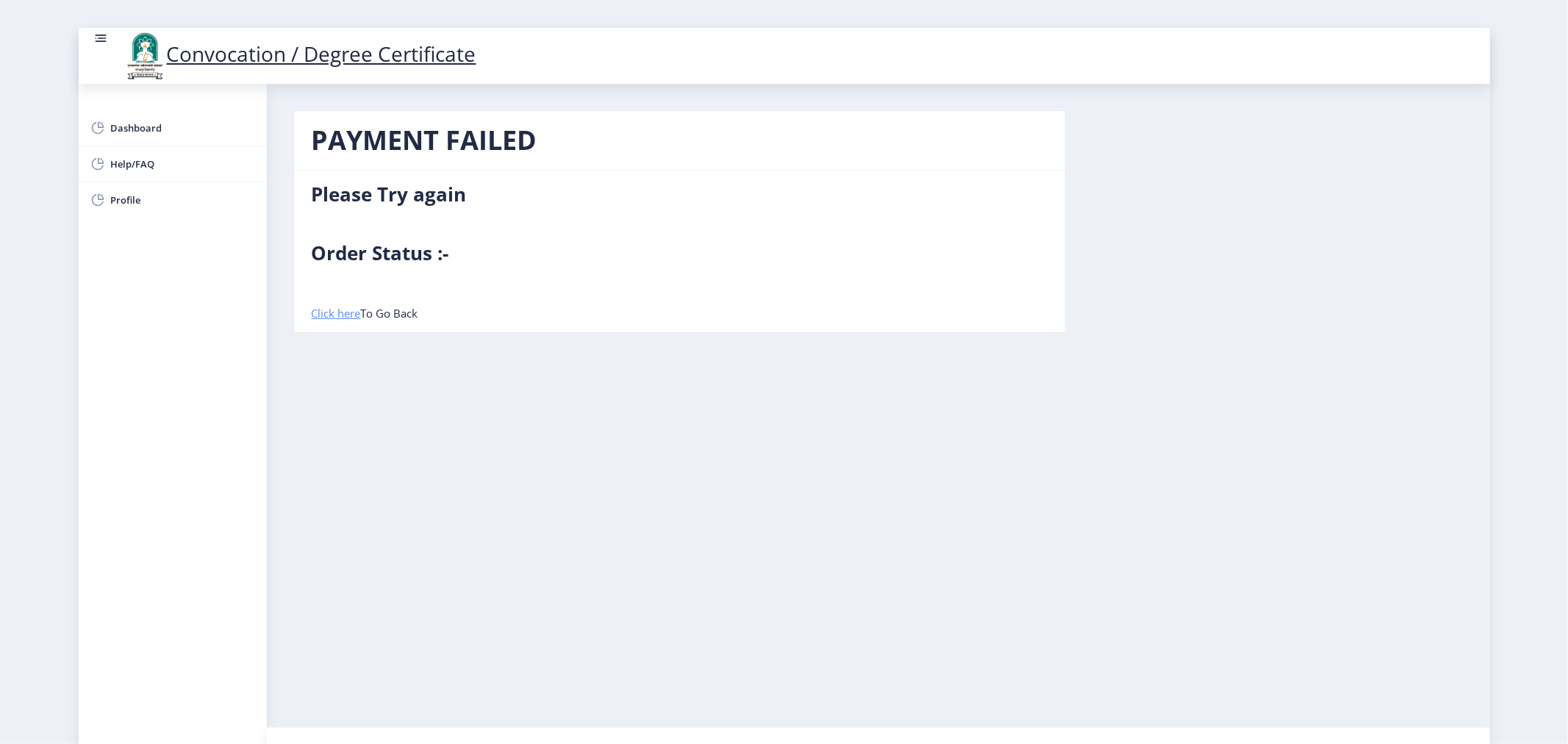
click at [325, 312] on link "Click here" at bounding box center [336, 313] width 50 height 14
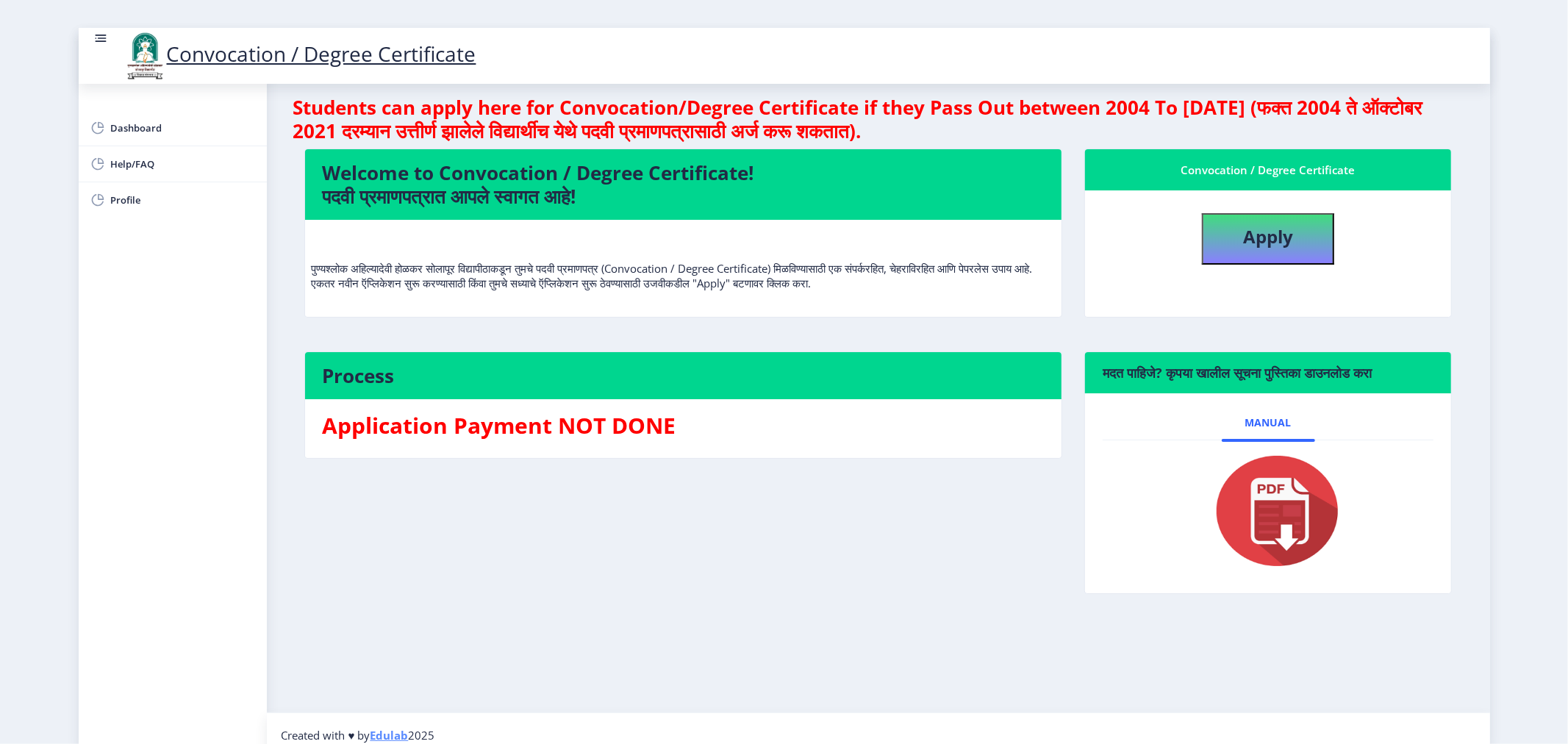
scroll to position [27, 0]
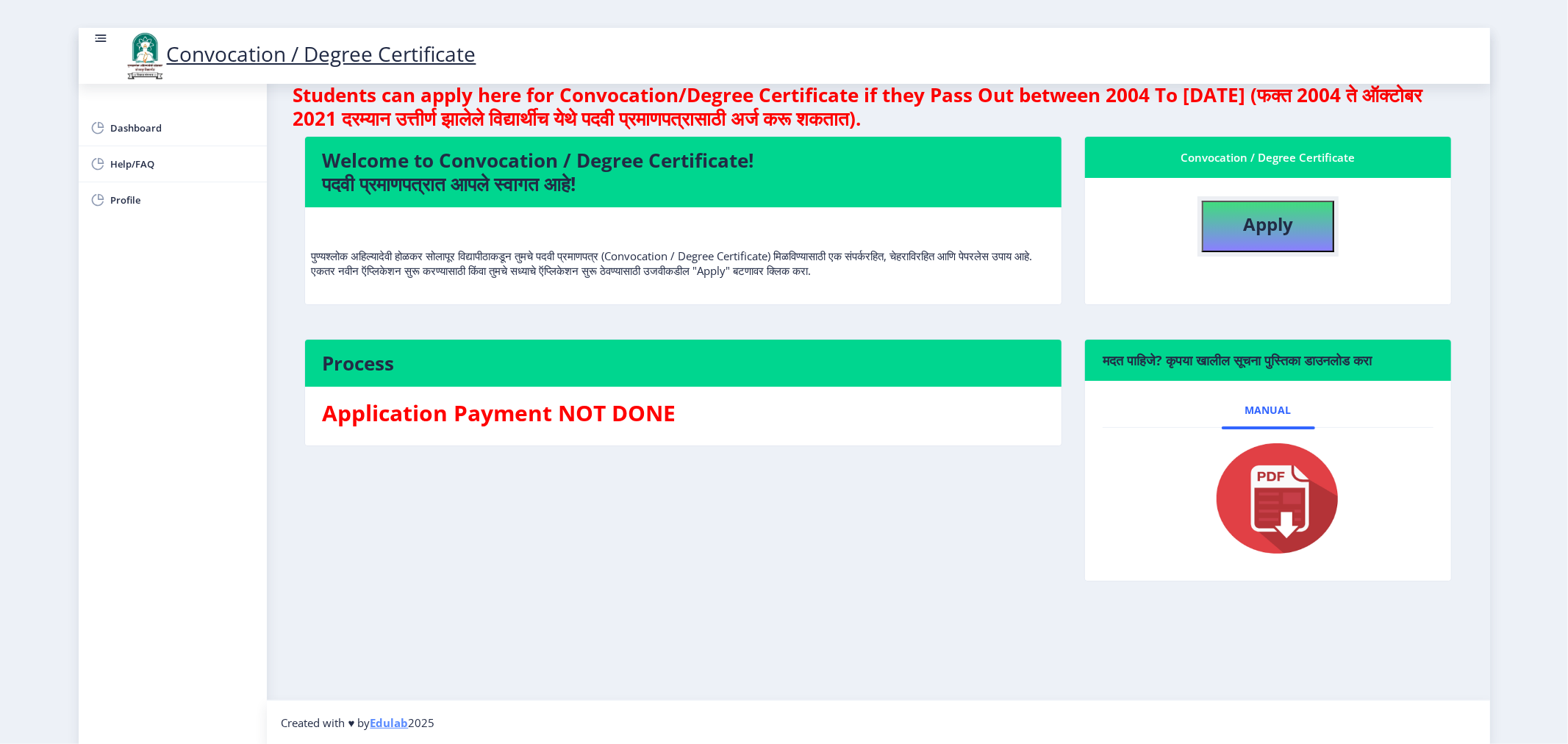
click at [1247, 216] on b "Apply" at bounding box center [1268, 224] width 50 height 24
select select
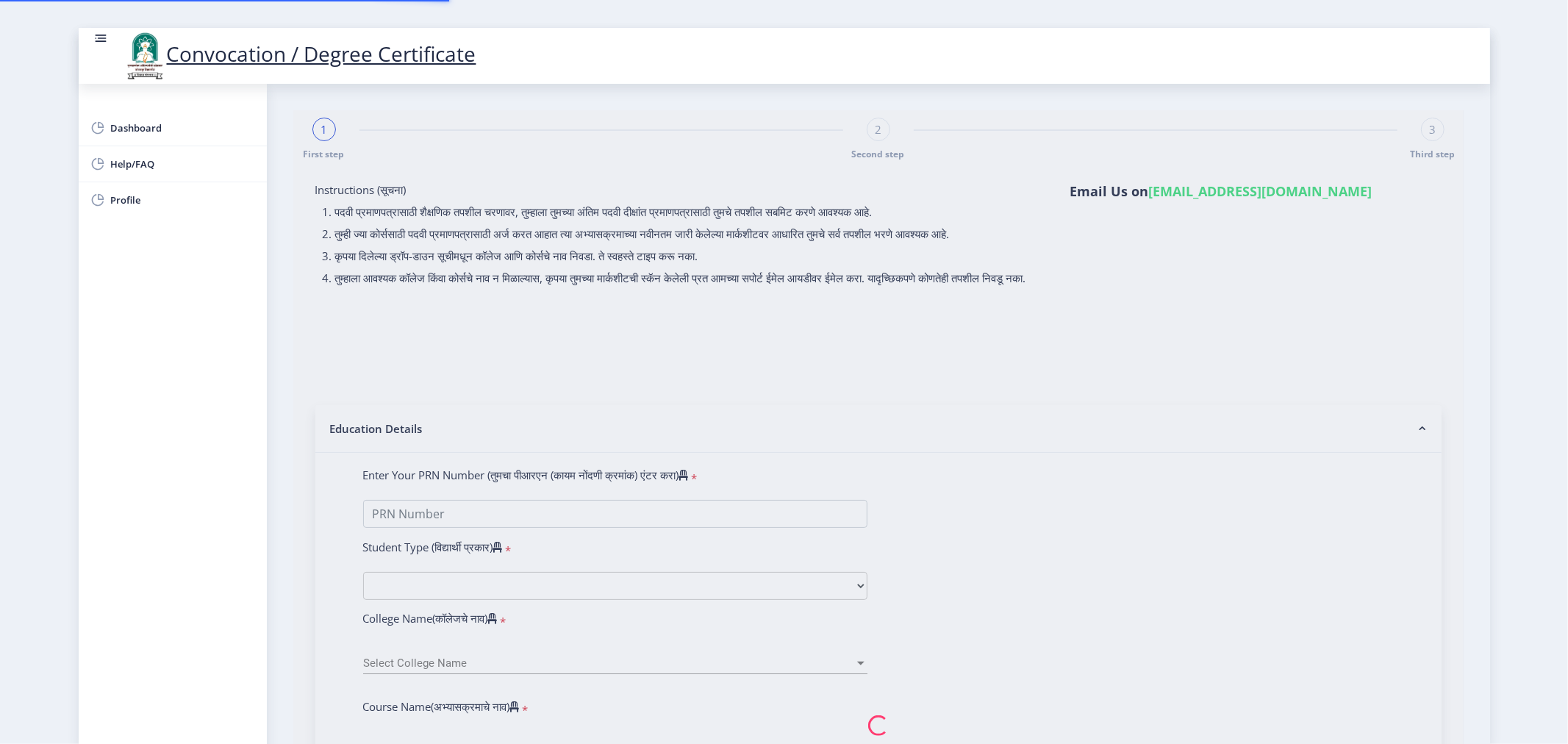
type input "CHAUDHARI ASHA DNYANESHWAR"
type input "SHARADA"
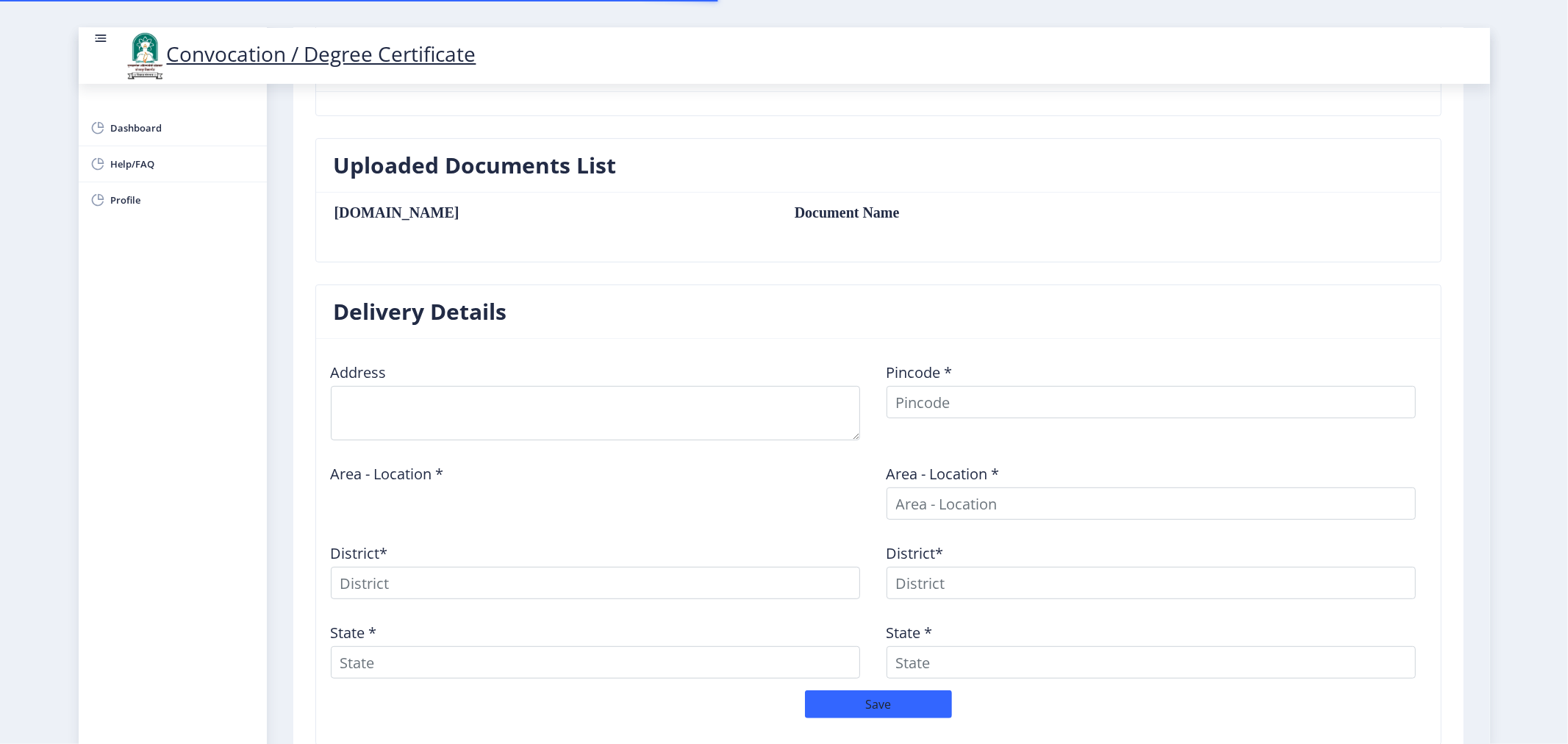
scroll to position [408, 0]
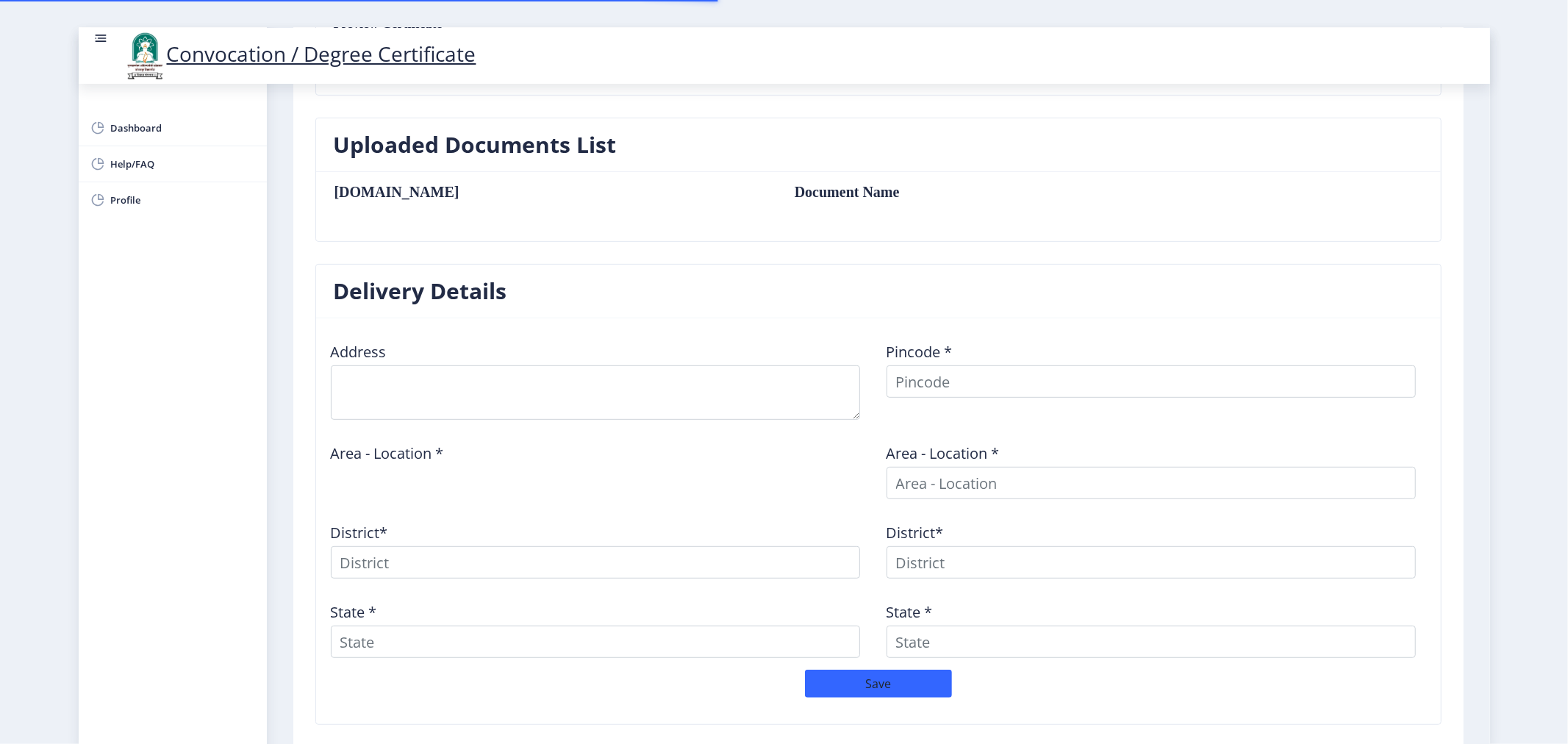
type textarea "House NO. 1416, Gandhi Road, Near Toni Garment, Pandharpur"
type input "413304"
type input "Pandharpur H.O"
type input "SOLAPUR"
type input "Maharashtra"
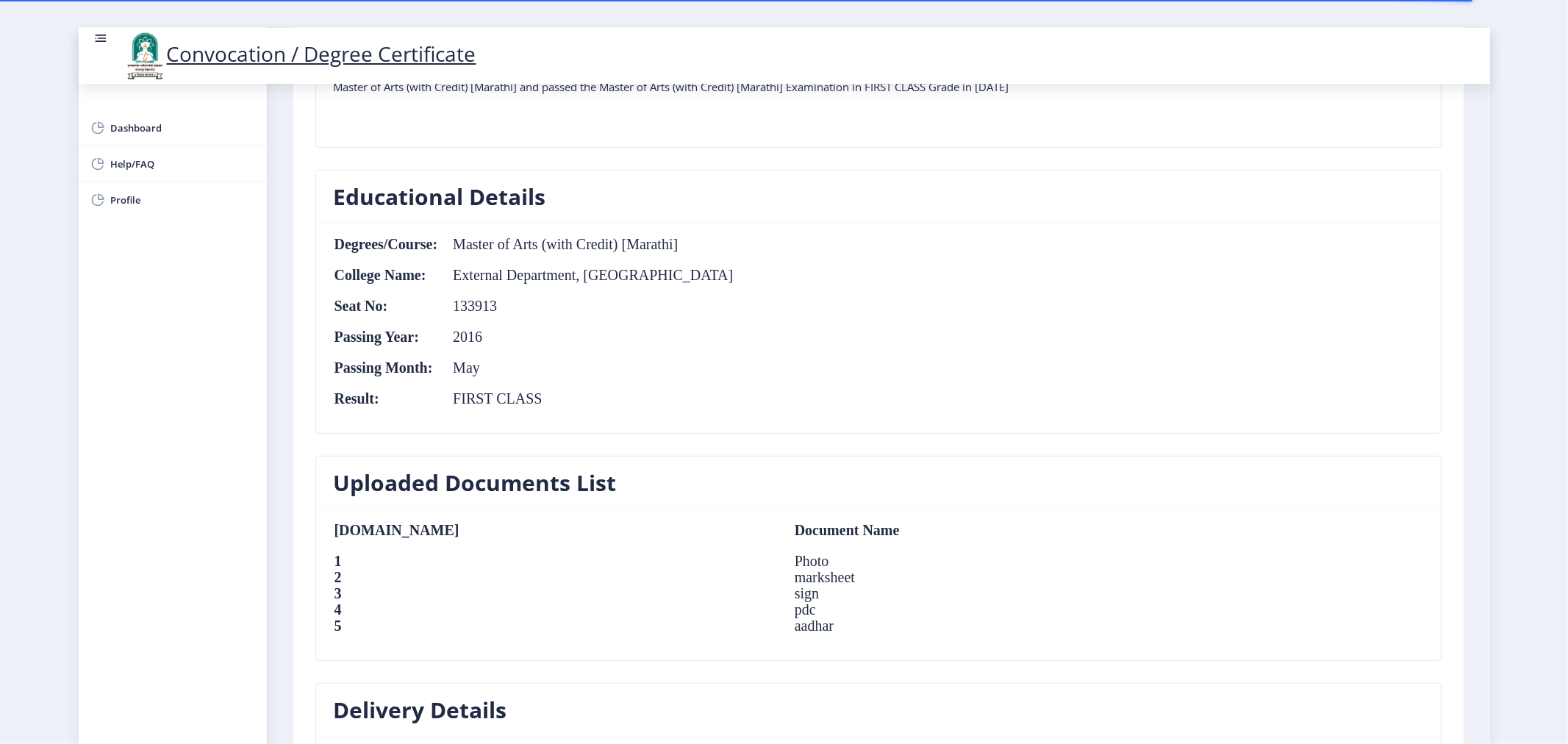
scroll to position [101, 0]
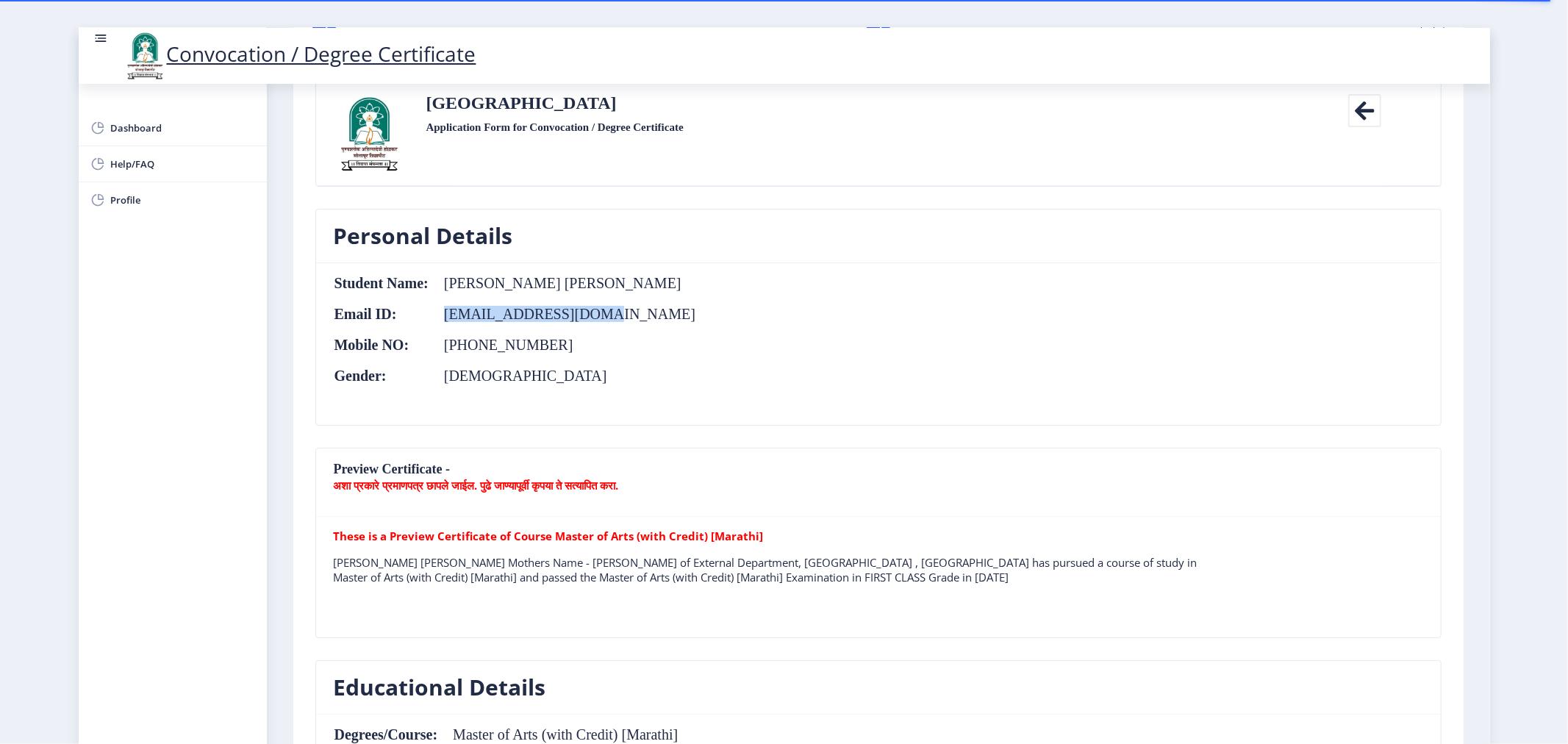
drag, startPoint x: 447, startPoint y: 314, endPoint x: 647, endPoint y: 313, distance: 200.0
click at [647, 313] on td "ASHAMOLAK9@GMAIL.COM" at bounding box center [563, 314] width 267 height 16
copy td "ASHAMOLAK9@GMAIL.COM"
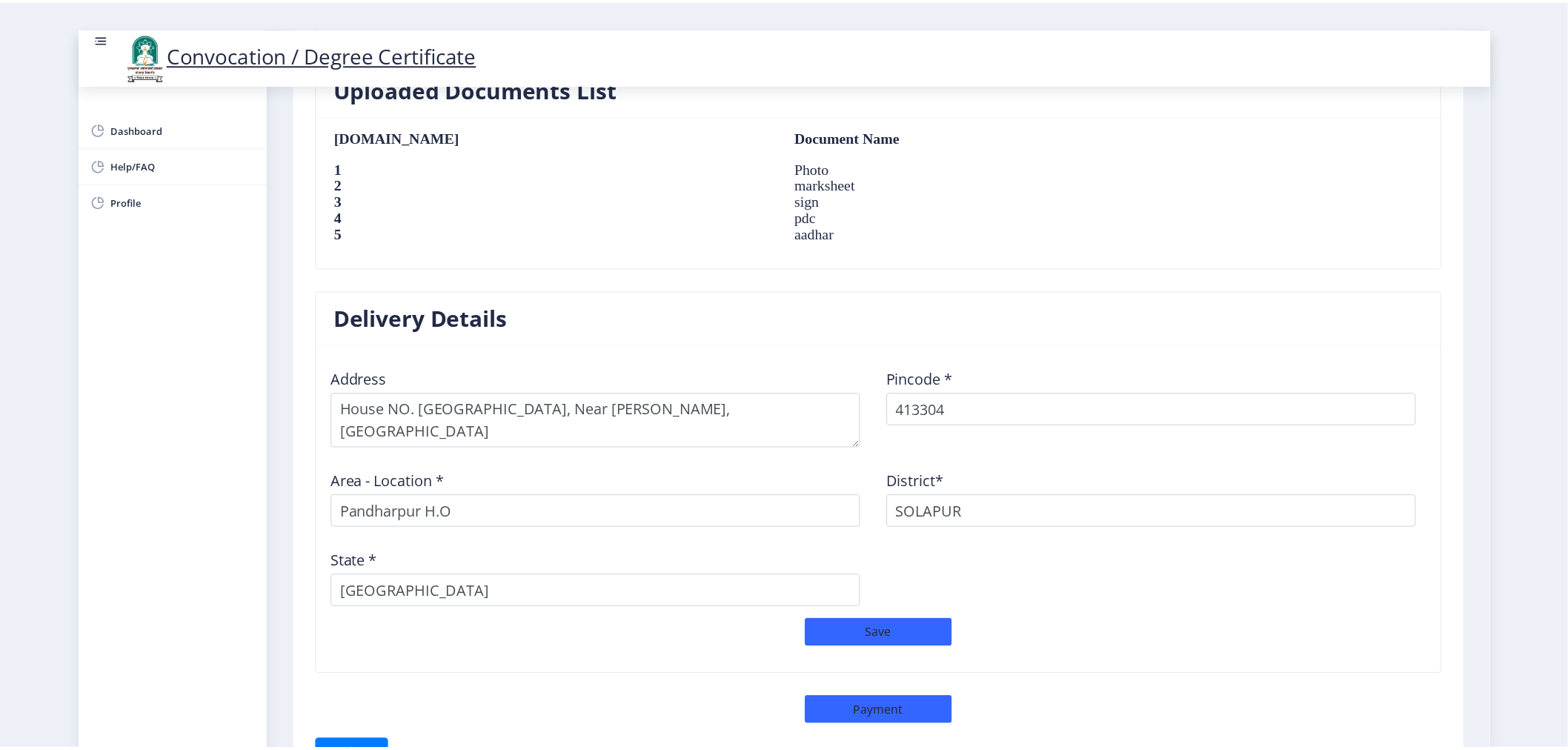
scroll to position [1090, 0]
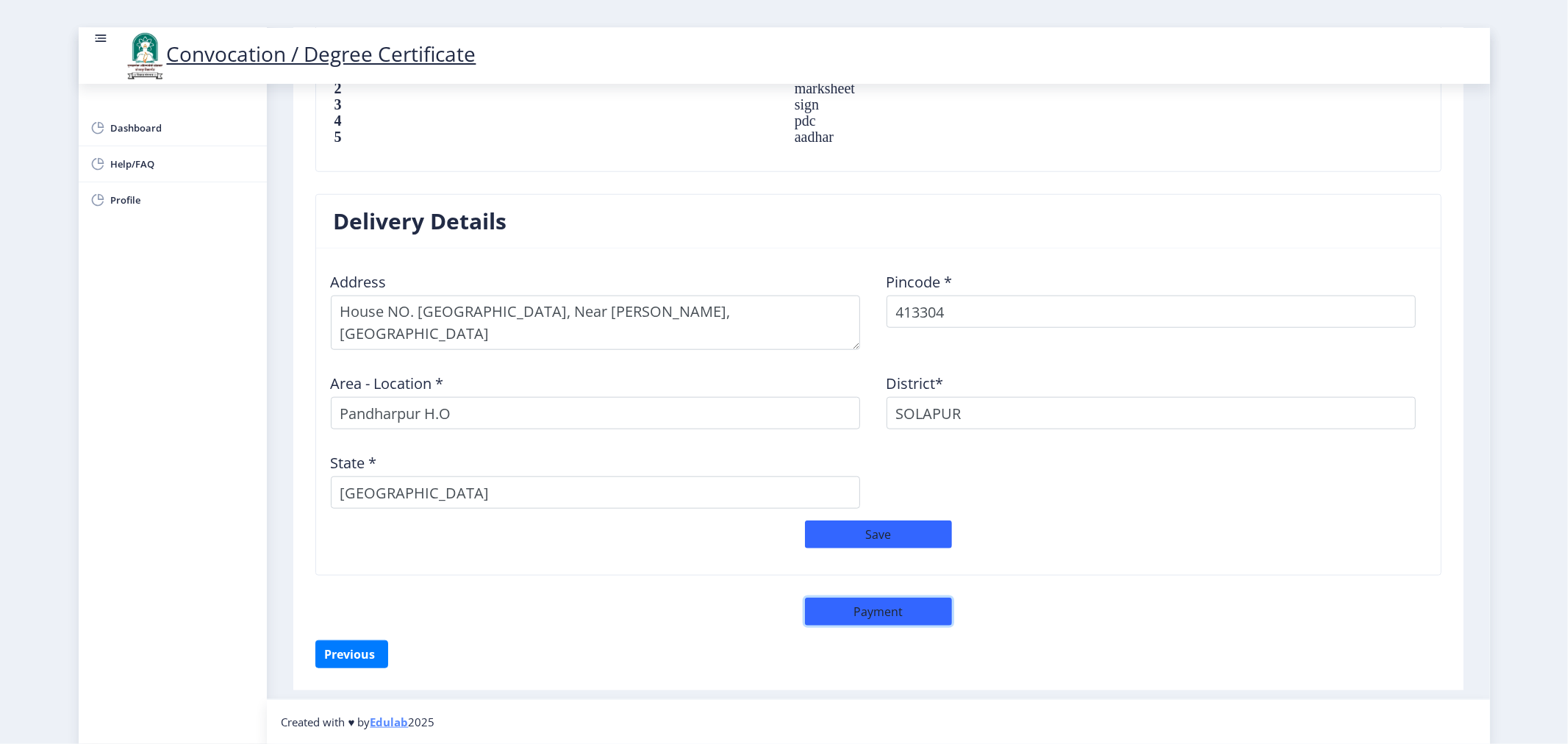
click at [868, 618] on button "Payment" at bounding box center [879, 611] width 147 height 28
select select "sealed"
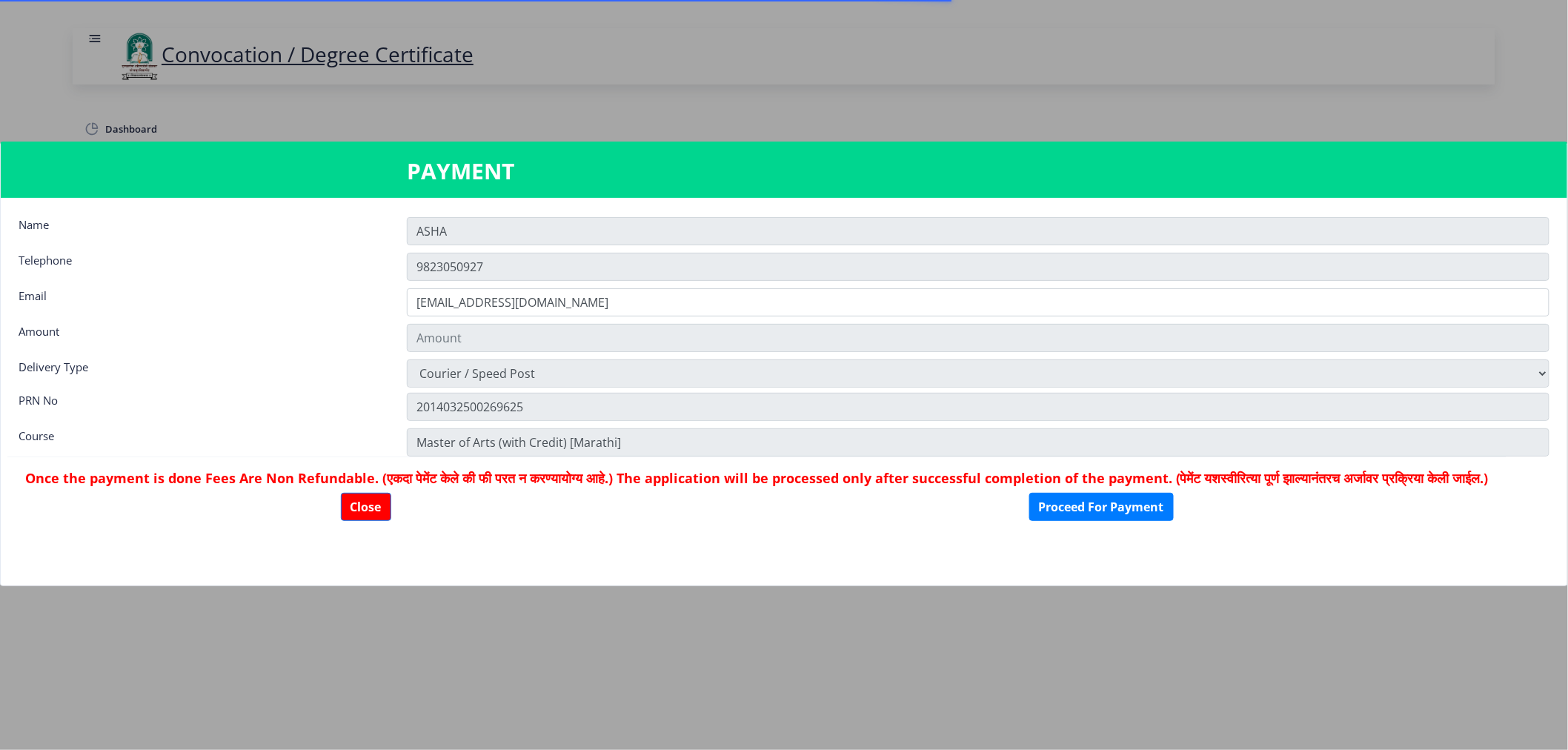
type input "1885"
click at [1143, 520] on button "Proceed For Payment" at bounding box center [1102, 506] width 145 height 28
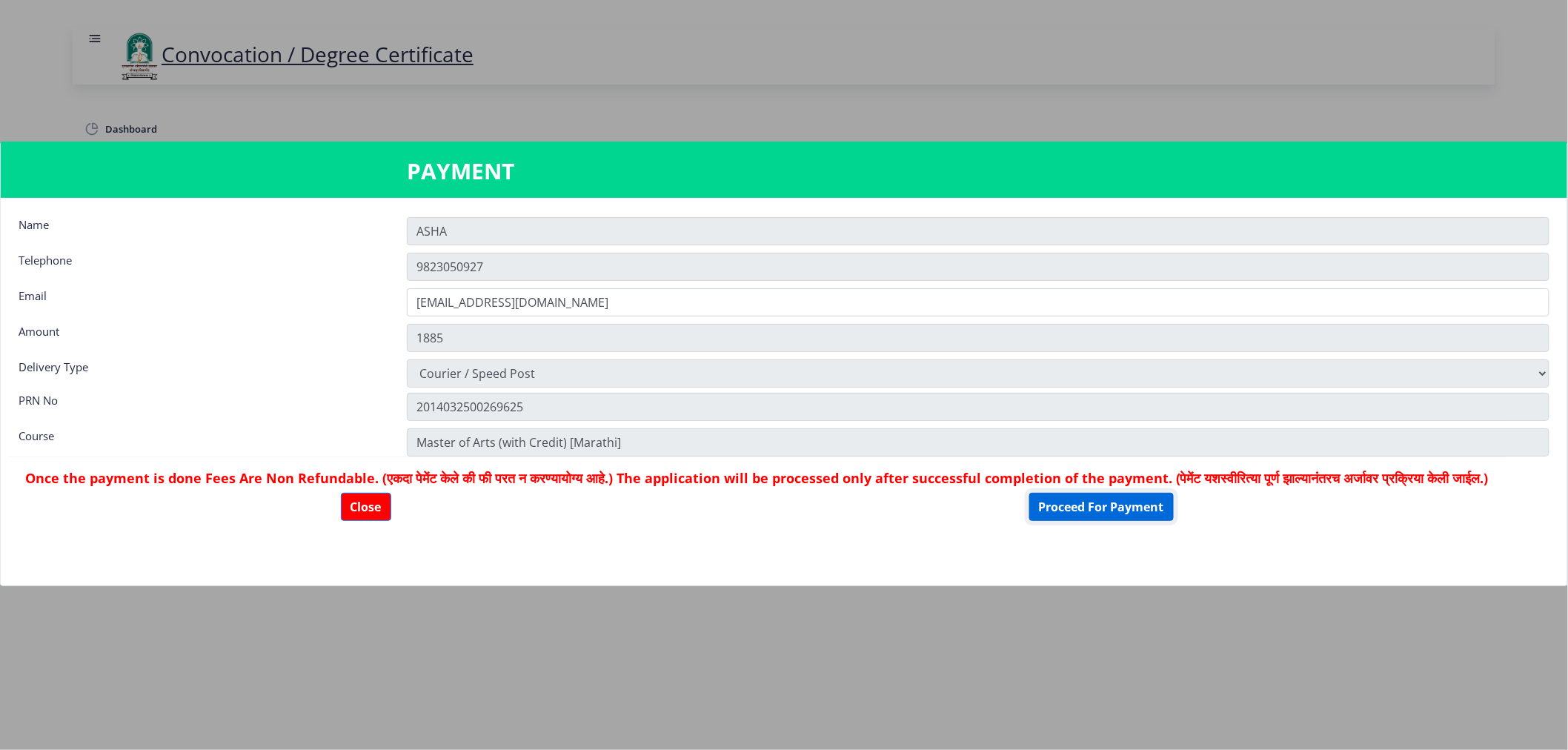
click at [1144, 521] on button "Proceed For Payment" at bounding box center [1102, 506] width 145 height 28
click at [1135, 521] on button "Proceed For Payment" at bounding box center [1102, 506] width 145 height 28
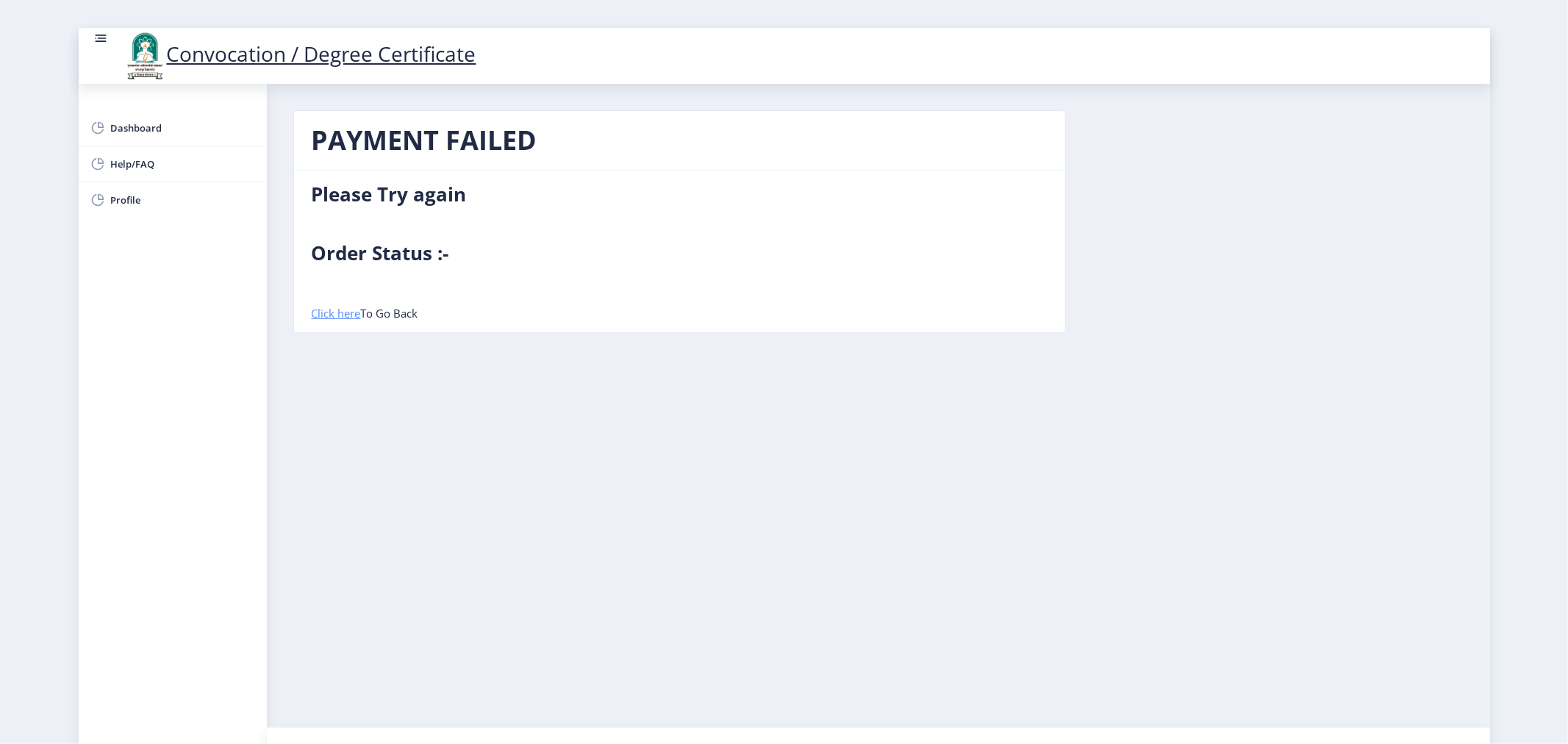
click at [343, 314] on link "Click here" at bounding box center [336, 313] width 50 height 14
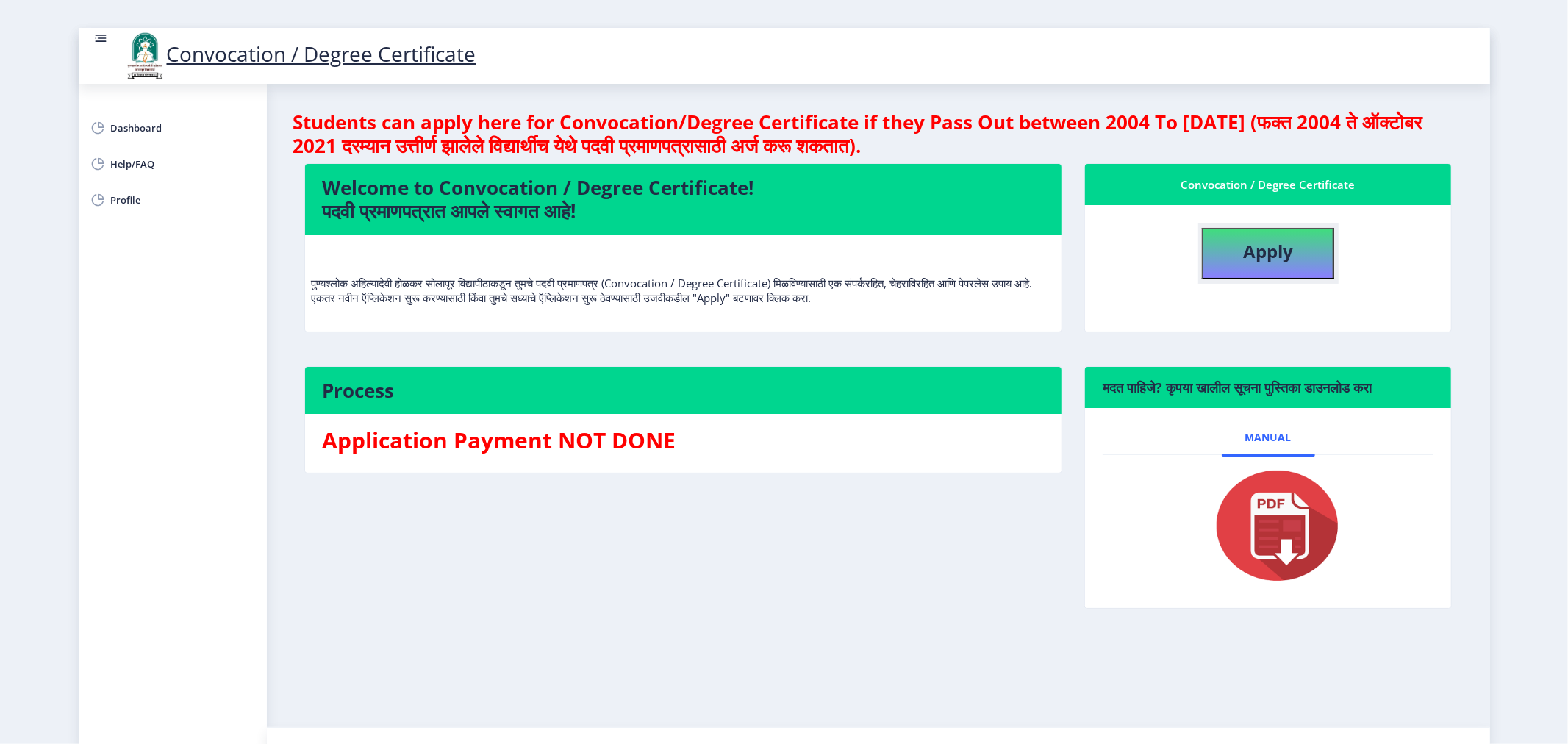
click at [1260, 253] on b "Apply" at bounding box center [1268, 251] width 50 height 24
select select
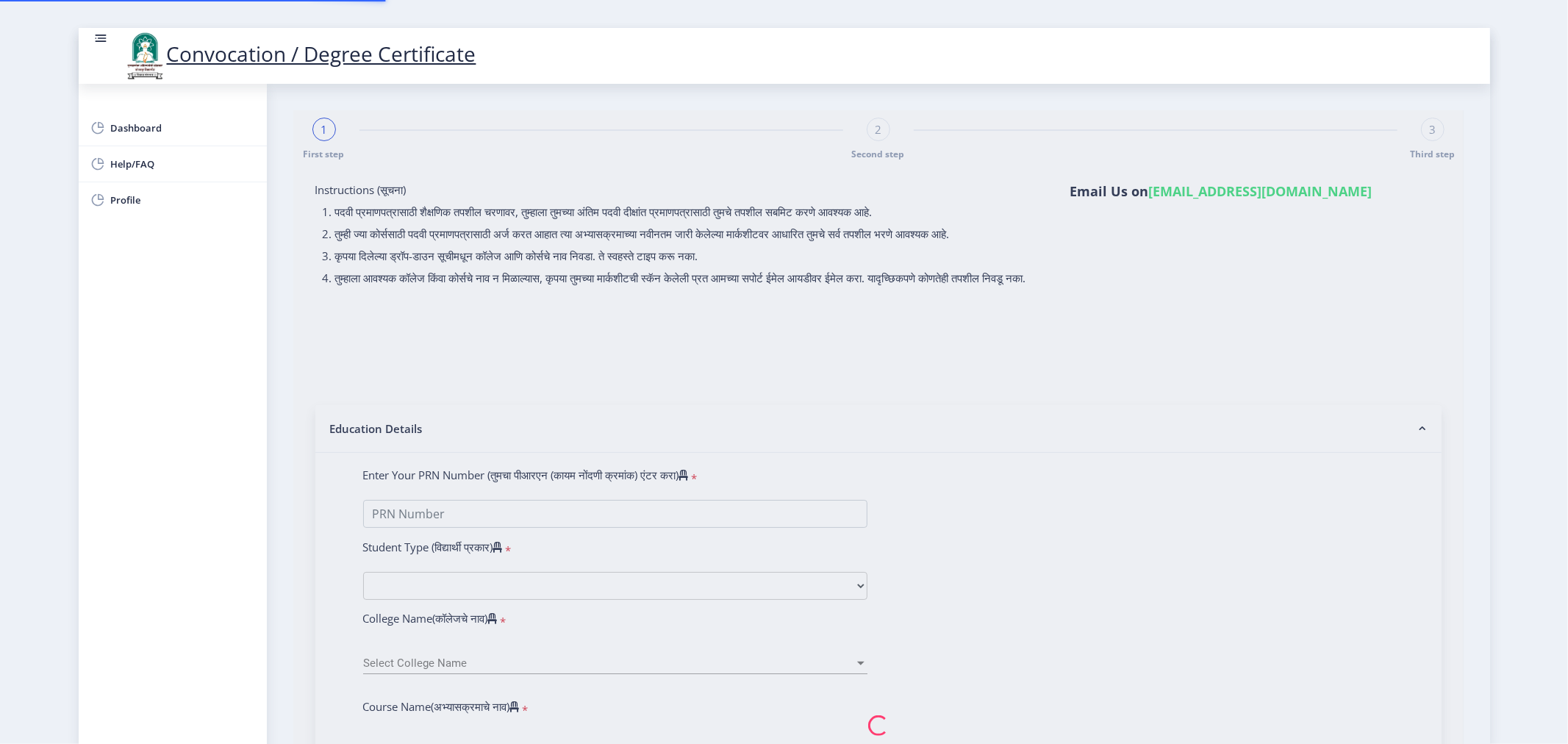
type input "[PERSON_NAME] [PERSON_NAME]"
type input "SHARADA"
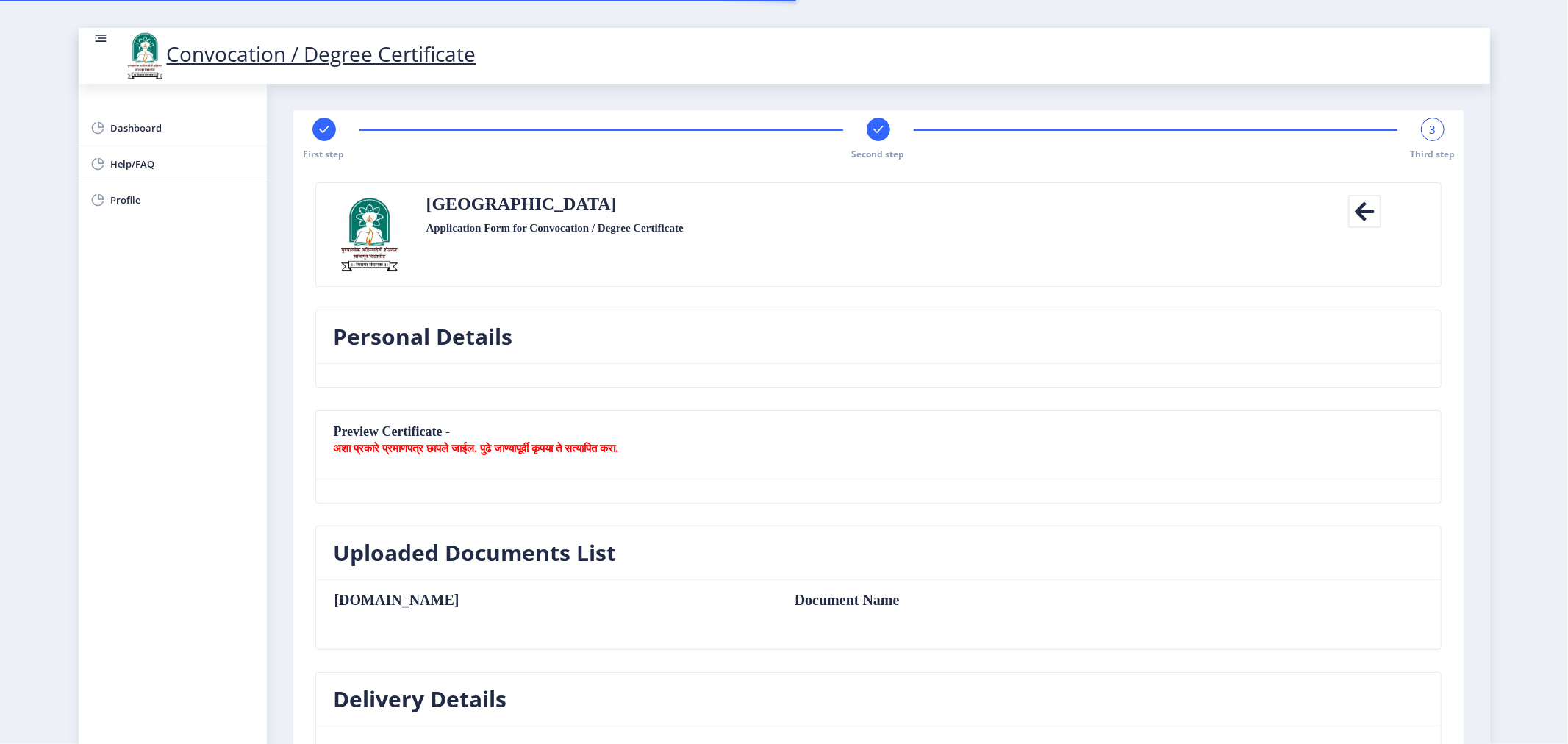
type textarea "House NO. [GEOGRAPHIC_DATA], Near [PERSON_NAME], [GEOGRAPHIC_DATA]"
type input "413304"
type input "Pandharpur H.O"
type input "SOLAPUR"
type input "[GEOGRAPHIC_DATA]"
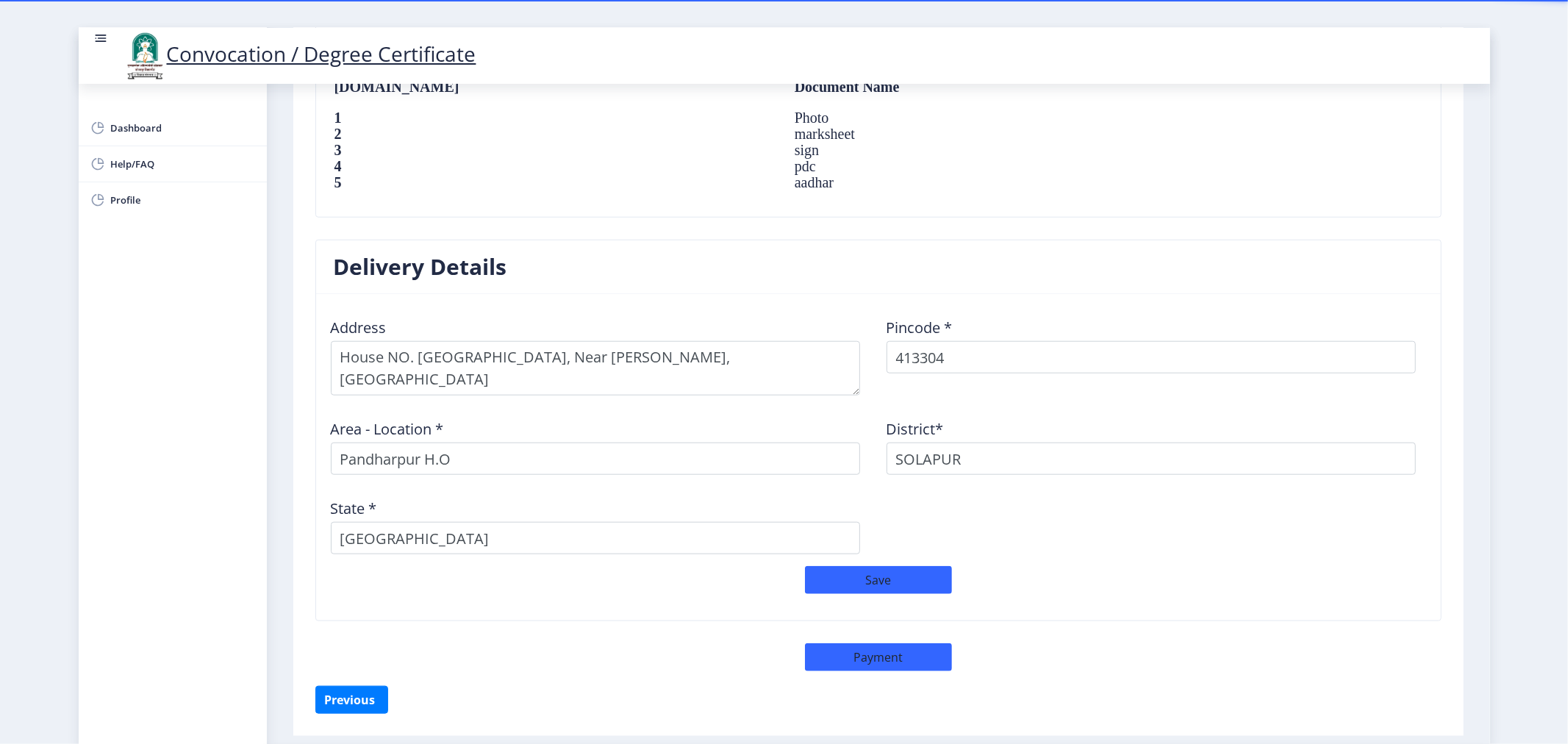
scroll to position [1081, 0]
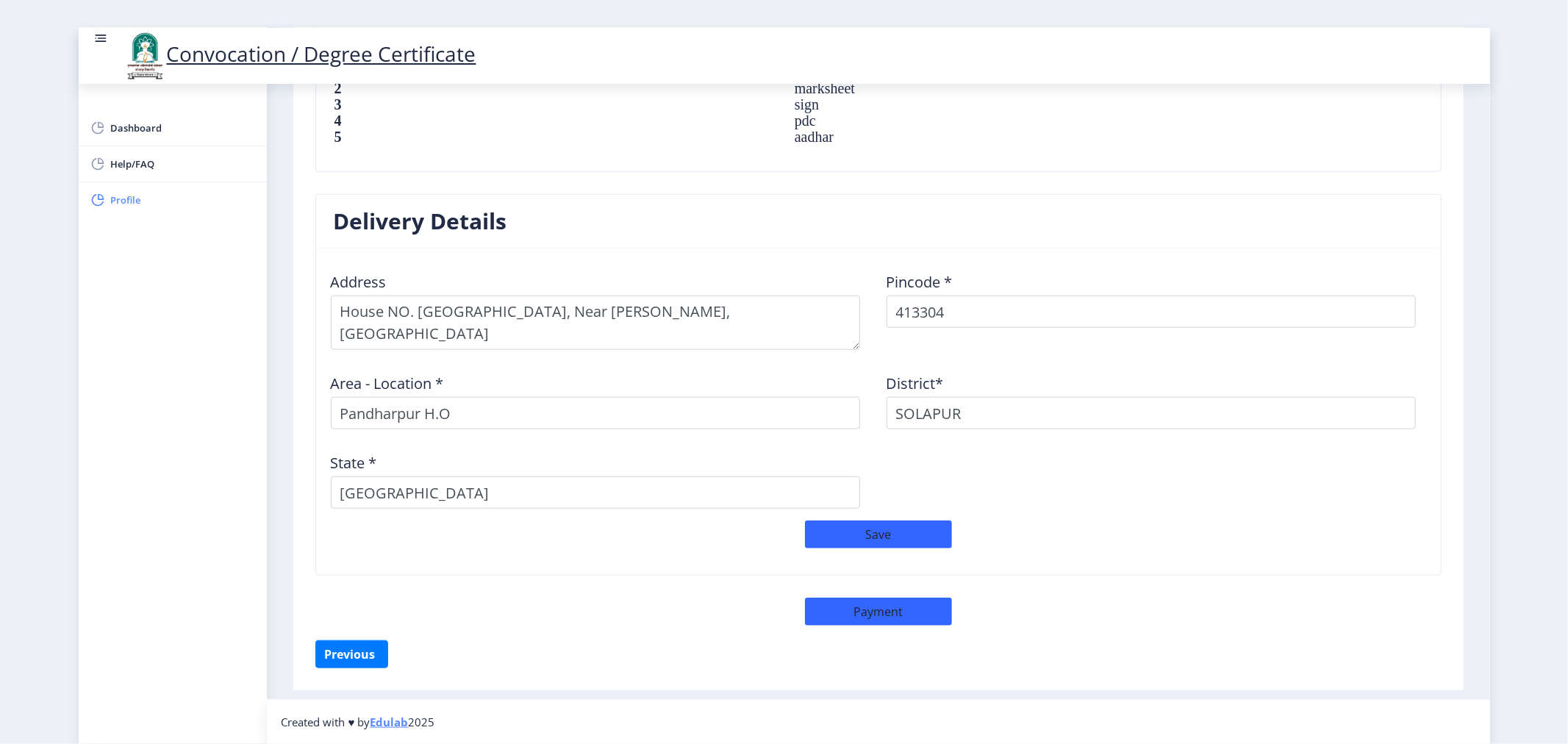
click at [122, 206] on span "Profile" at bounding box center [182, 199] width 144 height 18
select select
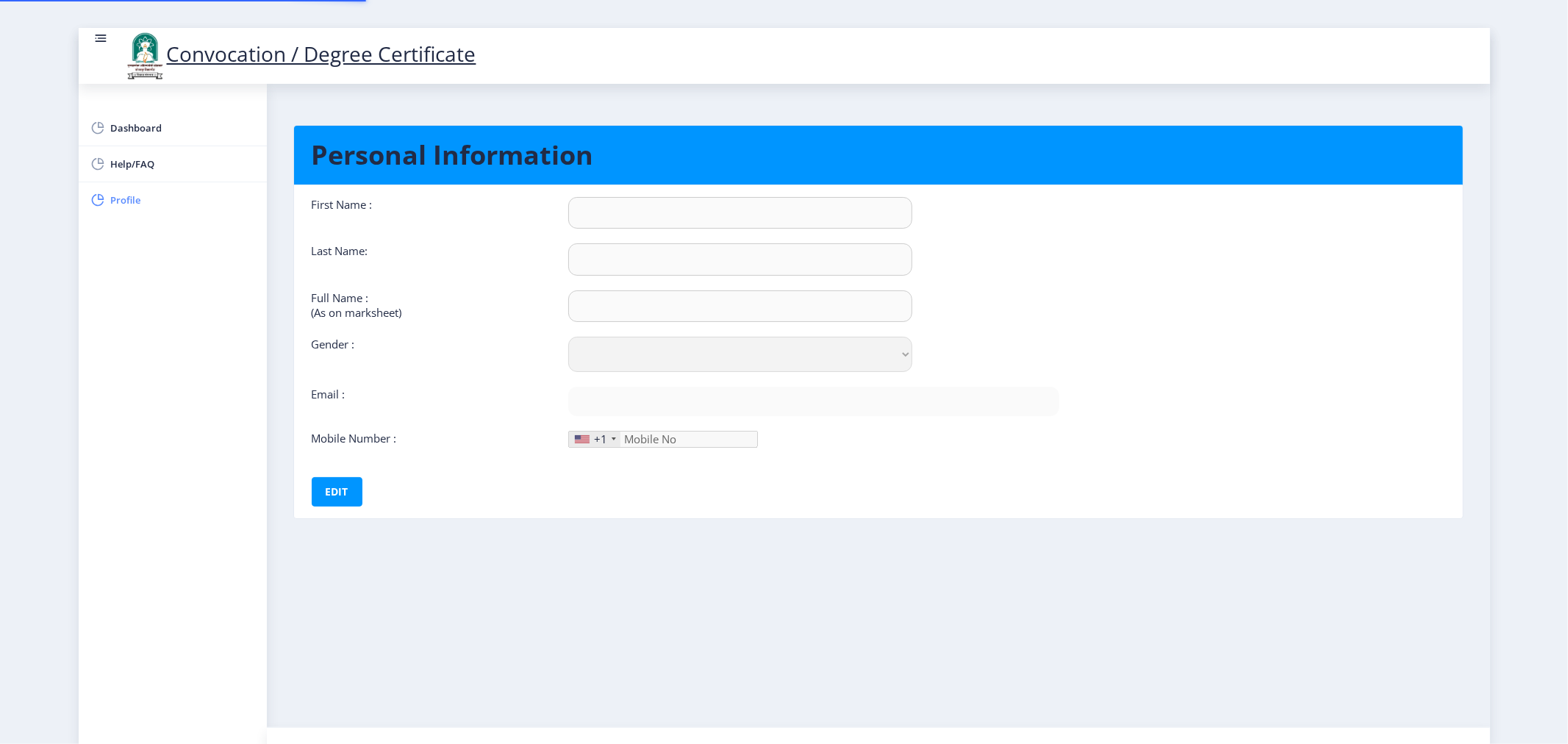
type input "ASHA"
type input "[PERSON_NAME]"
type input "[PERSON_NAME] [PERSON_NAME]"
select select "[DEMOGRAPHIC_DATA]"
type input "[EMAIL_ADDRESS][DOMAIN_NAME]"
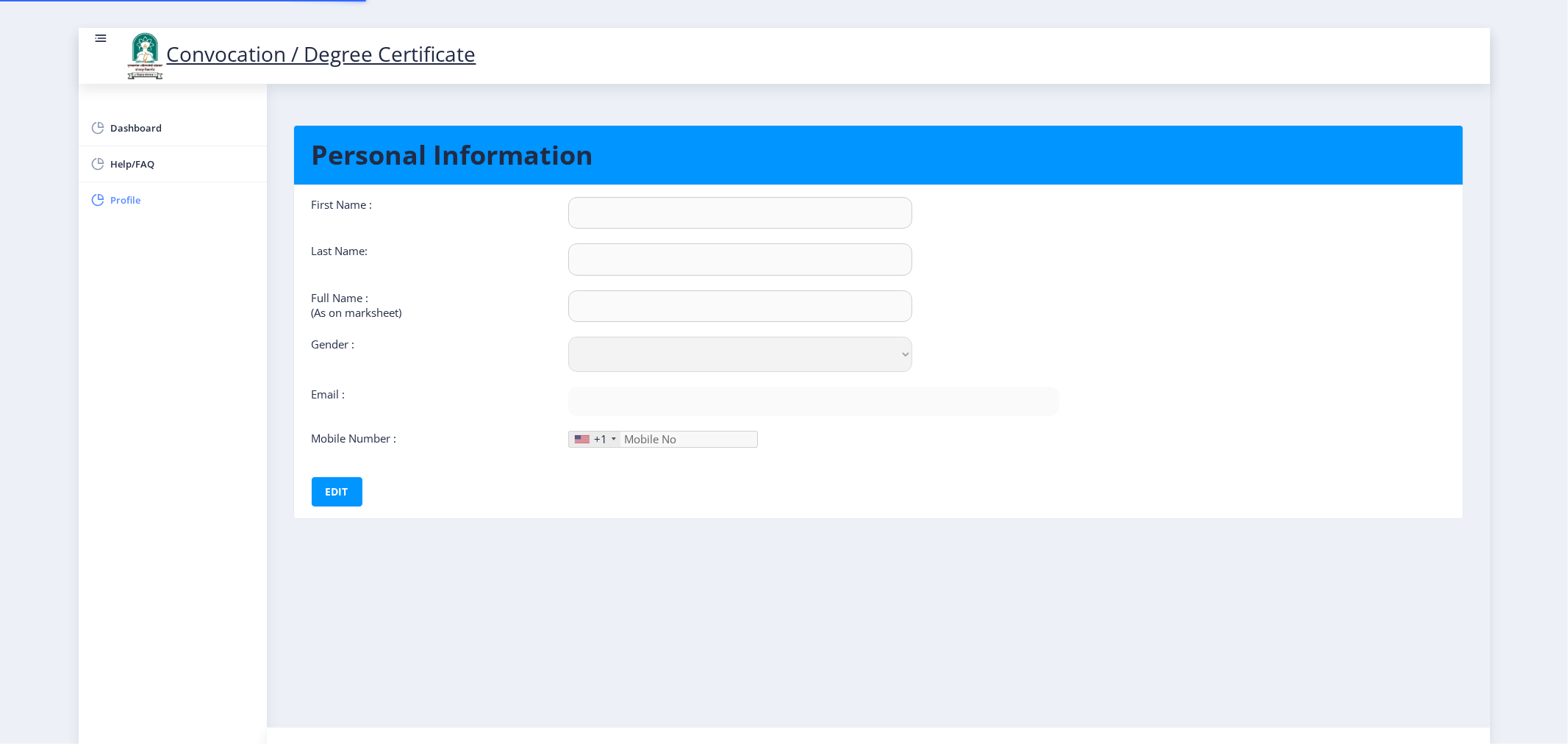
type input "9823050927"
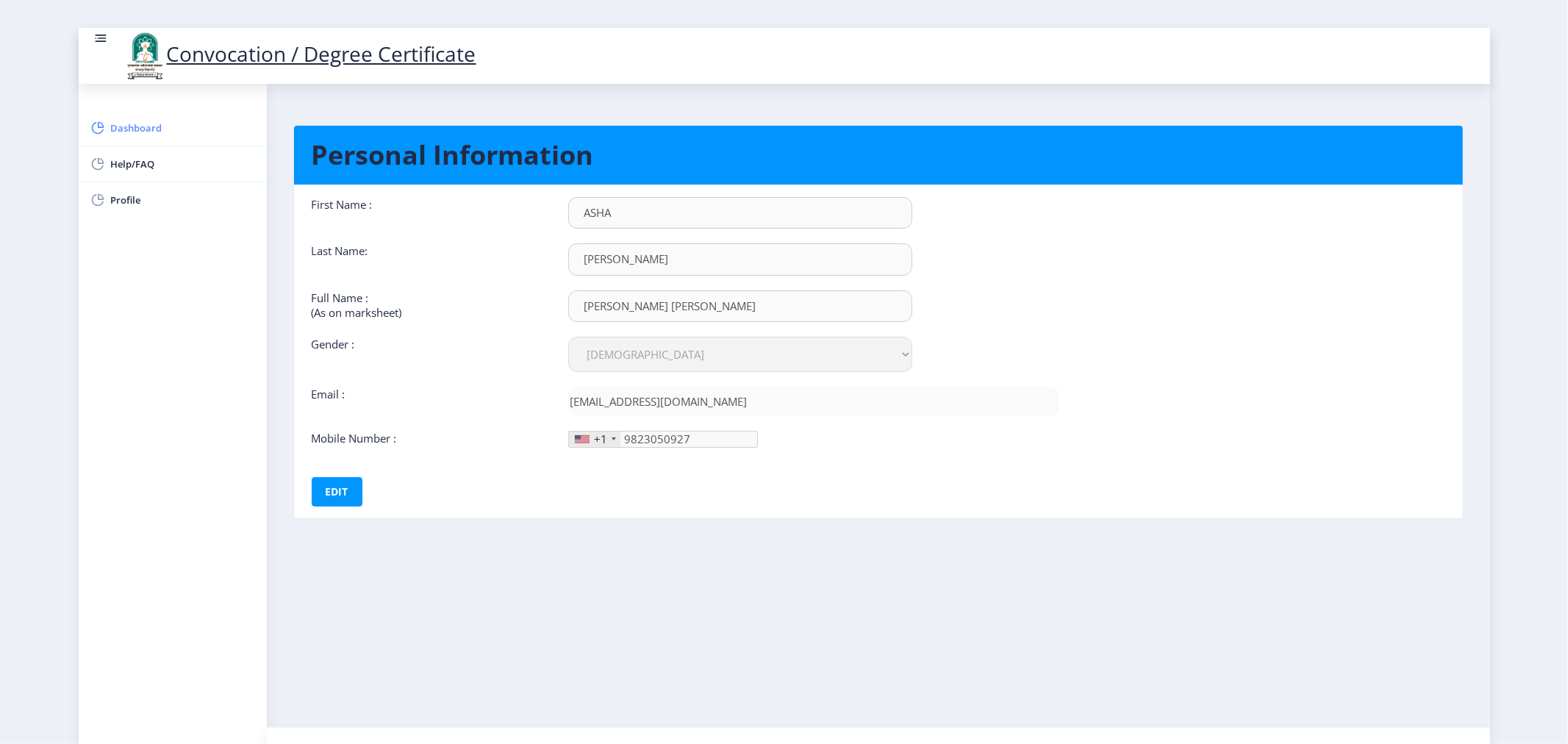
click at [113, 130] on span "Dashboard" at bounding box center [182, 127] width 144 height 18
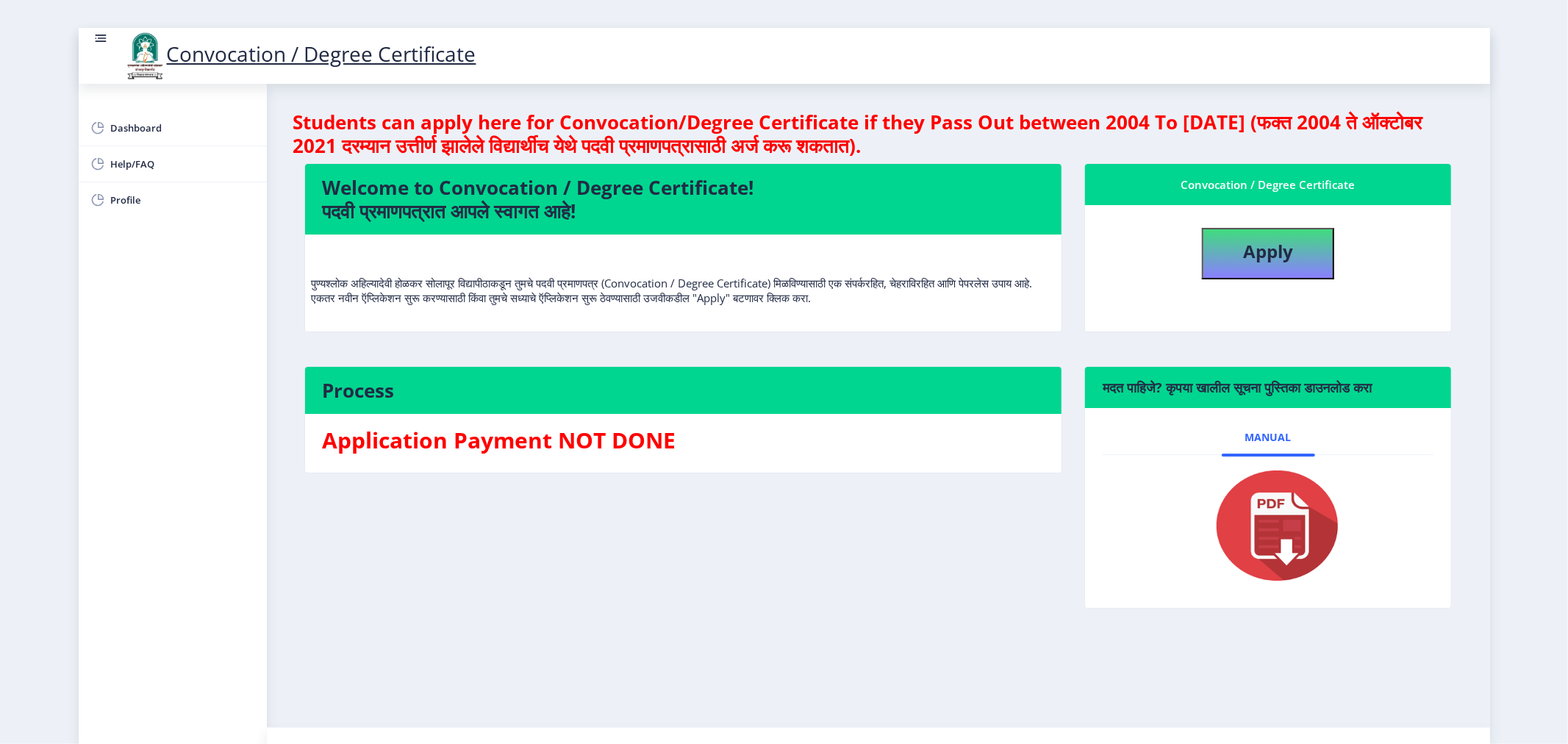
click at [103, 41] on rect at bounding box center [100, 42] width 11 height 2
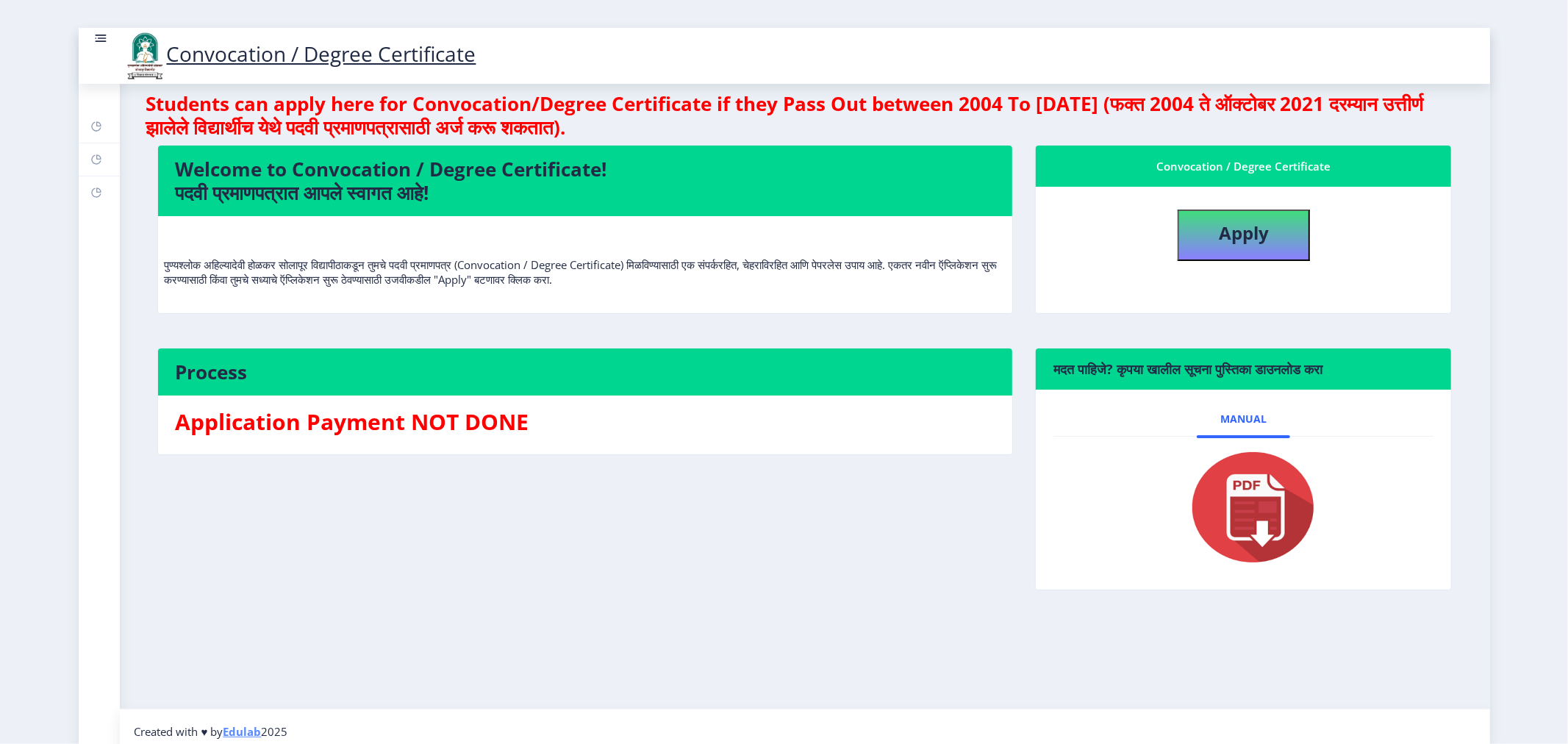
scroll to position [27, 0]
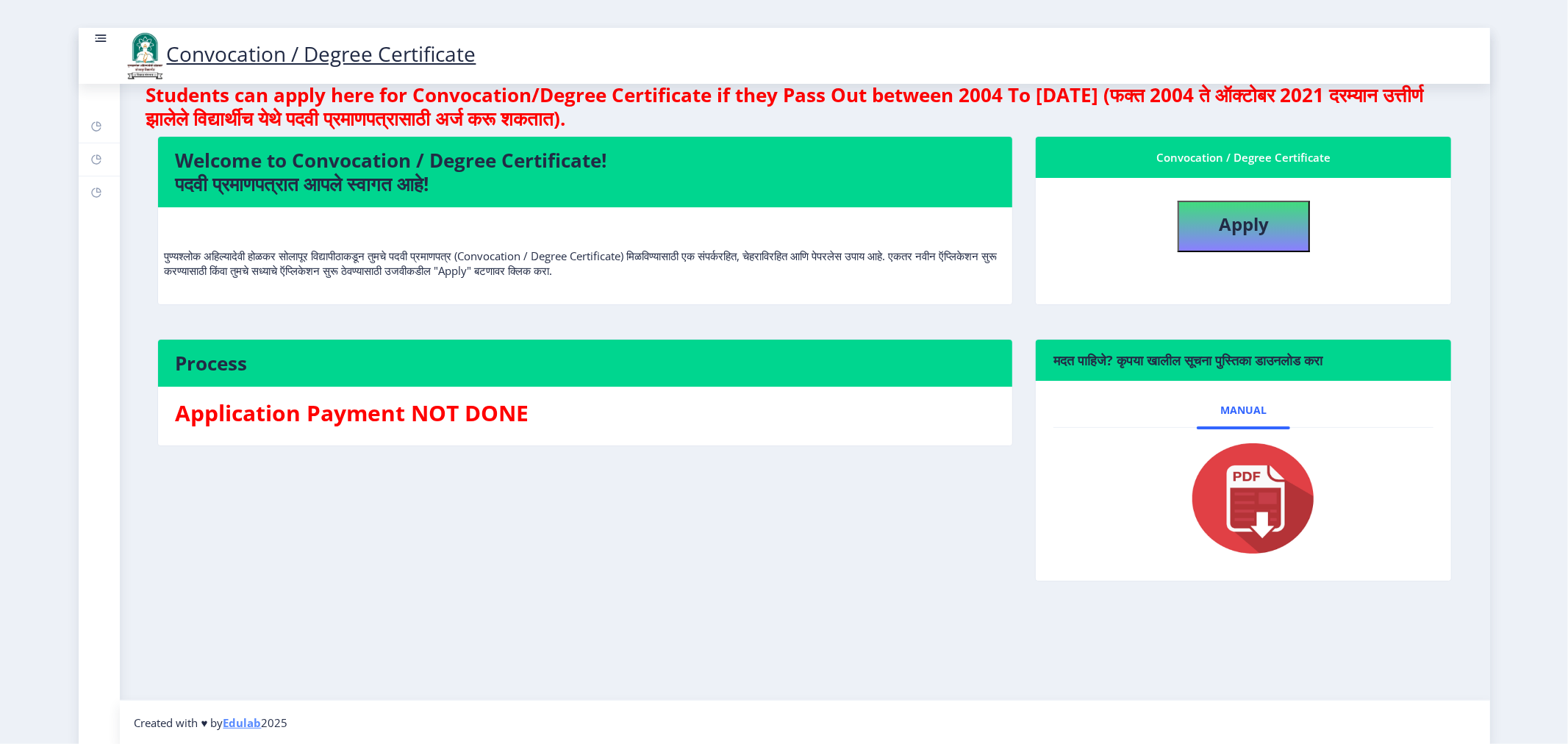
click at [673, 608] on nb-layout-column "Students can apply here for Convocation/Degree Certificate if they Pass Out bet…" at bounding box center [805, 378] width 1370 height 643
click at [1244, 229] on b "Apply" at bounding box center [1244, 224] width 50 height 24
select select
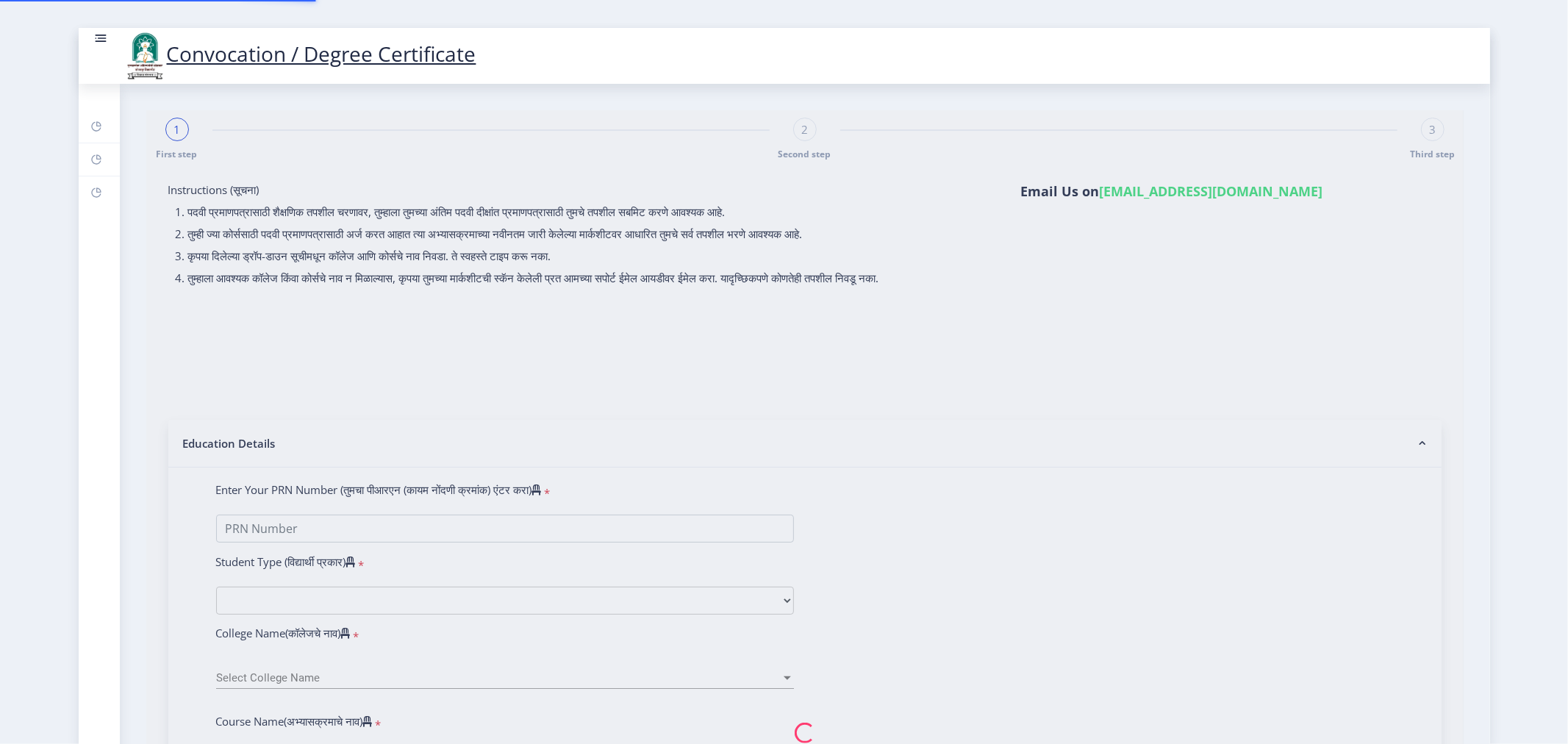
type input "[PERSON_NAME] [PERSON_NAME]"
type input "SHARADA"
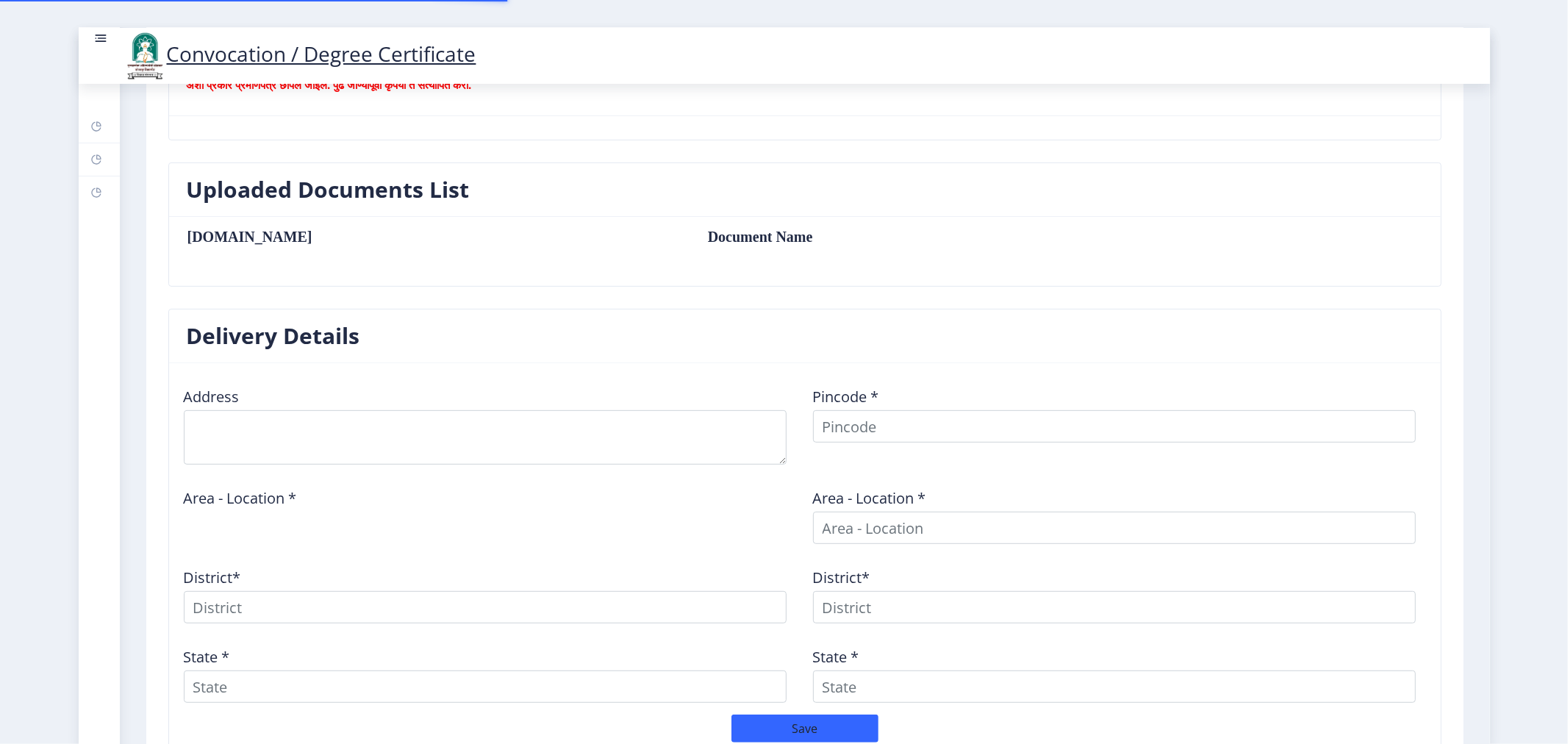
scroll to position [529, 0]
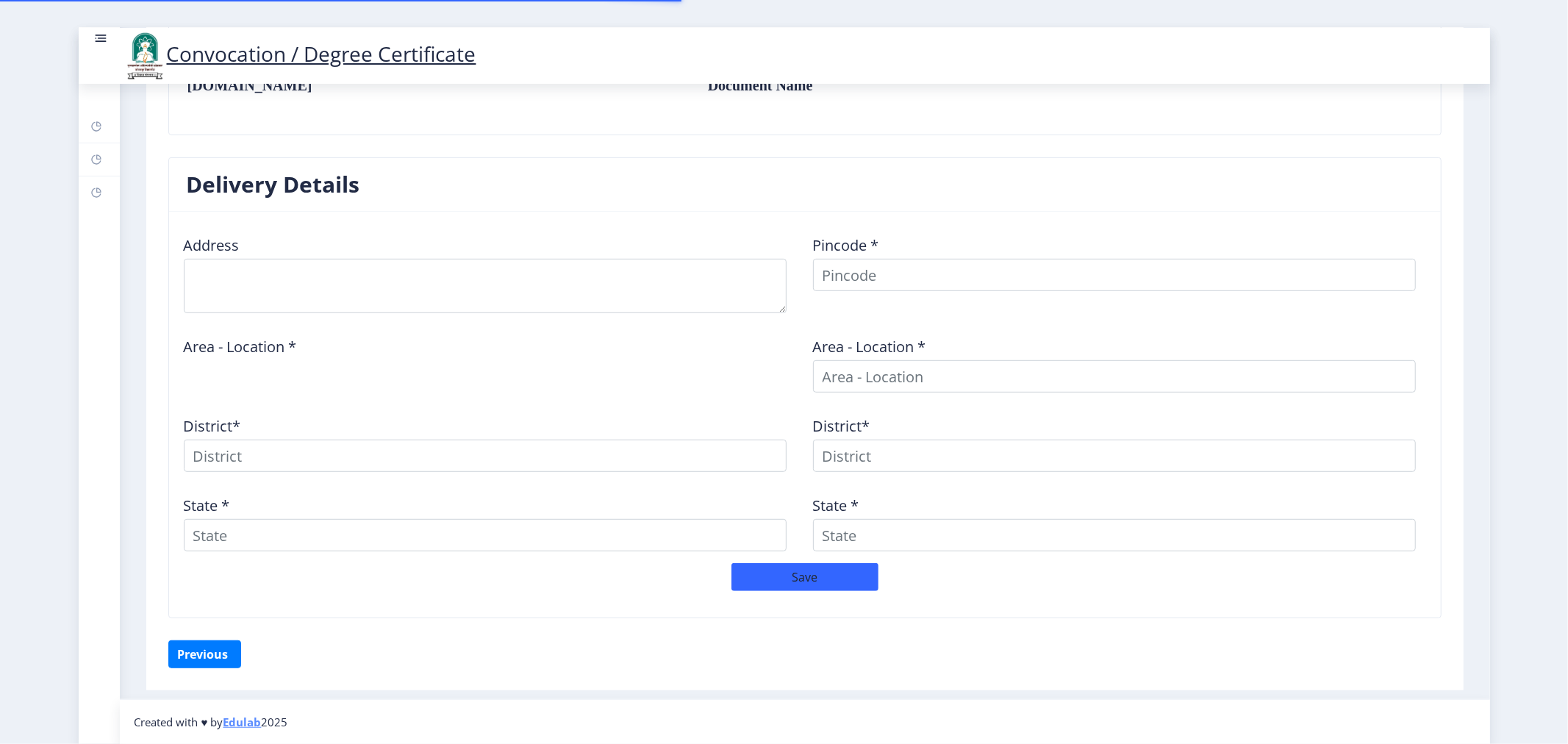
type textarea "House NO. [GEOGRAPHIC_DATA], Near [PERSON_NAME], [GEOGRAPHIC_DATA]"
type input "413304"
type input "Pandharpur H.O"
type input "SOLAPUR"
type input "[GEOGRAPHIC_DATA]"
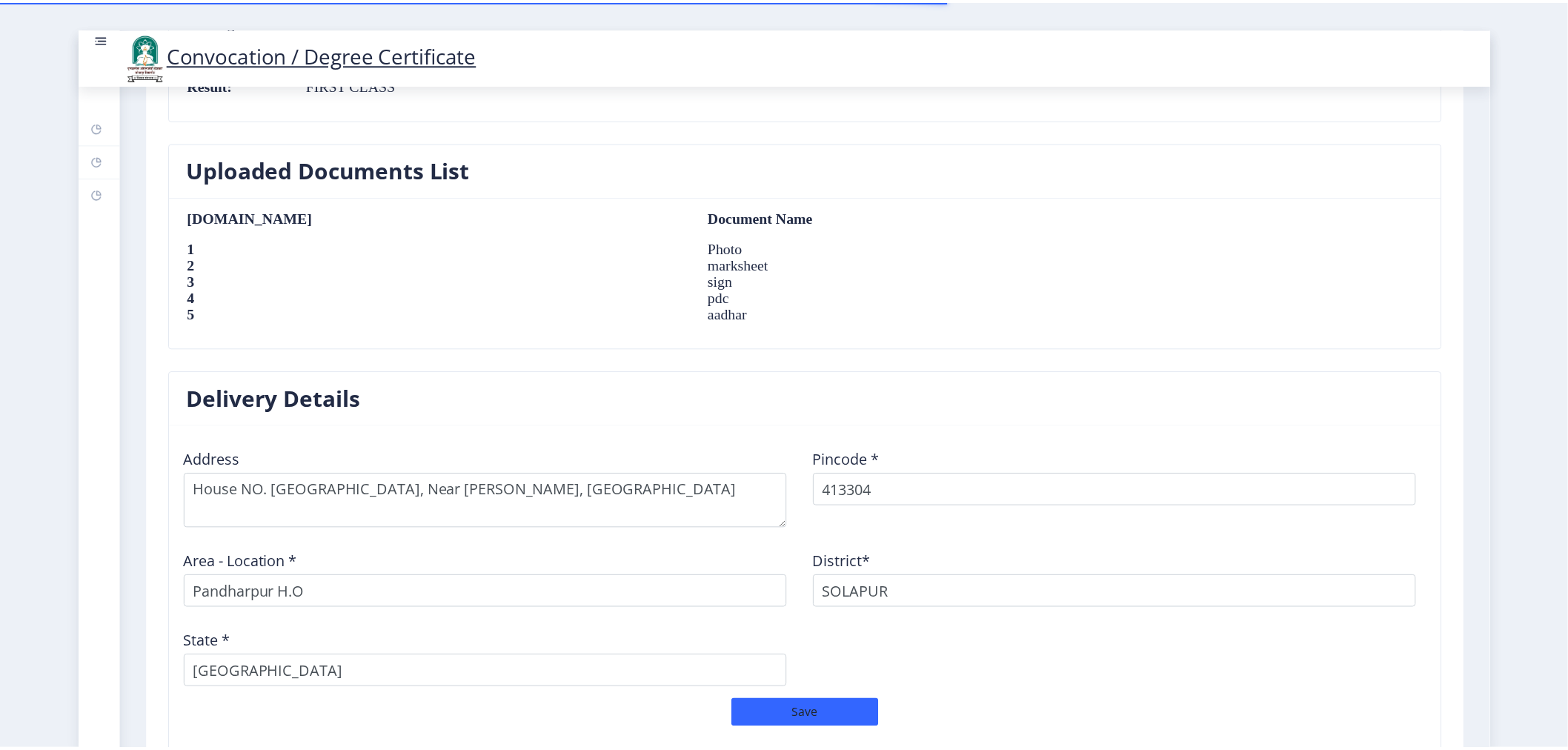
scroll to position [1102, 0]
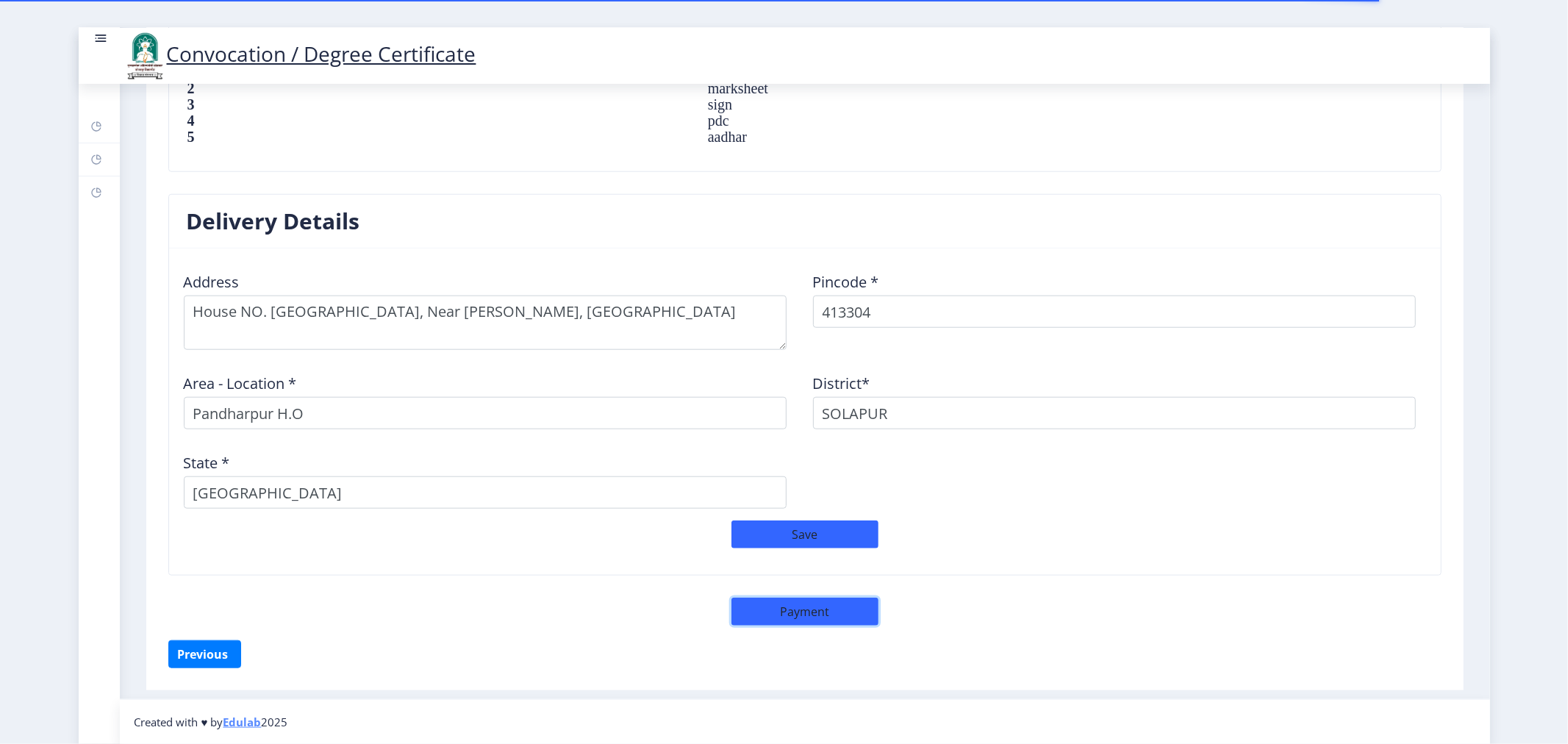
click at [808, 611] on button "Payment" at bounding box center [805, 611] width 147 height 28
select select "sealed"
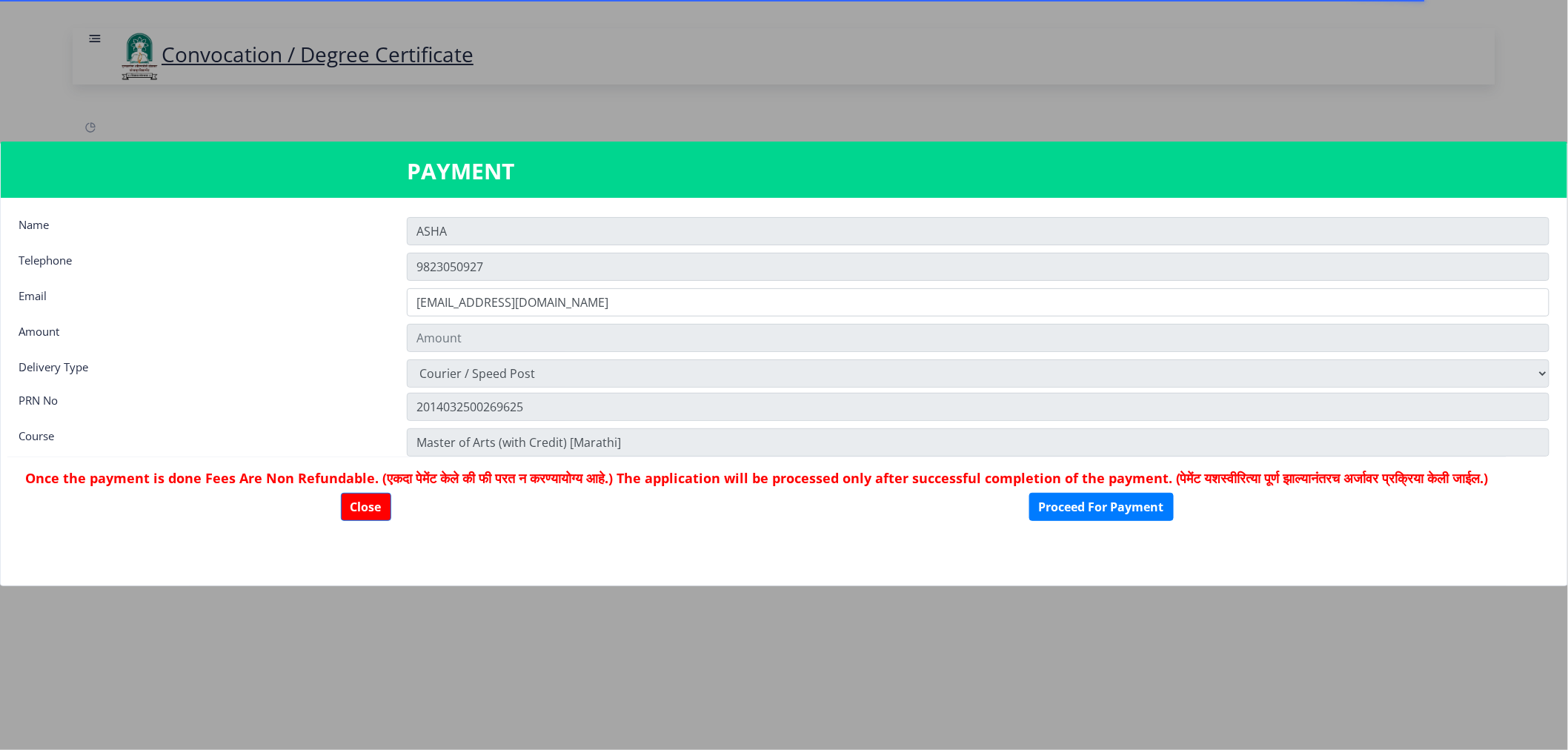
type input "1885"
click at [383, 521] on button "Close" at bounding box center [365, 506] width 50 height 28
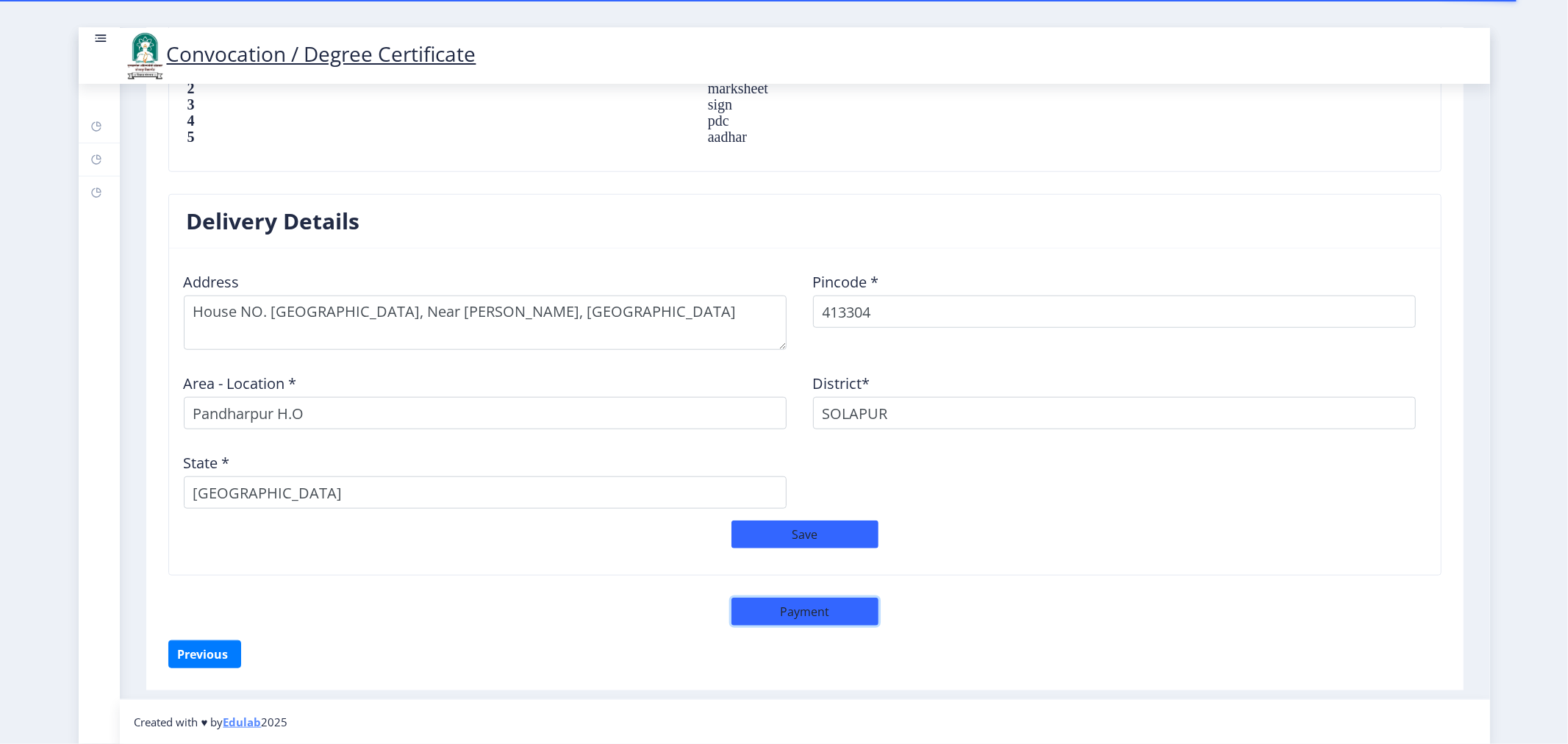
click at [814, 618] on button "Payment" at bounding box center [805, 611] width 147 height 28
select select "sealed"
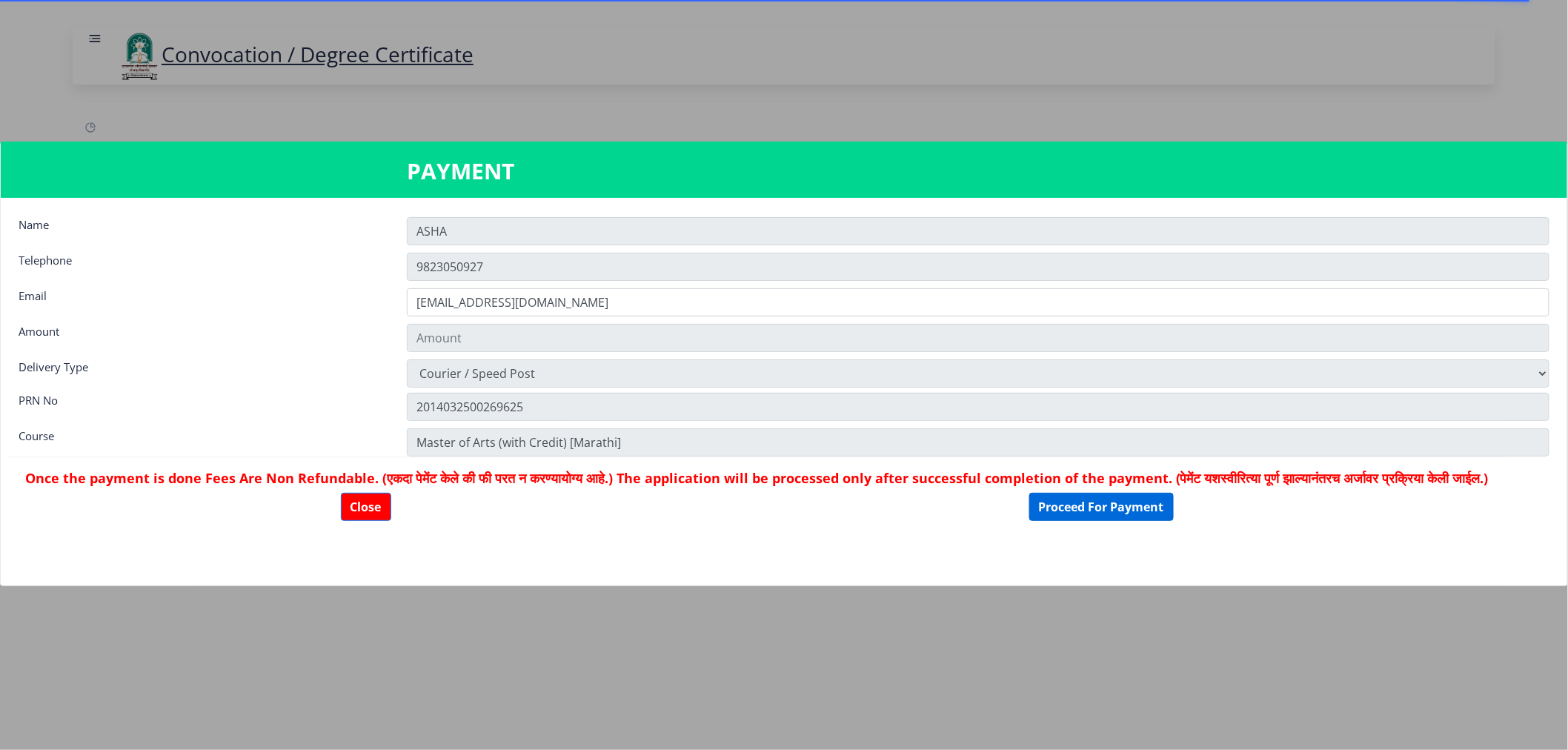
type input "1885"
click at [1143, 521] on button "Proceed For Payment" at bounding box center [1102, 506] width 145 height 28
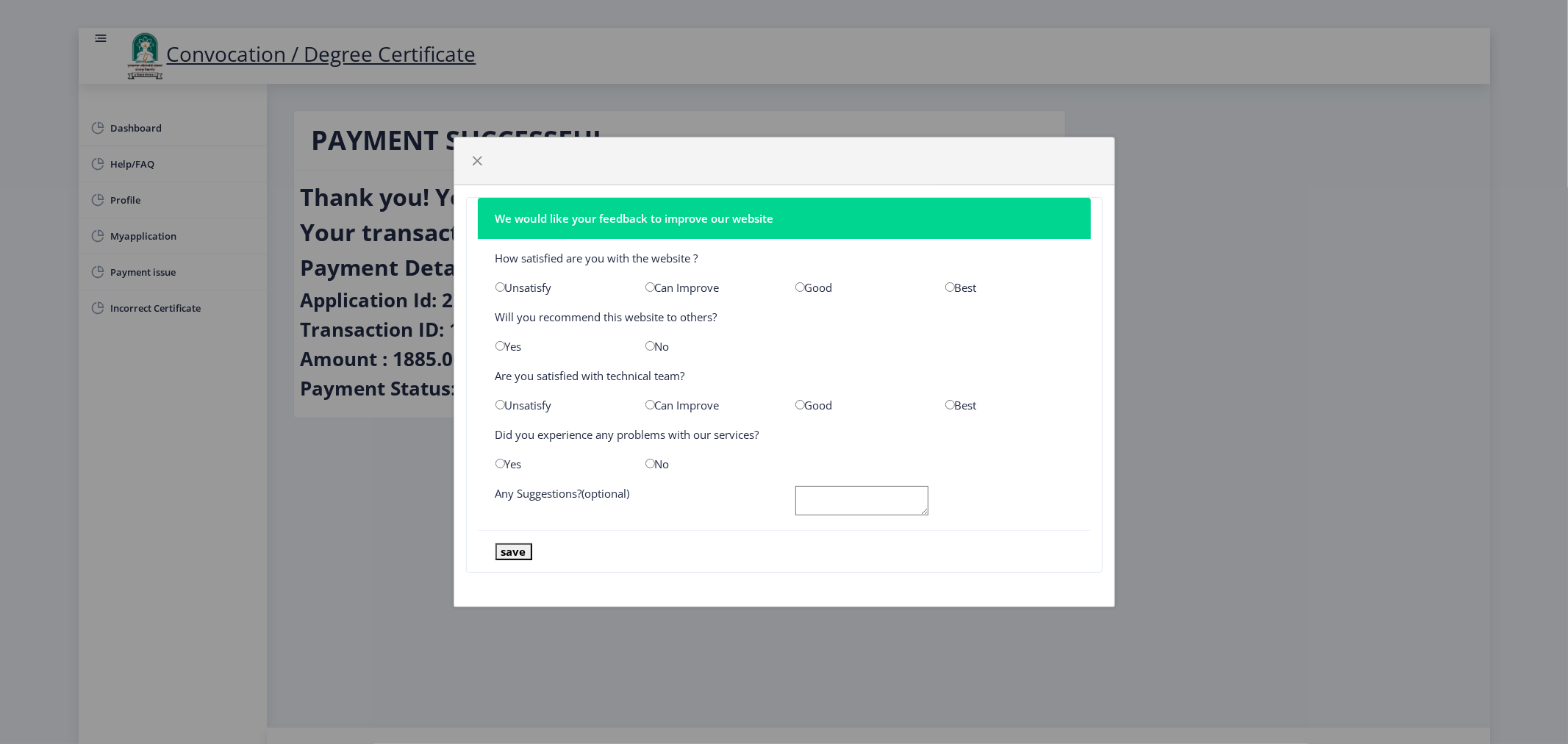
click at [650, 464] on input "radio" at bounding box center [650, 463] width 10 height 10
radio input "true"
click at [799, 404] on input "radio" at bounding box center [800, 404] width 10 height 10
radio input "true"
click at [494, 348] on div "Yes" at bounding box center [560, 346] width 150 height 14
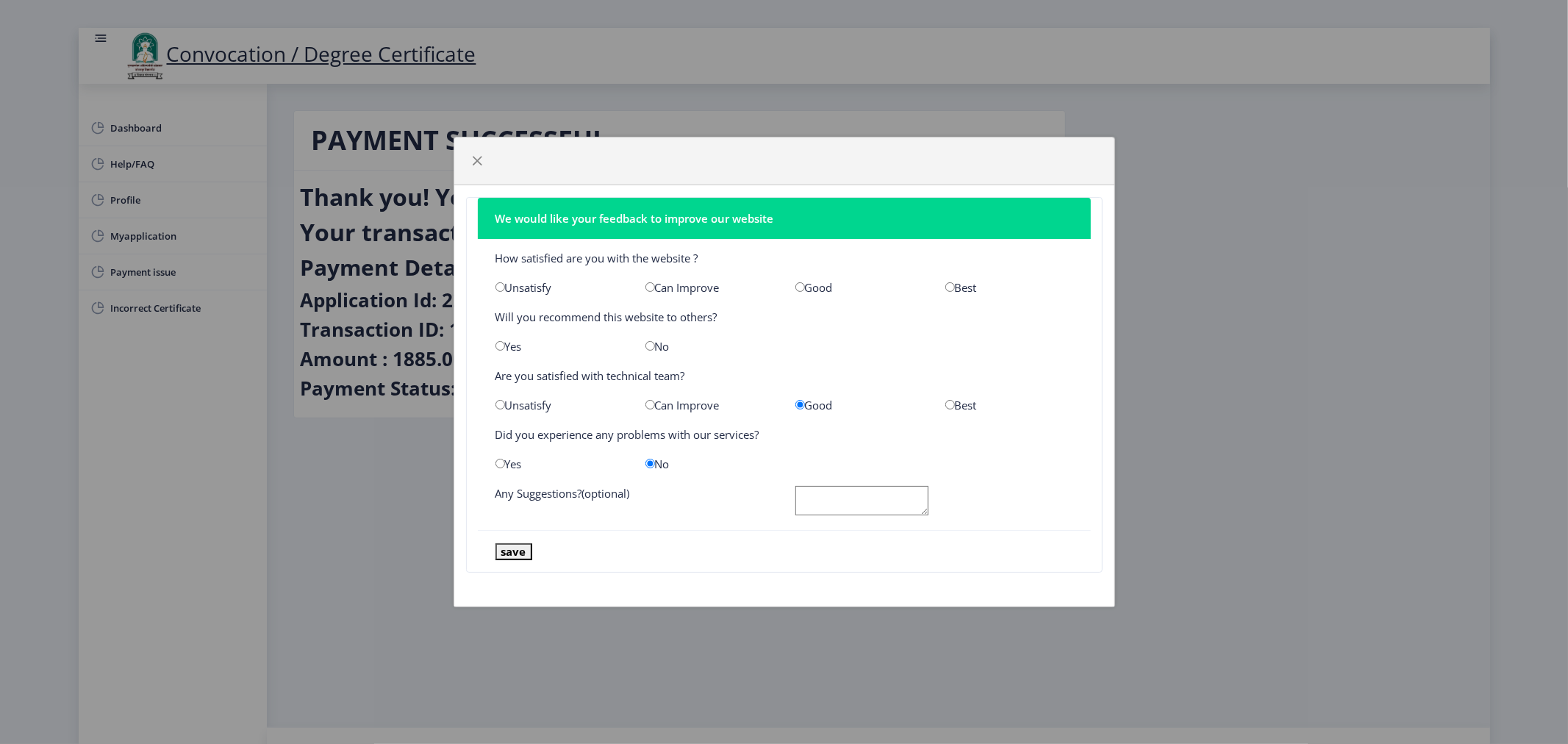
click at [498, 349] on input "radio" at bounding box center [500, 346] width 10 height 10
radio input "true"
click at [799, 287] on input "radio" at bounding box center [800, 287] width 10 height 10
radio input "true"
click at [836, 504] on textarea at bounding box center [862, 501] width 133 height 30
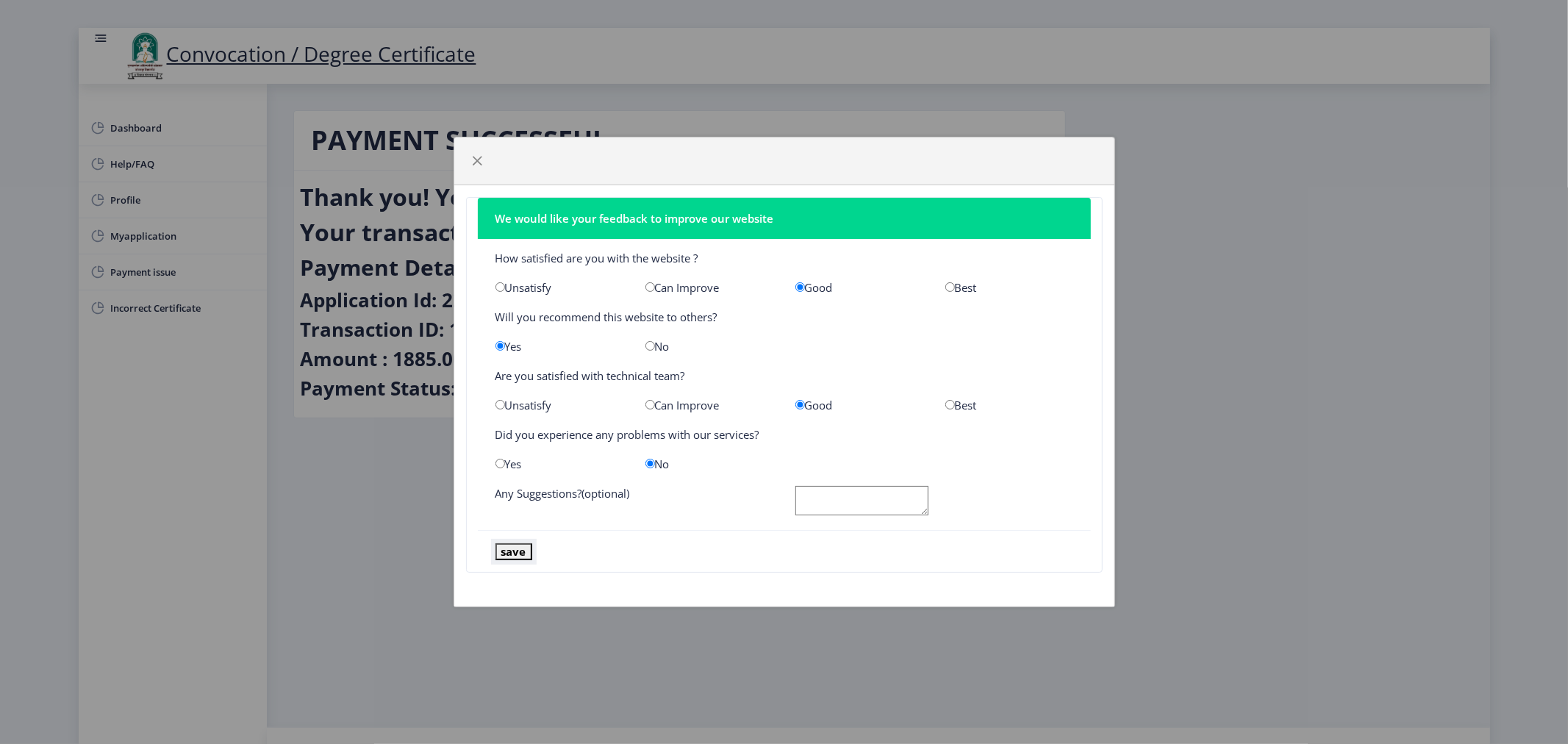
click at [508, 552] on button "save" at bounding box center [514, 552] width 37 height 17
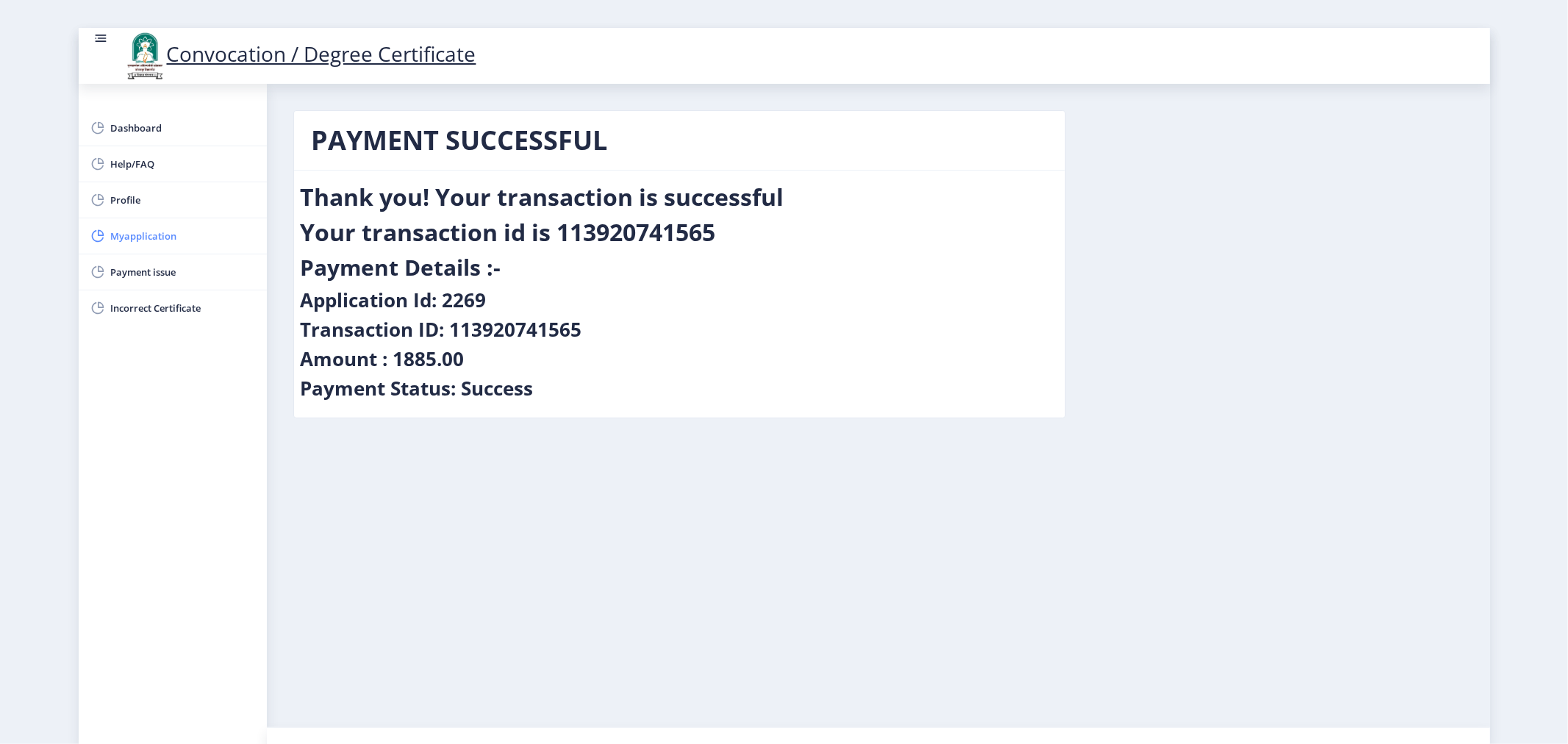
click at [134, 229] on span "Myapplication" at bounding box center [182, 236] width 144 height 18
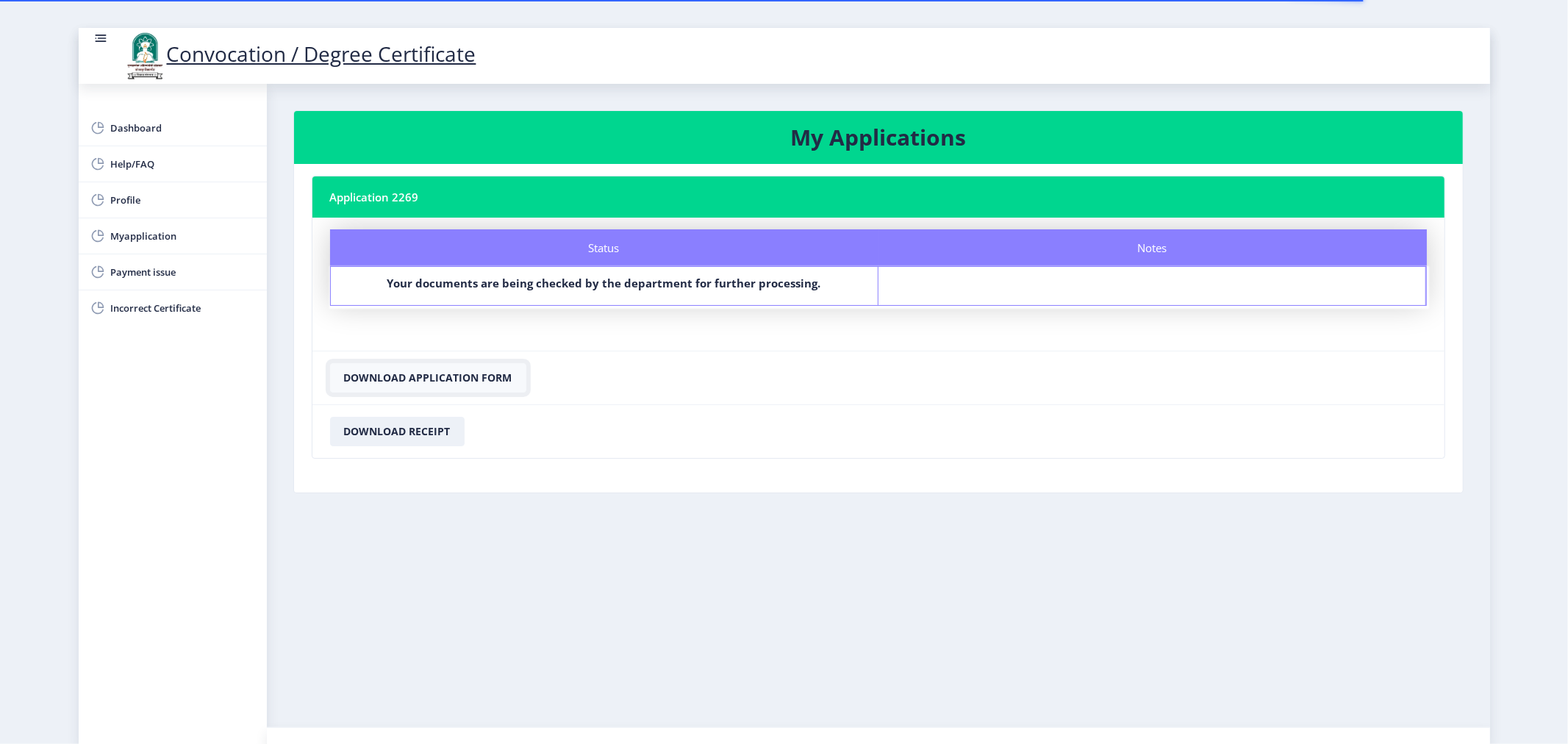
click at [480, 378] on button "Download Application Form" at bounding box center [427, 378] width 196 height 30
click at [417, 427] on button "Download Receipt" at bounding box center [397, 431] width 134 height 30
